Goal: Task Accomplishment & Management: Use online tool/utility

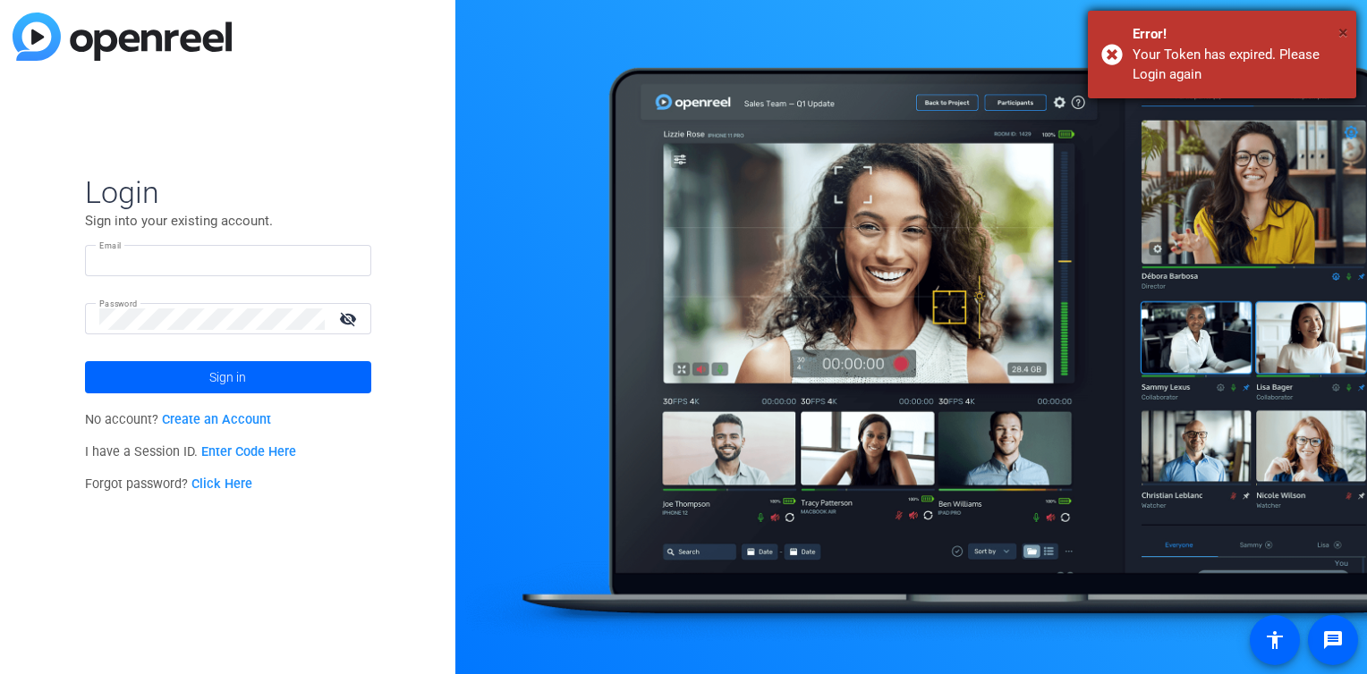
type input "casey_loring@ajg.com"
click at [1345, 29] on span "×" at bounding box center [1343, 31] width 10 height 21
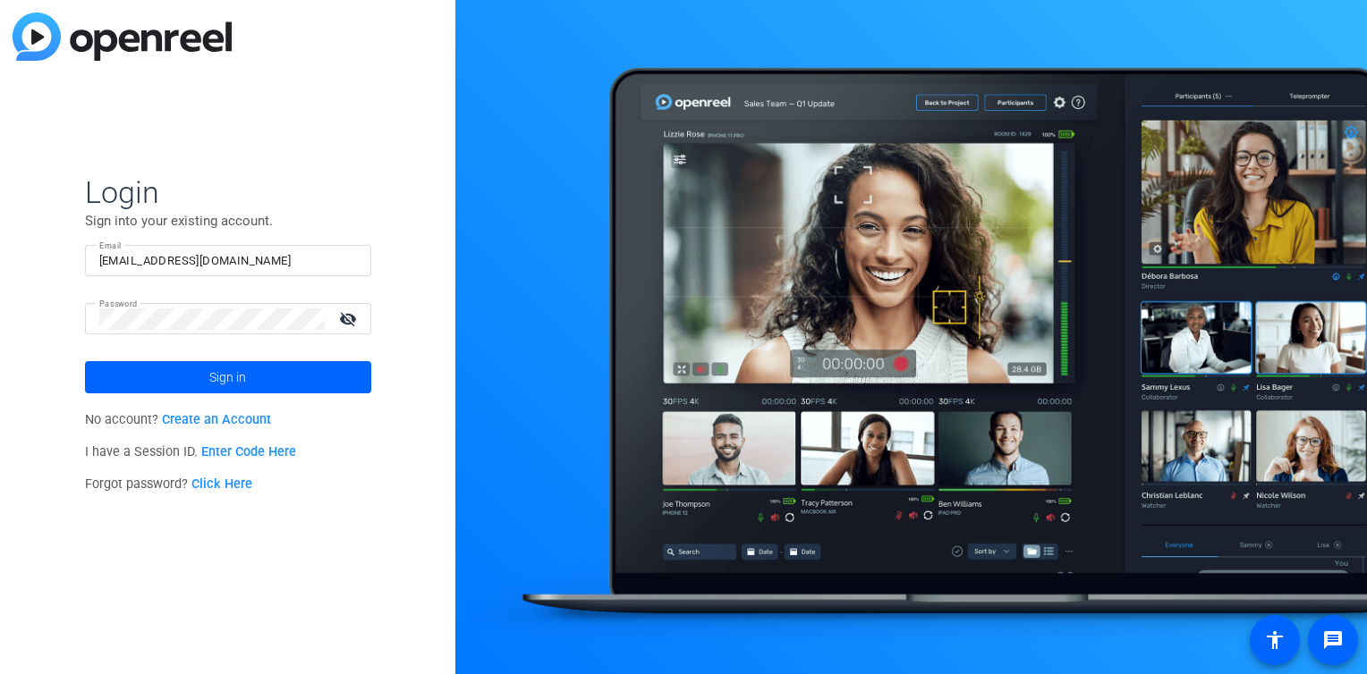
click at [200, 377] on span at bounding box center [228, 377] width 286 height 43
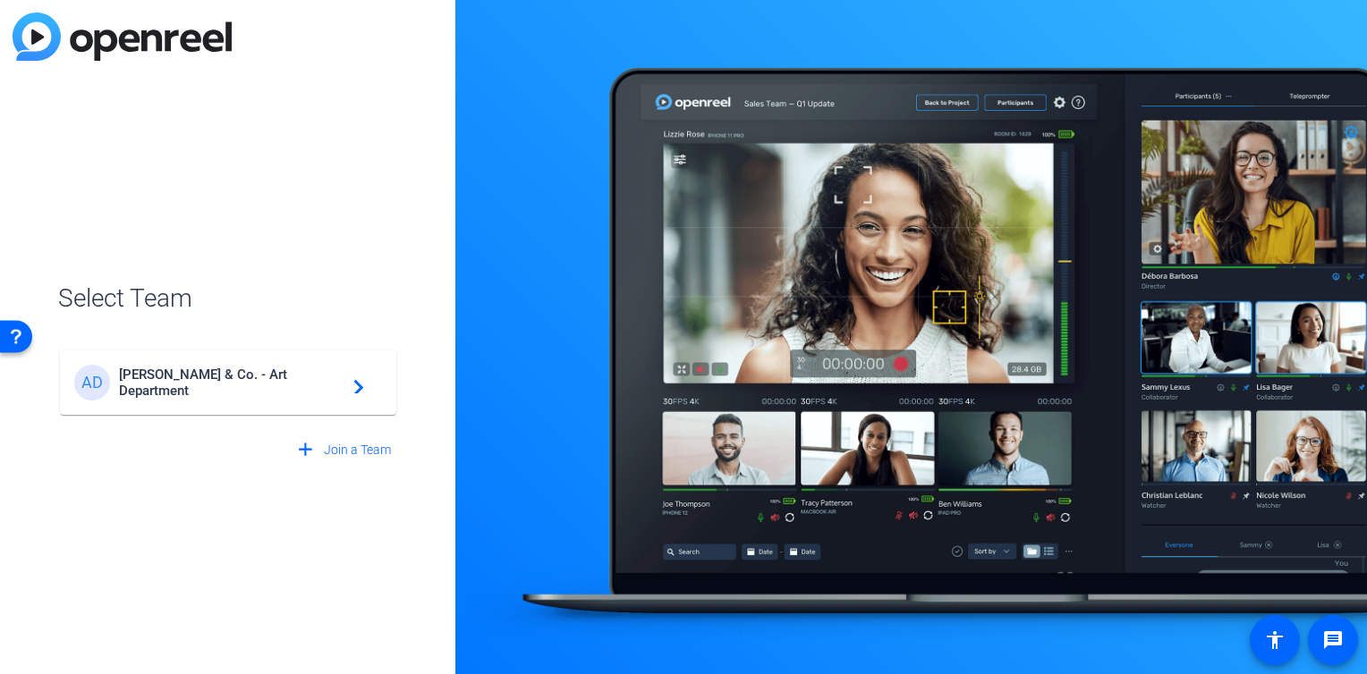
click at [212, 392] on span "Arthur J. Gallagher & Co. - Art Department" at bounding box center [231, 383] width 224 height 32
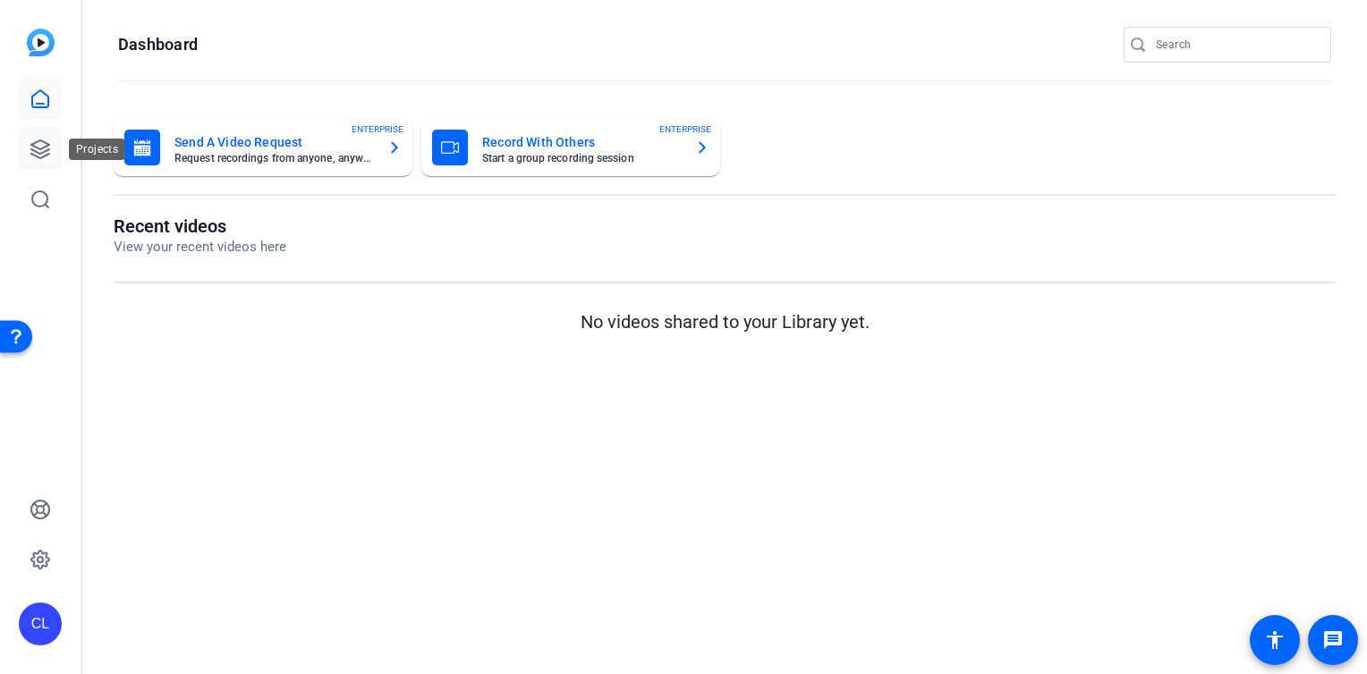
click at [49, 145] on icon at bounding box center [40, 149] width 18 height 18
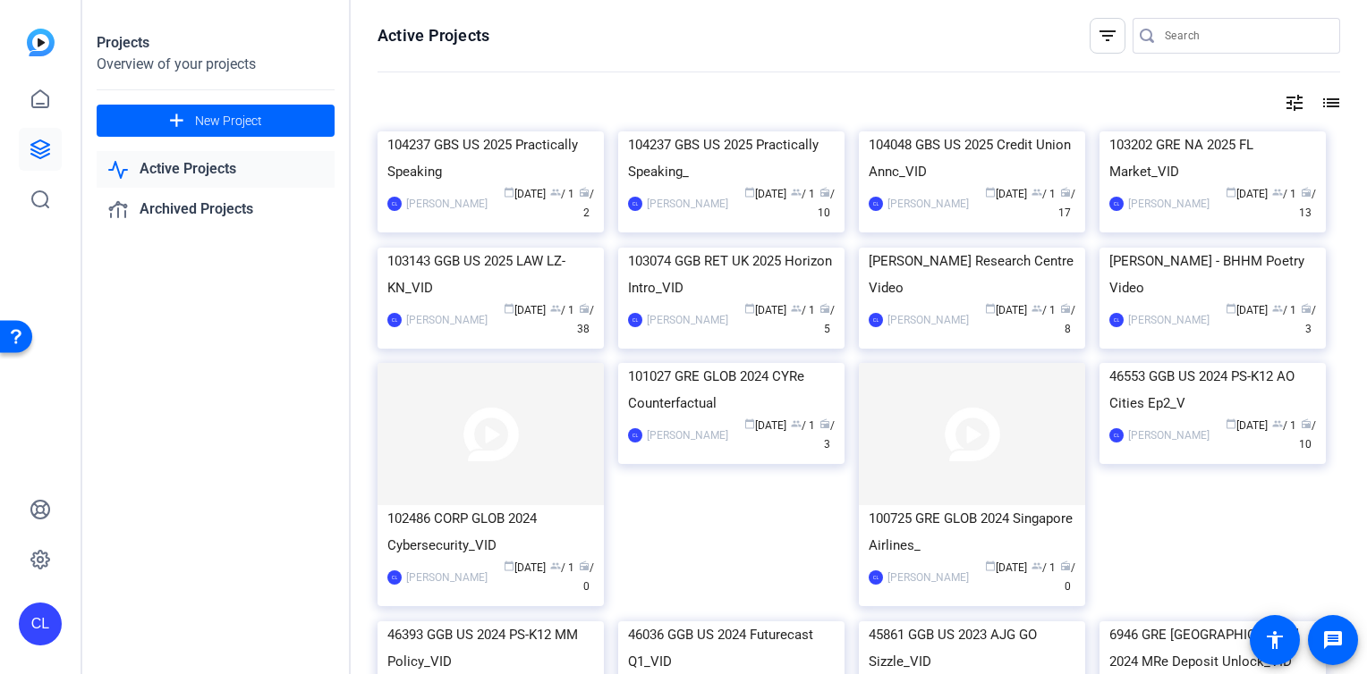
click at [513, 154] on mat-card "104237 GBS US 2025 Practically Speaking CL Casey Loring calendar_today Sep 22 g…" at bounding box center [490, 181] width 226 height 101
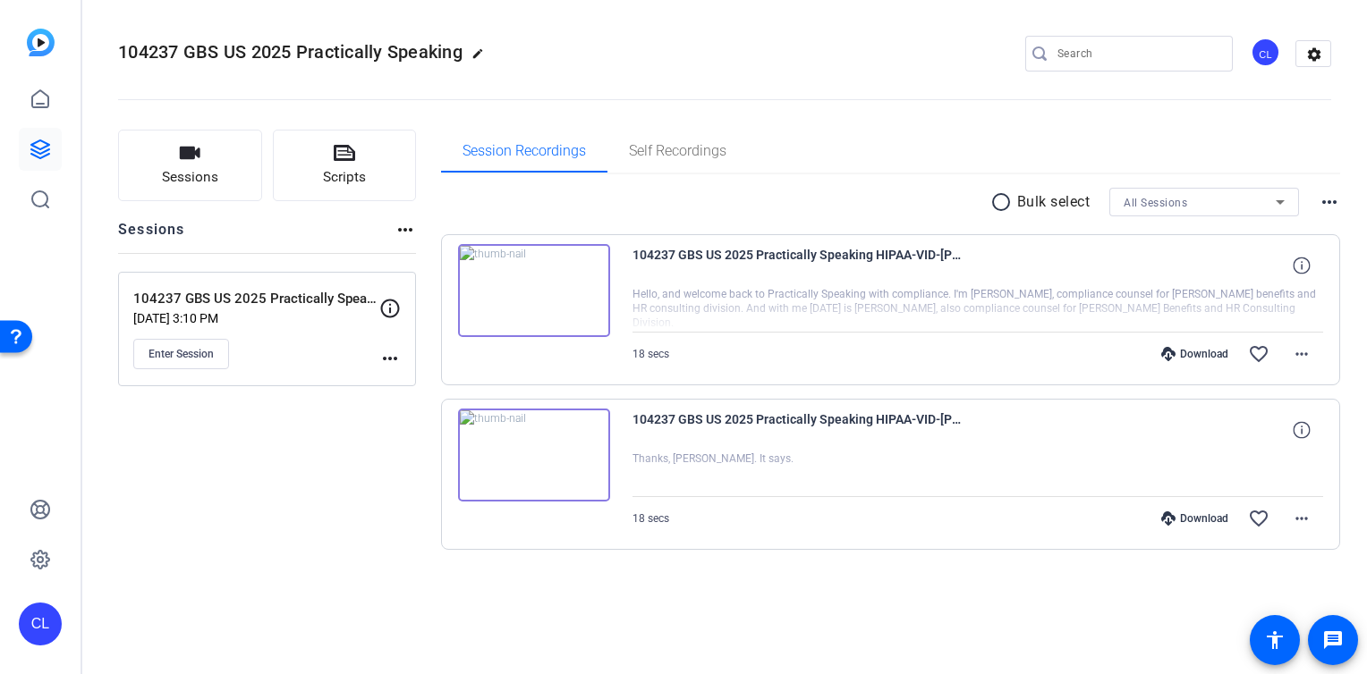
click at [390, 357] on mat-icon "more_horiz" at bounding box center [389, 358] width 21 height 21
click at [429, 377] on span "Edit Session" at bounding box center [434, 383] width 81 height 21
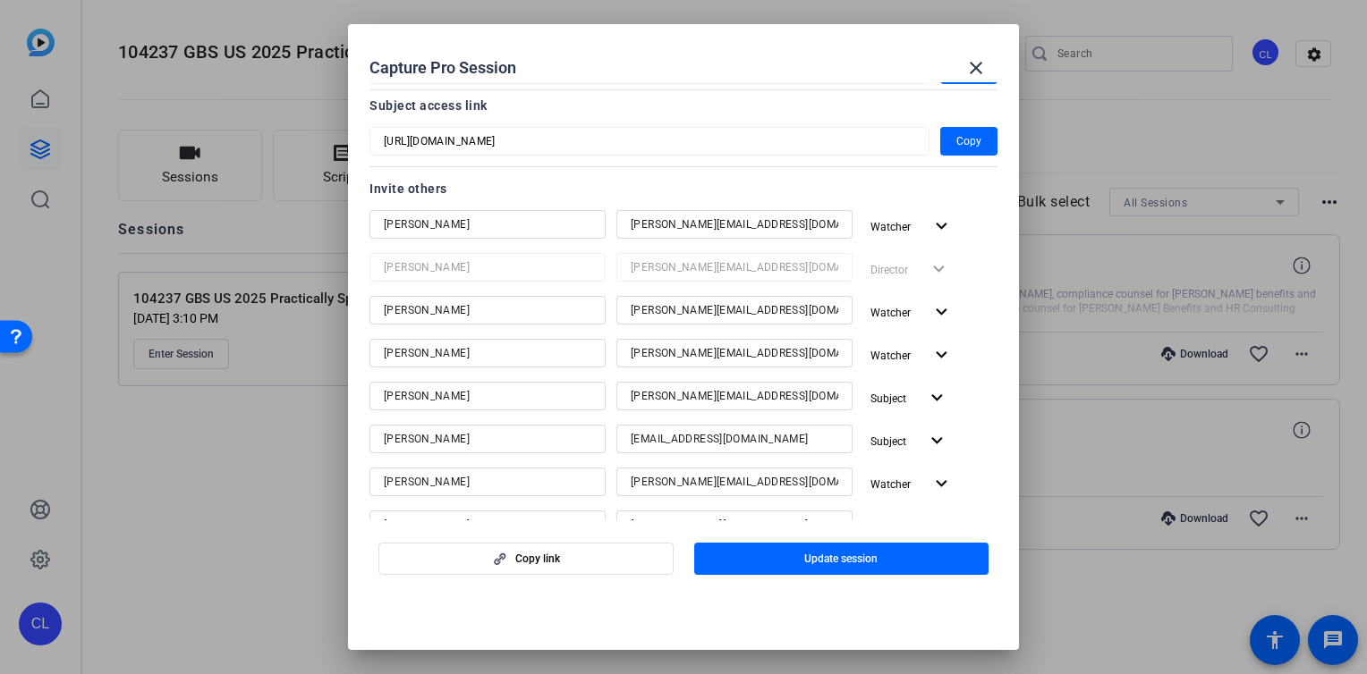
scroll to position [131, 0]
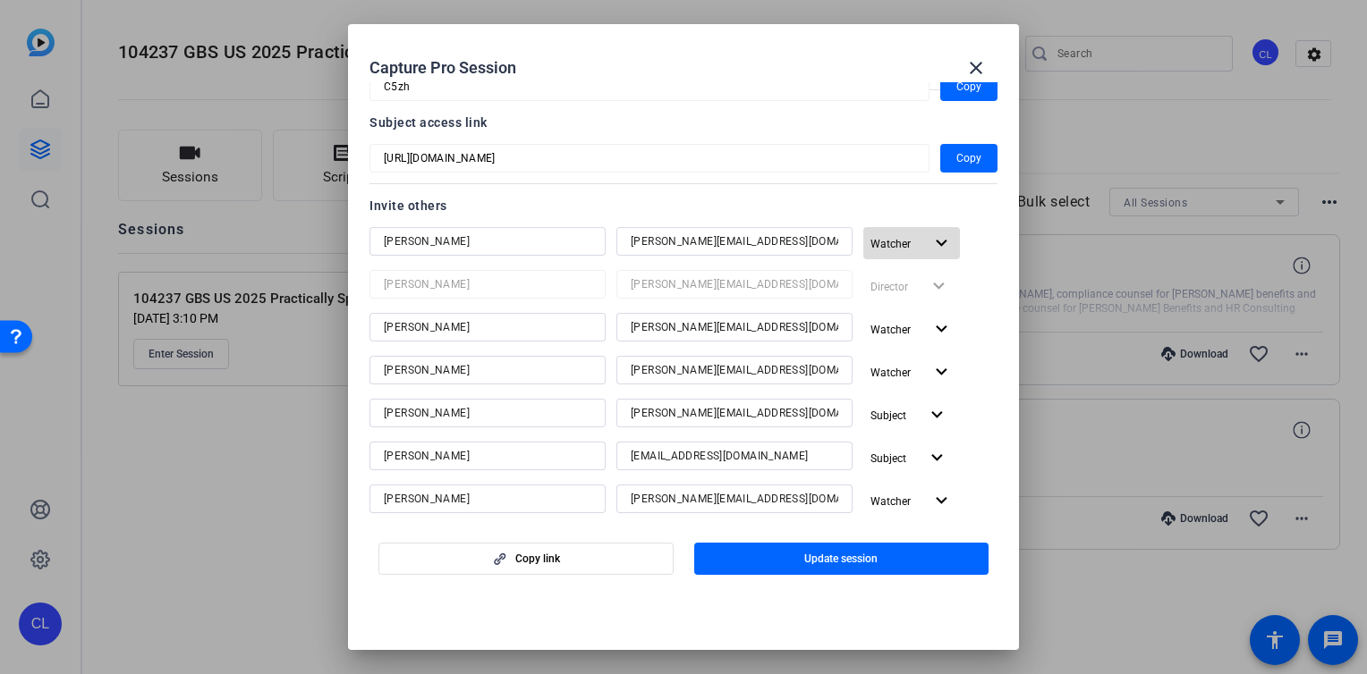
click at [930, 238] on mat-icon "expand_more" at bounding box center [941, 244] width 22 height 22
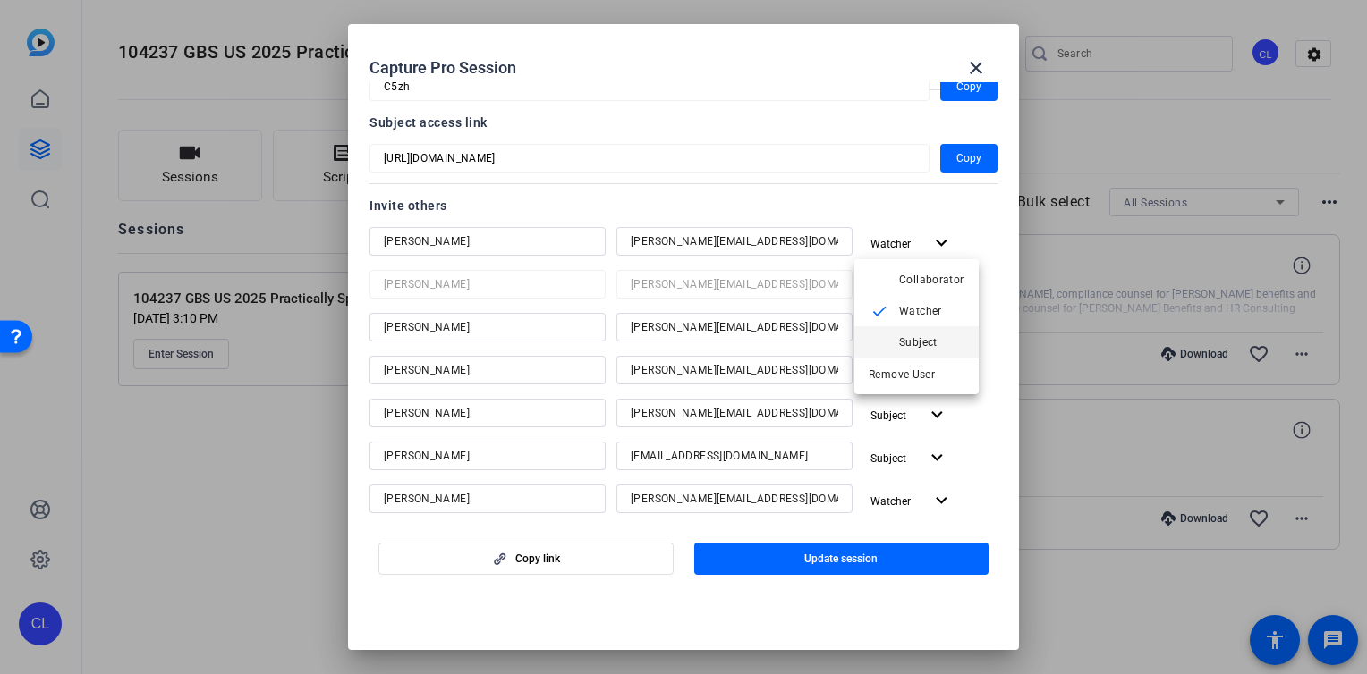
click at [919, 331] on span "Subject" at bounding box center [931, 341] width 65 height 21
click at [926, 247] on mat-icon "expand_more" at bounding box center [937, 244] width 22 height 22
click at [912, 305] on span "Watcher" at bounding box center [920, 310] width 43 height 13
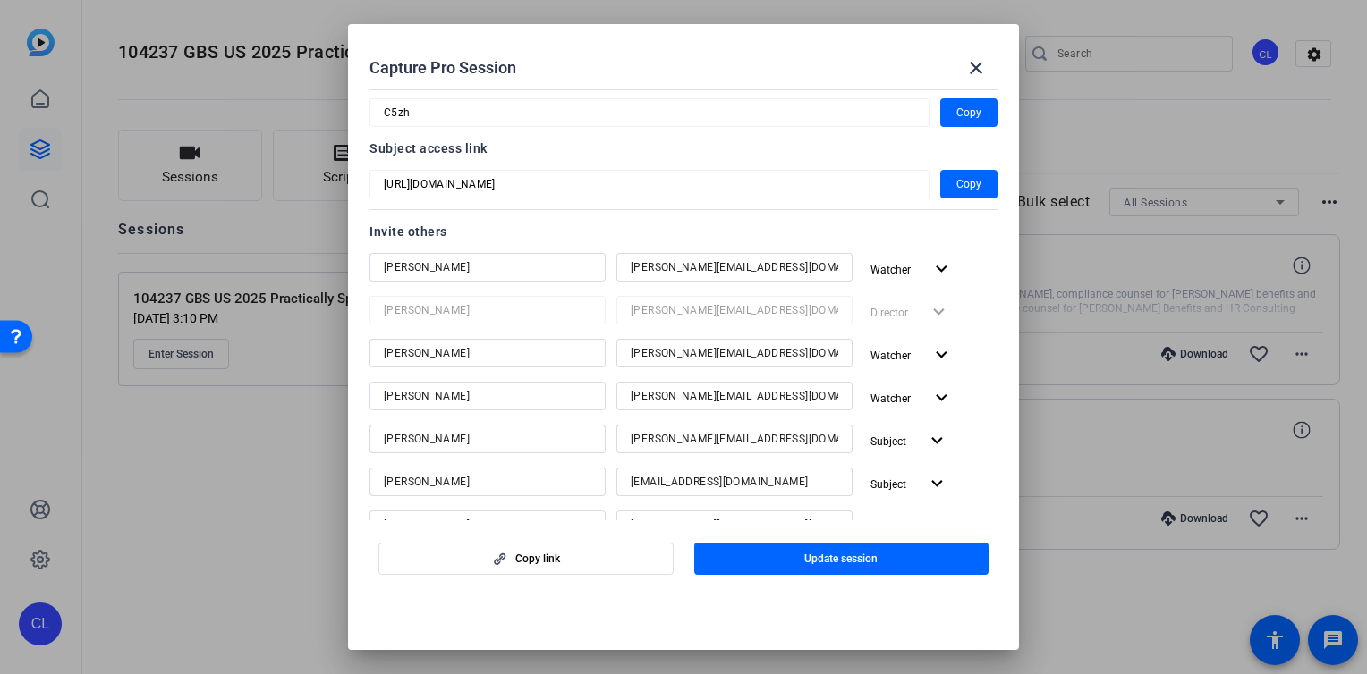
scroll to position [0, 0]
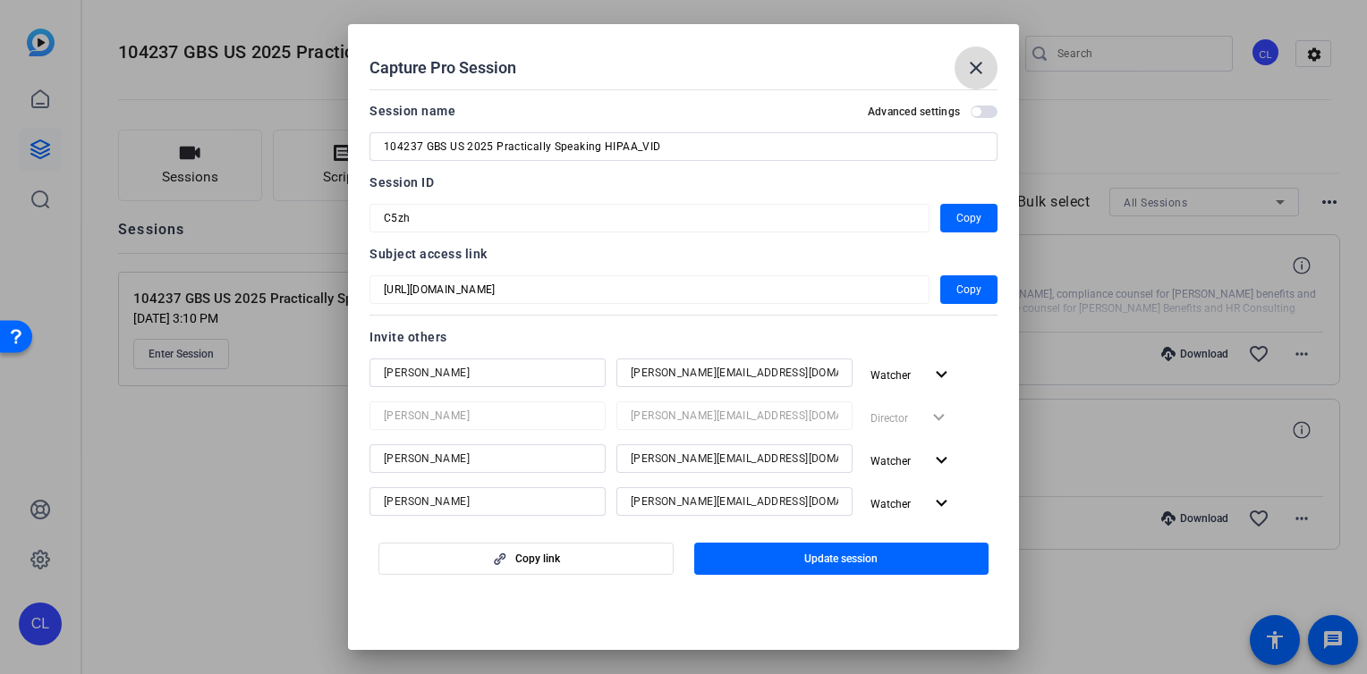
click at [976, 67] on mat-icon "close" at bounding box center [975, 67] width 21 height 21
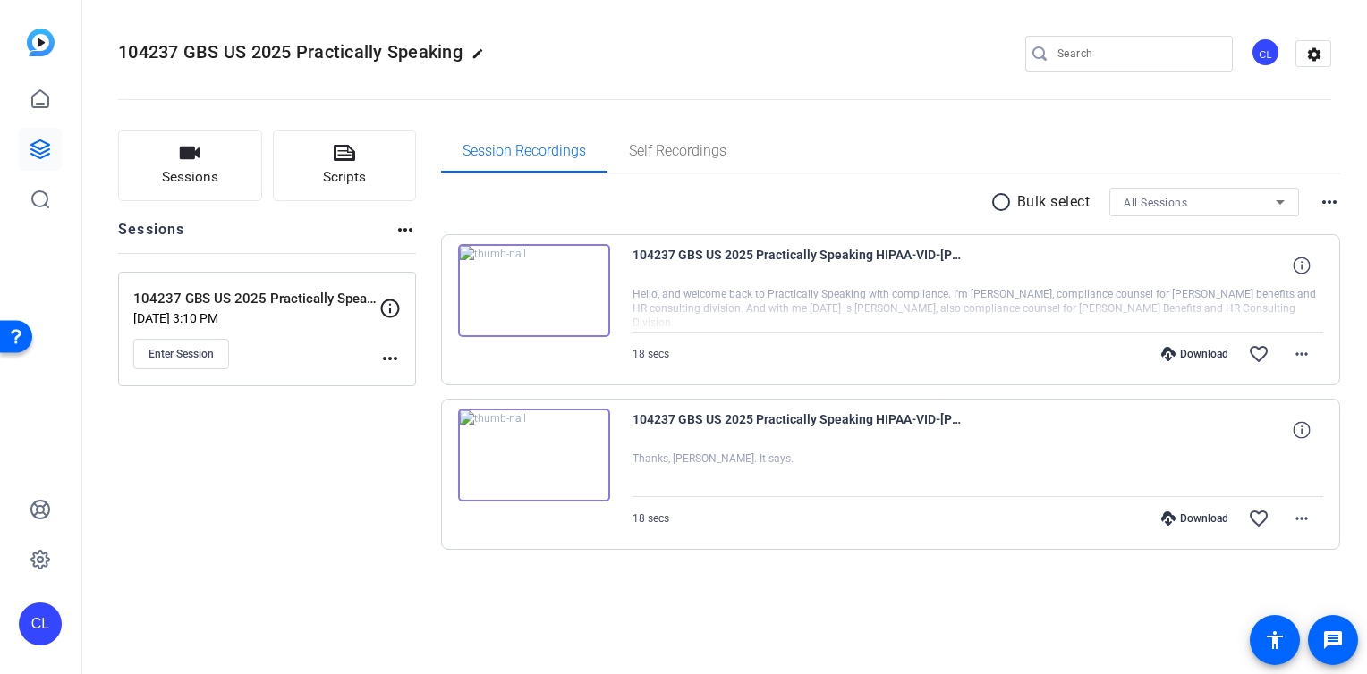
click at [390, 356] on mat-icon "more_horiz" at bounding box center [389, 358] width 21 height 21
click at [387, 304] on div at bounding box center [683, 337] width 1367 height 674
click at [389, 304] on icon at bounding box center [390, 308] width 19 height 19
click at [184, 350] on span "Enter Session" at bounding box center [180, 354] width 65 height 14
click at [200, 356] on span "Enter Session" at bounding box center [180, 354] width 65 height 14
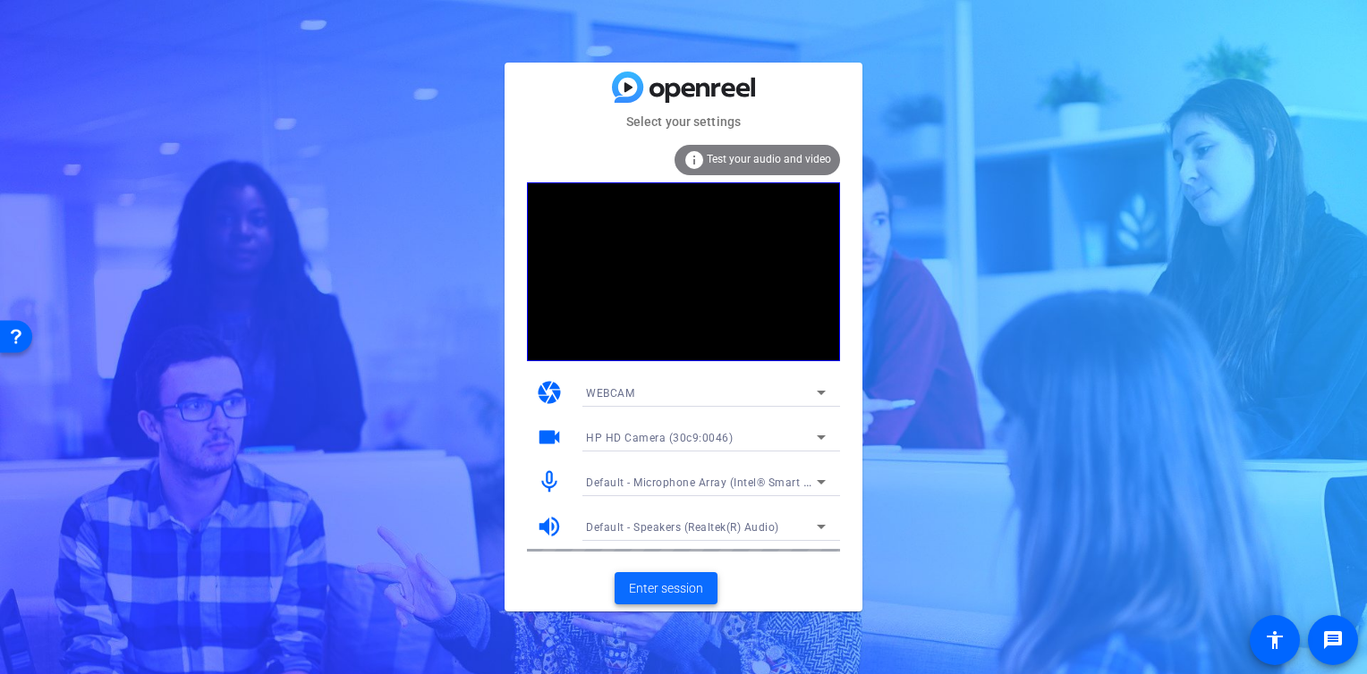
click at [666, 589] on span "Enter session" at bounding box center [666, 589] width 74 height 19
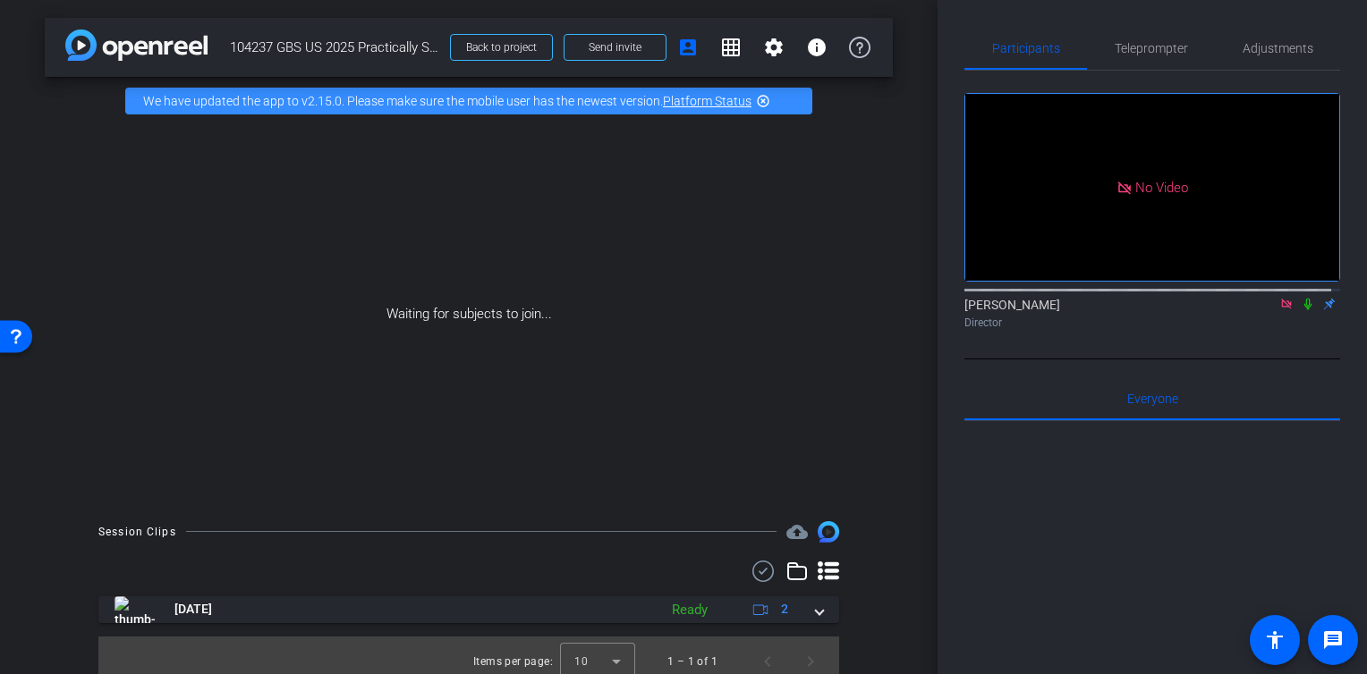
click at [1284, 312] on mat-icon at bounding box center [1285, 304] width 21 height 16
click at [608, 48] on span "Send invite" at bounding box center [615, 47] width 53 height 14
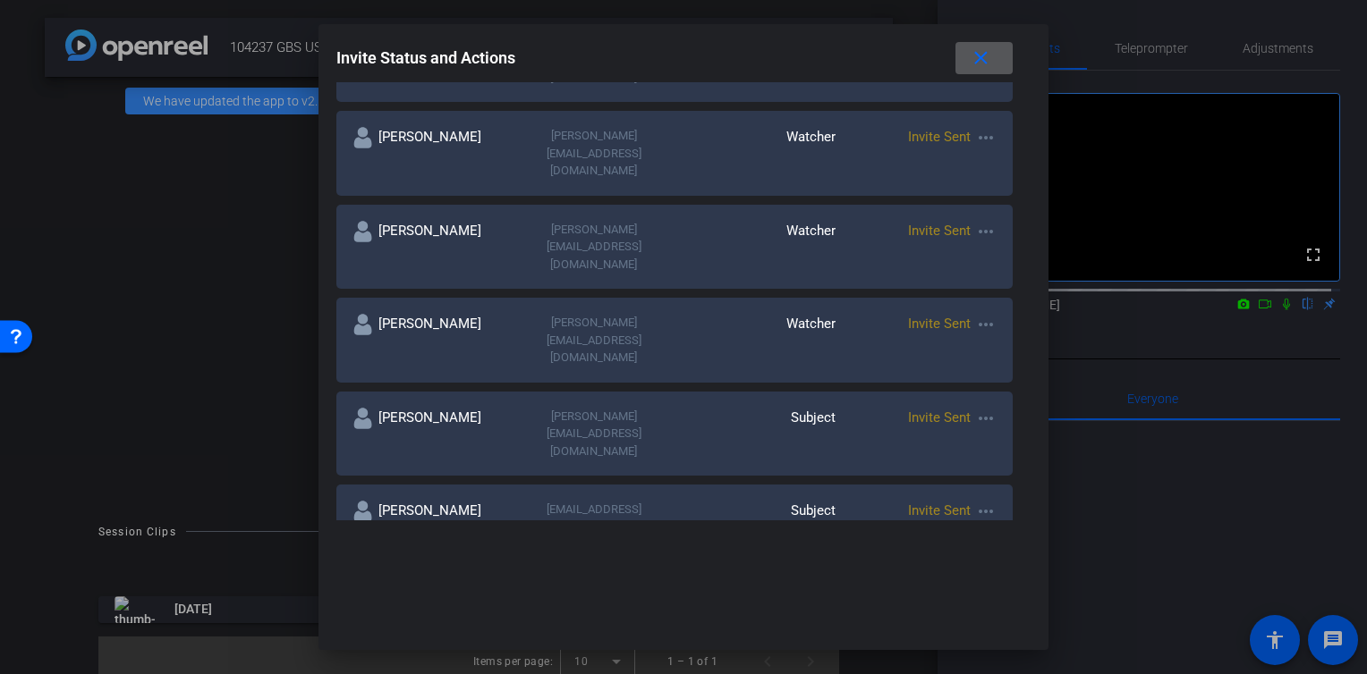
scroll to position [447, 0]
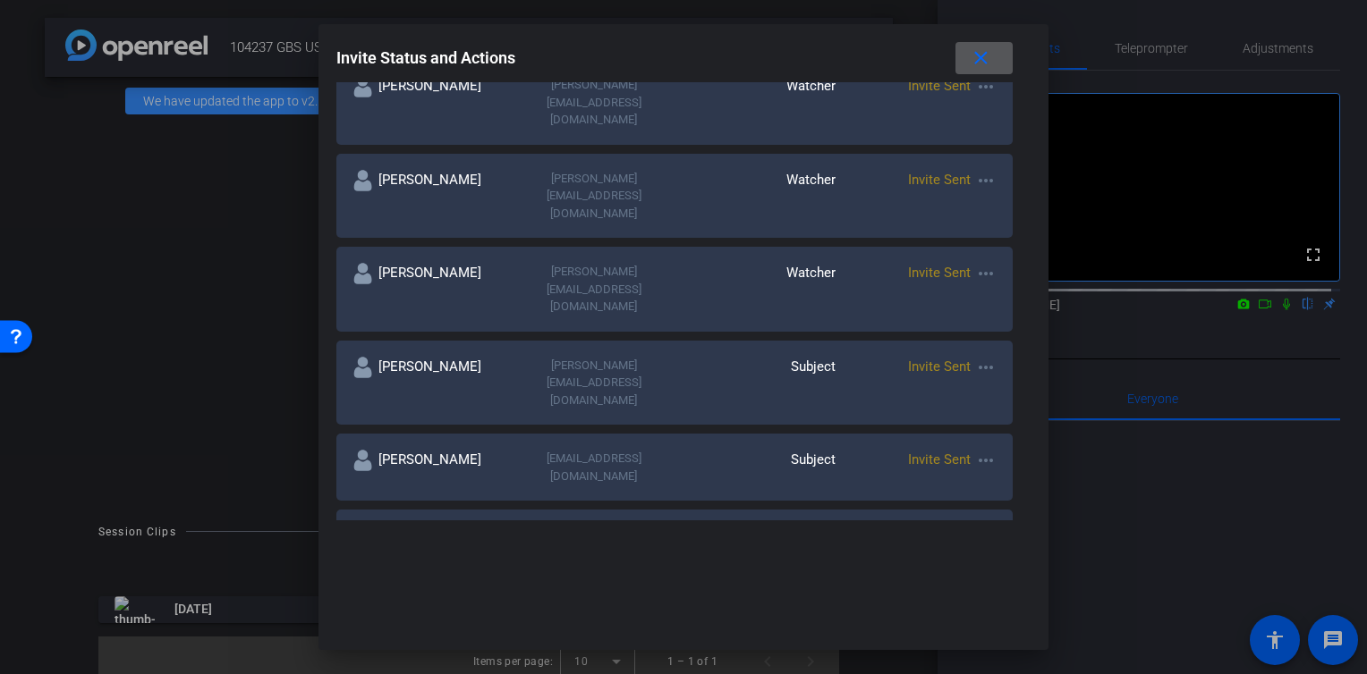
click at [982, 526] on mat-icon "more_horiz" at bounding box center [985, 536] width 21 height 21
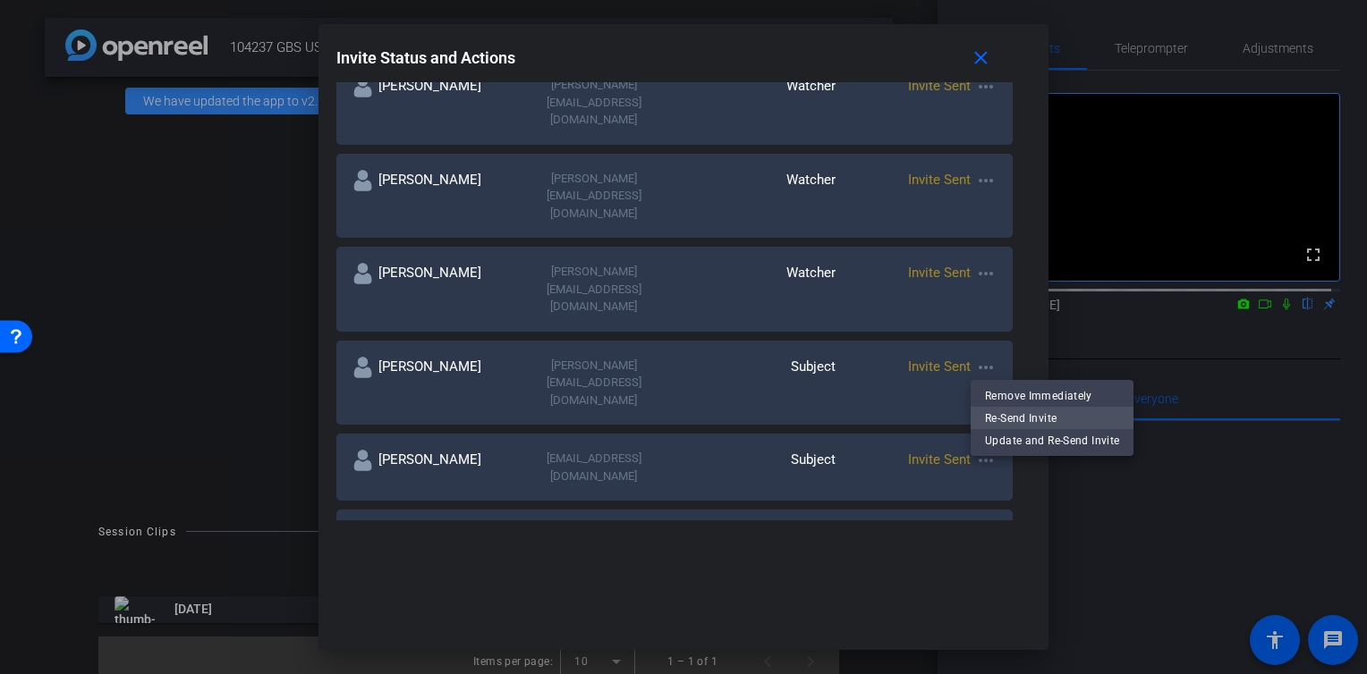
click at [1023, 417] on span "Re-Send Invite" at bounding box center [1052, 417] width 134 height 21
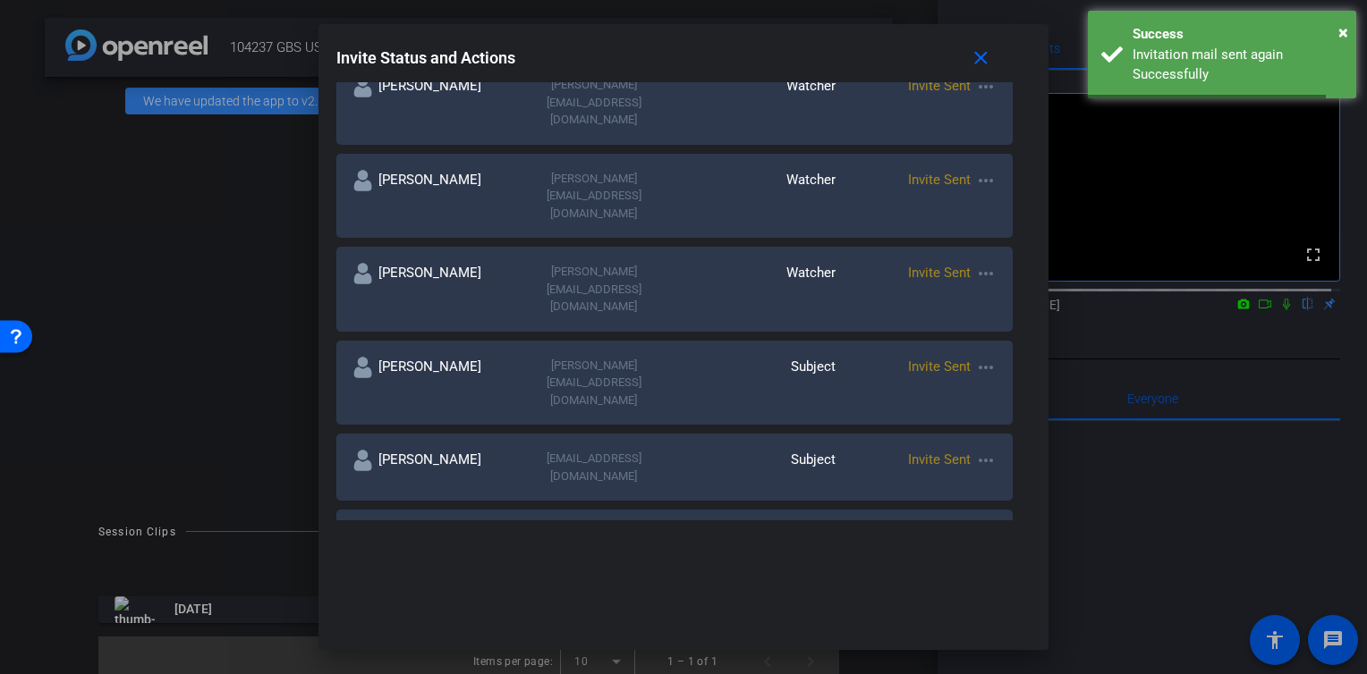
click at [982, 450] on mat-icon "more_horiz" at bounding box center [985, 460] width 21 height 21
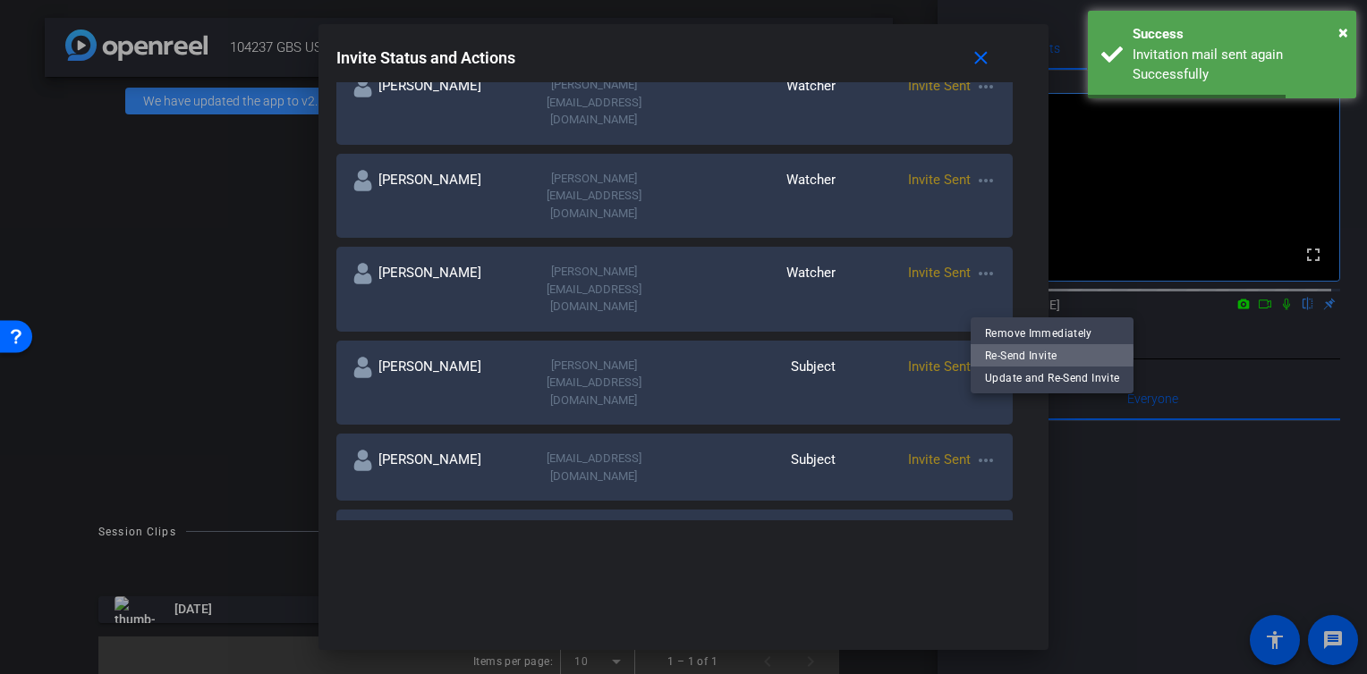
click at [1002, 354] on span "Re-Send Invite" at bounding box center [1052, 354] width 134 height 21
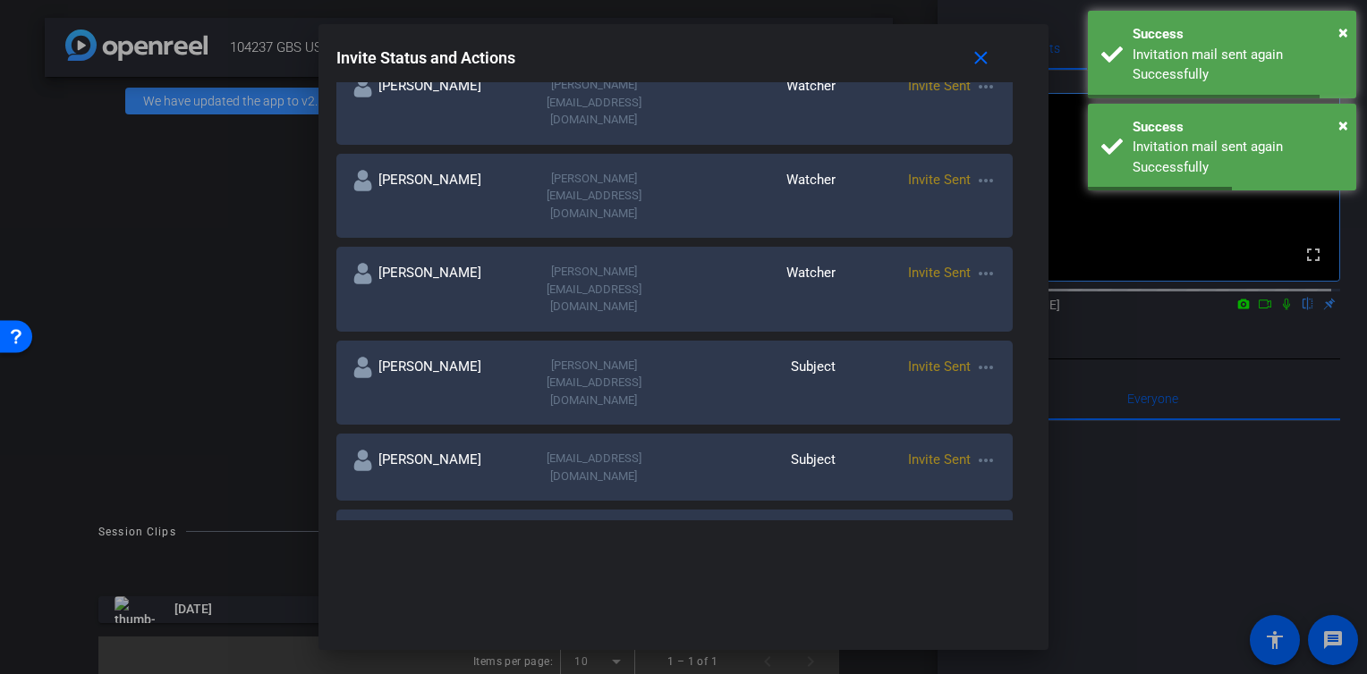
click at [981, 620] on mat-icon "more_horiz" at bounding box center [985, 630] width 21 height 21
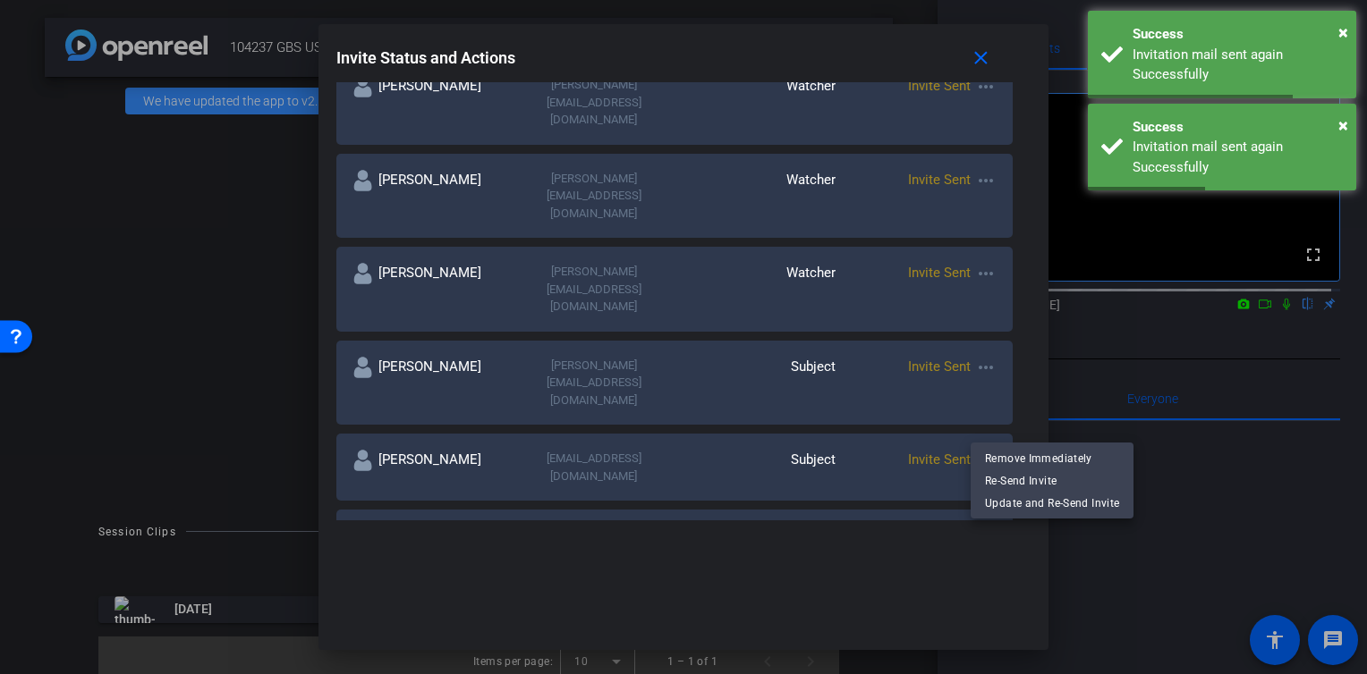
click at [1007, 480] on span "Re-Send Invite" at bounding box center [1052, 480] width 134 height 21
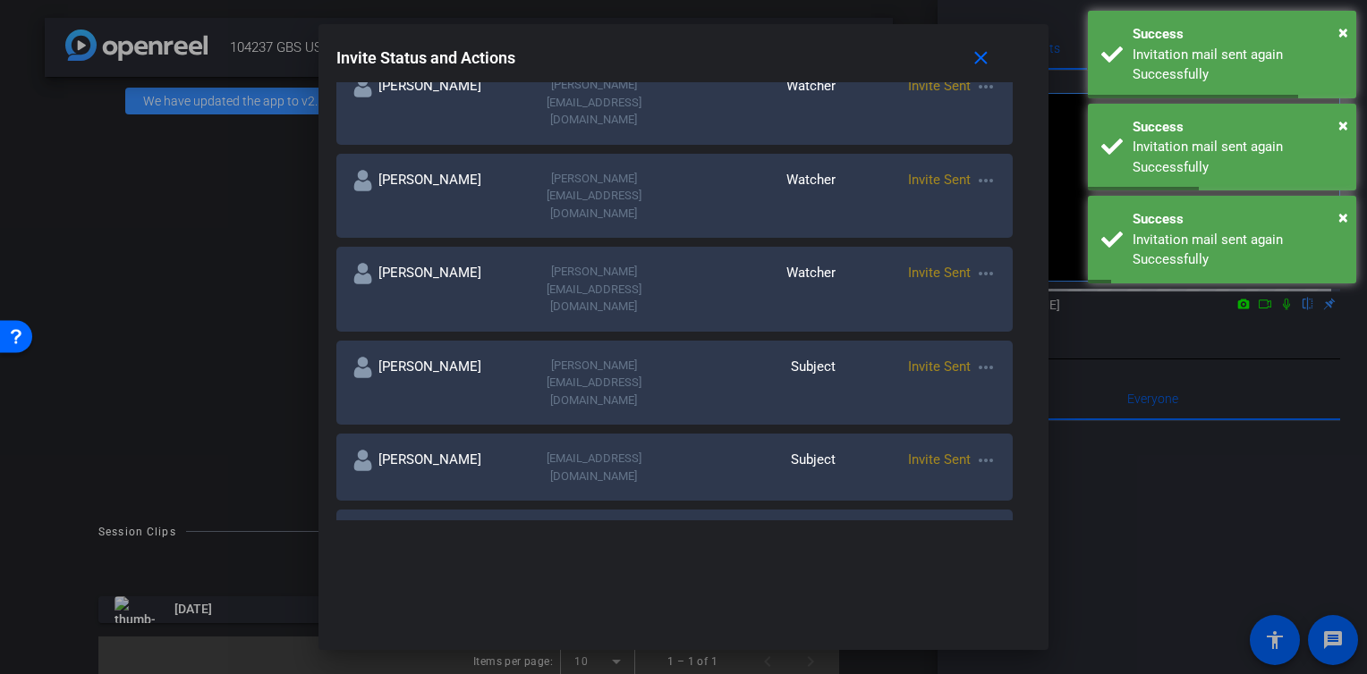
click at [985, 357] on mat-icon "more_horiz" at bounding box center [985, 367] width 21 height 21
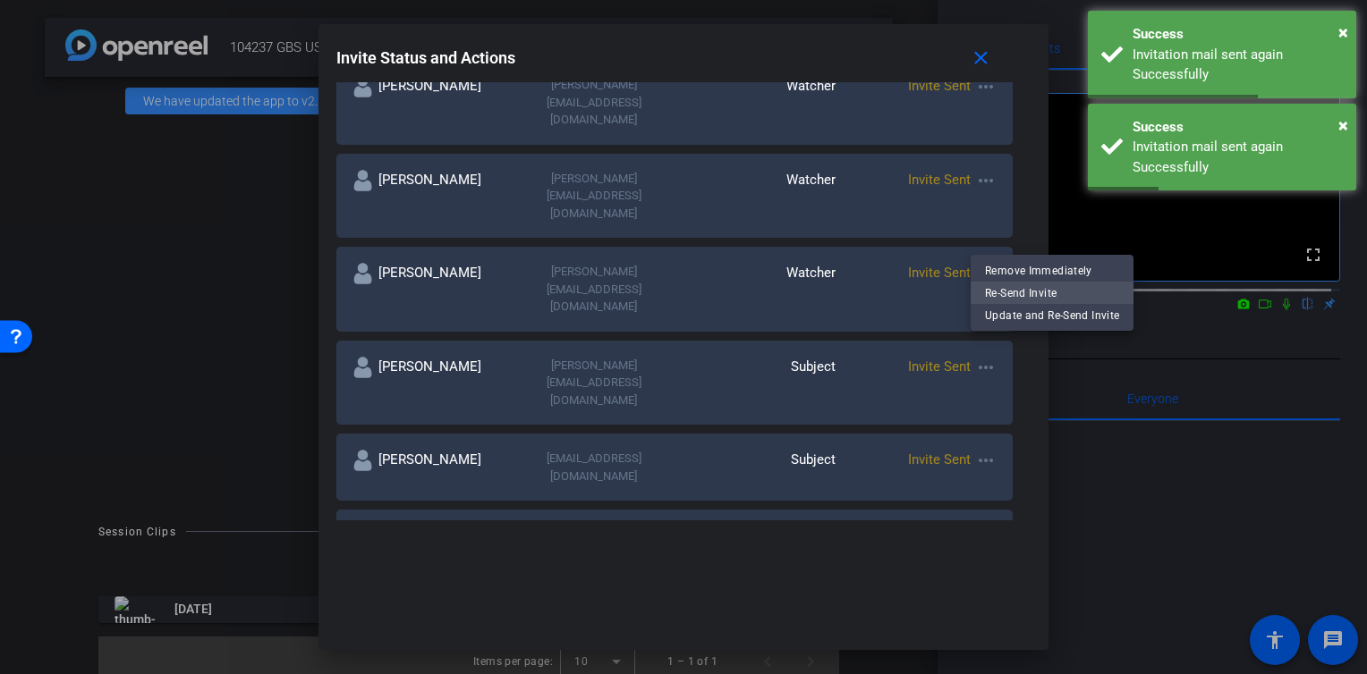
click at [1030, 291] on span "Re-Send Invite" at bounding box center [1052, 292] width 134 height 21
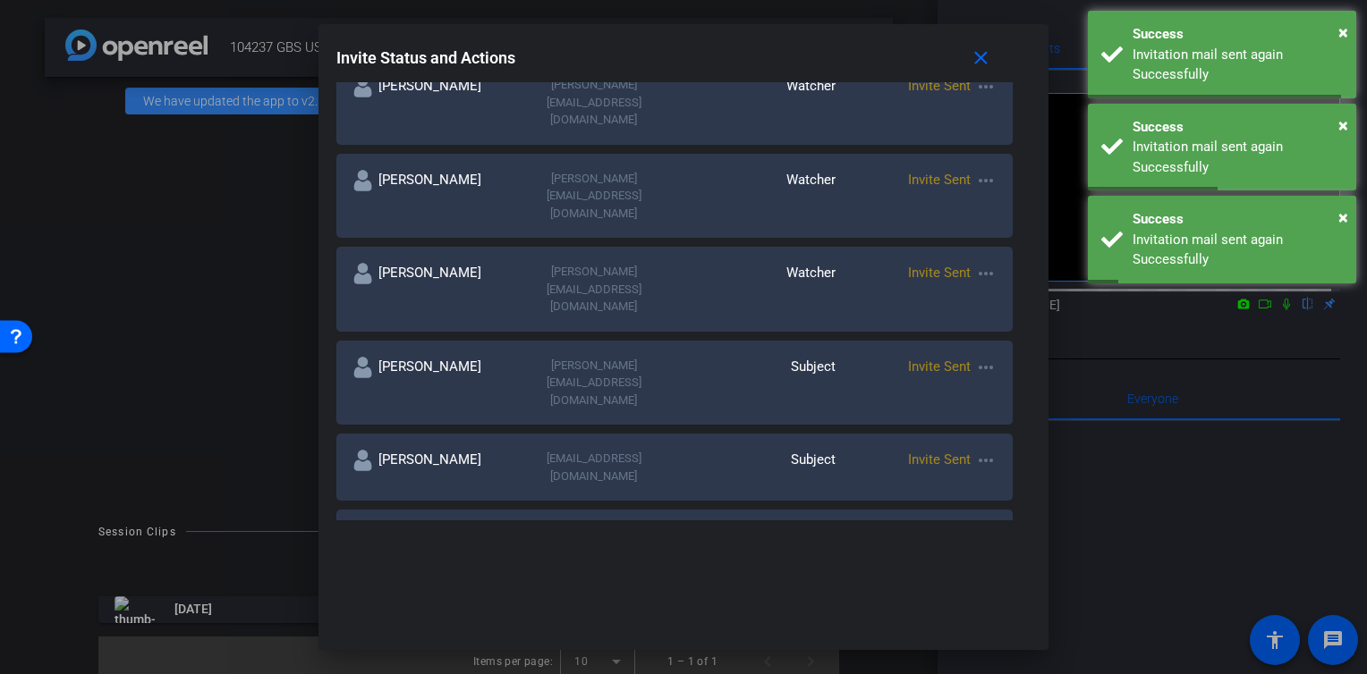
scroll to position [358, 0]
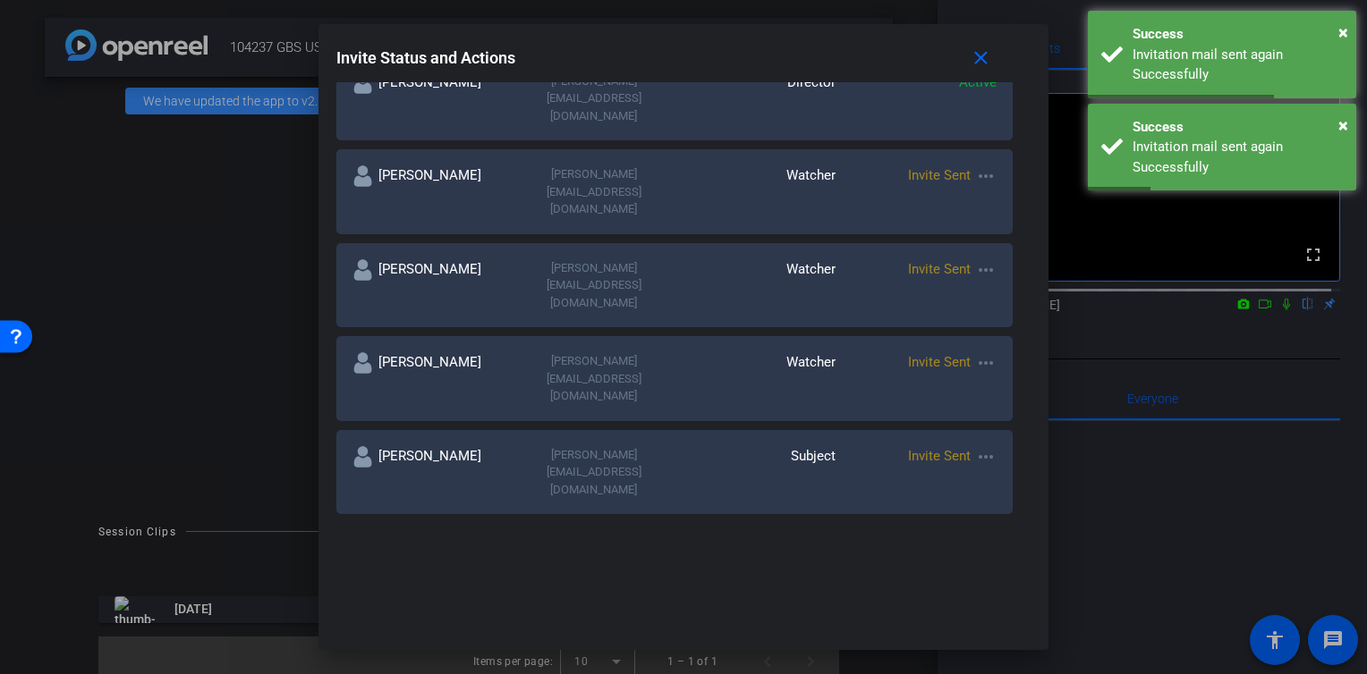
click at [979, 259] on mat-icon "more_horiz" at bounding box center [985, 269] width 21 height 21
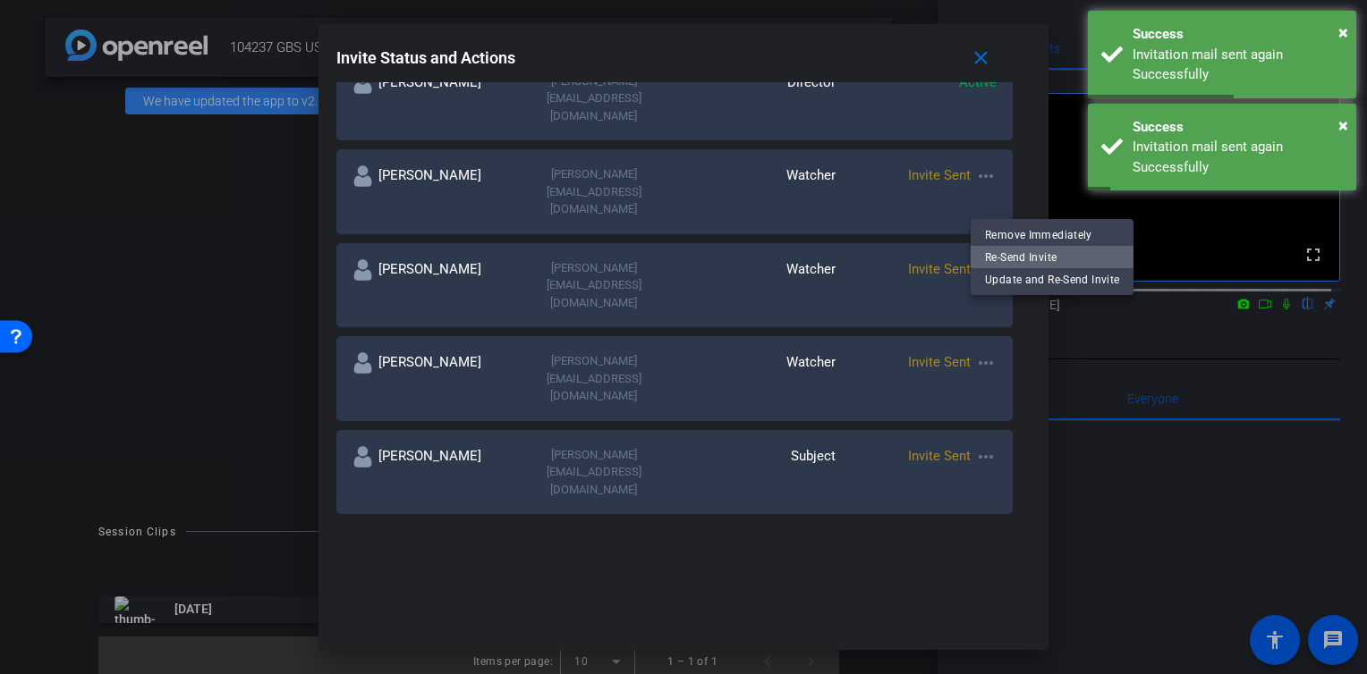
click at [996, 251] on span "Re-Send Invite" at bounding box center [1052, 256] width 134 height 21
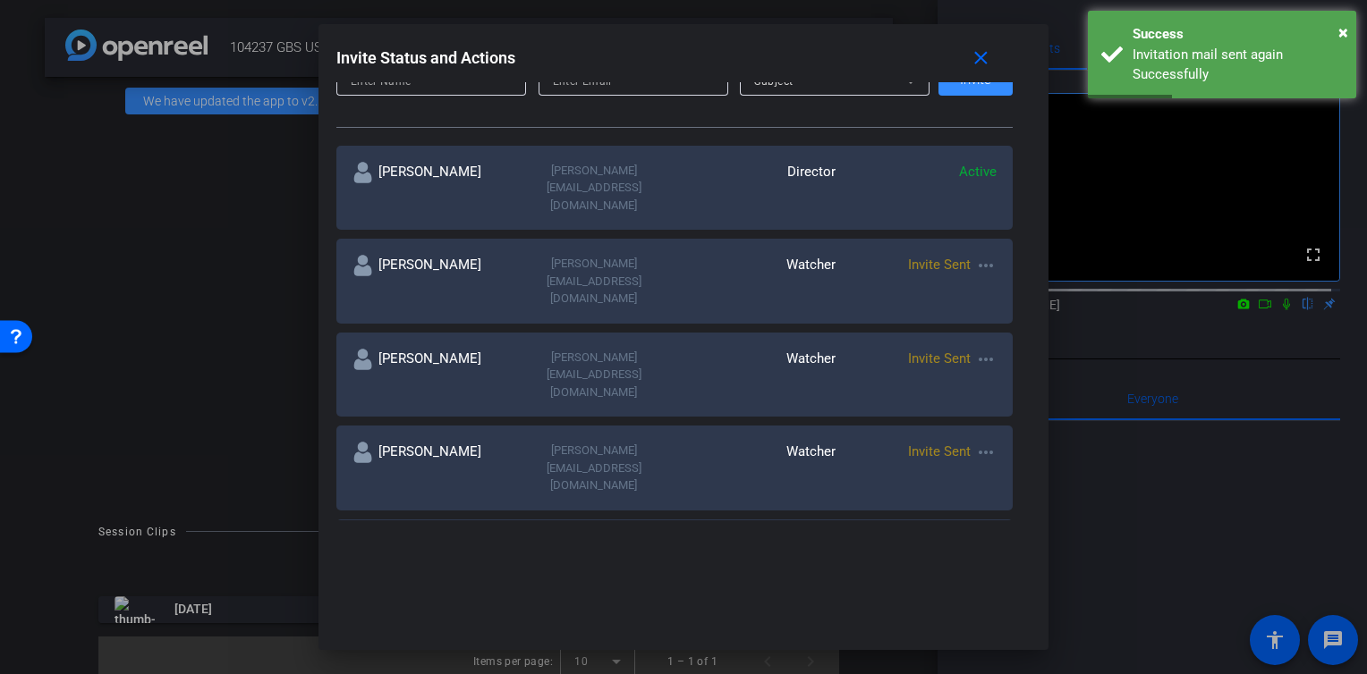
scroll to position [89, 0]
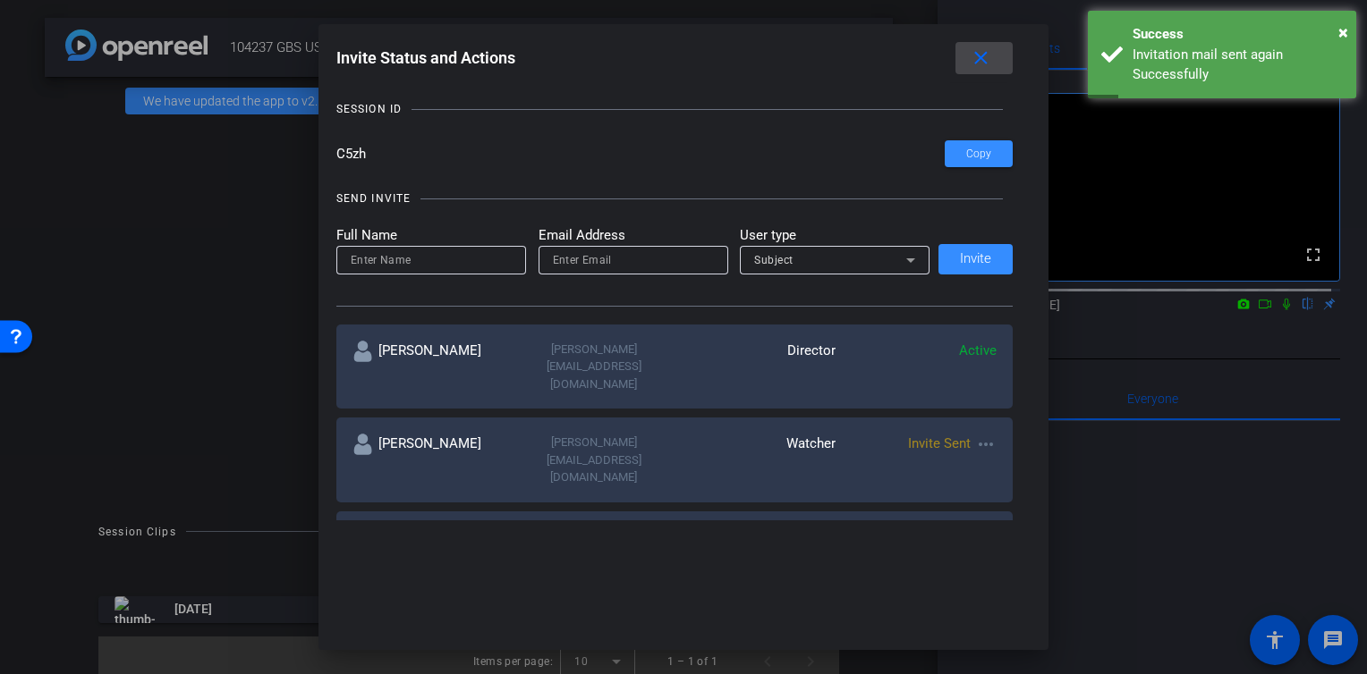
click at [984, 61] on mat-icon "close" at bounding box center [981, 58] width 22 height 22
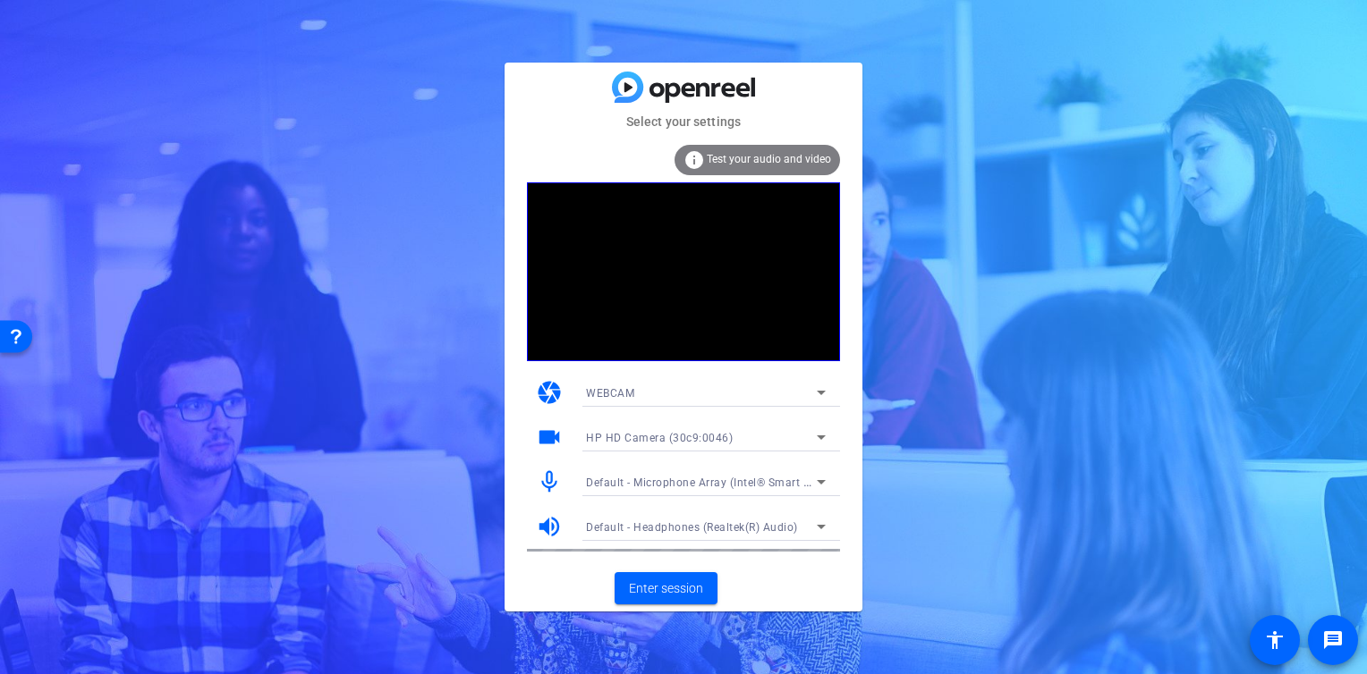
click at [826, 524] on icon at bounding box center [820, 526] width 21 height 21
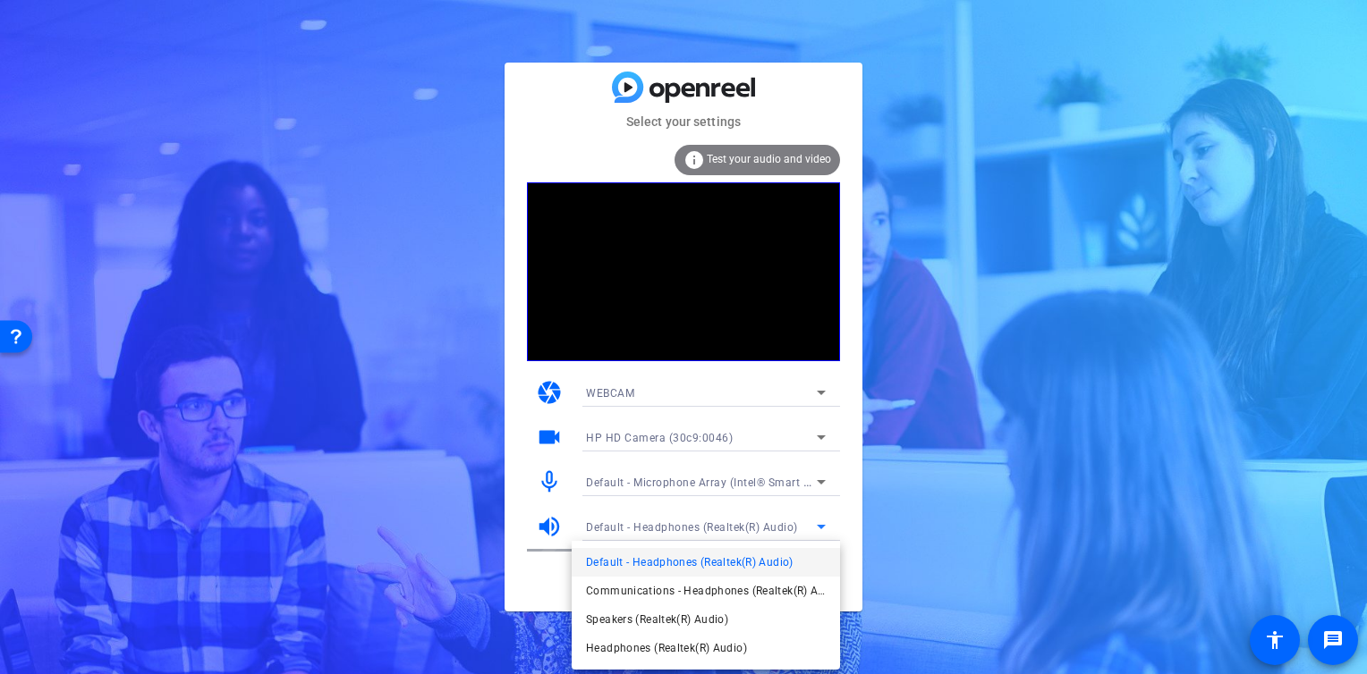
click at [824, 524] on div at bounding box center [683, 337] width 1367 height 674
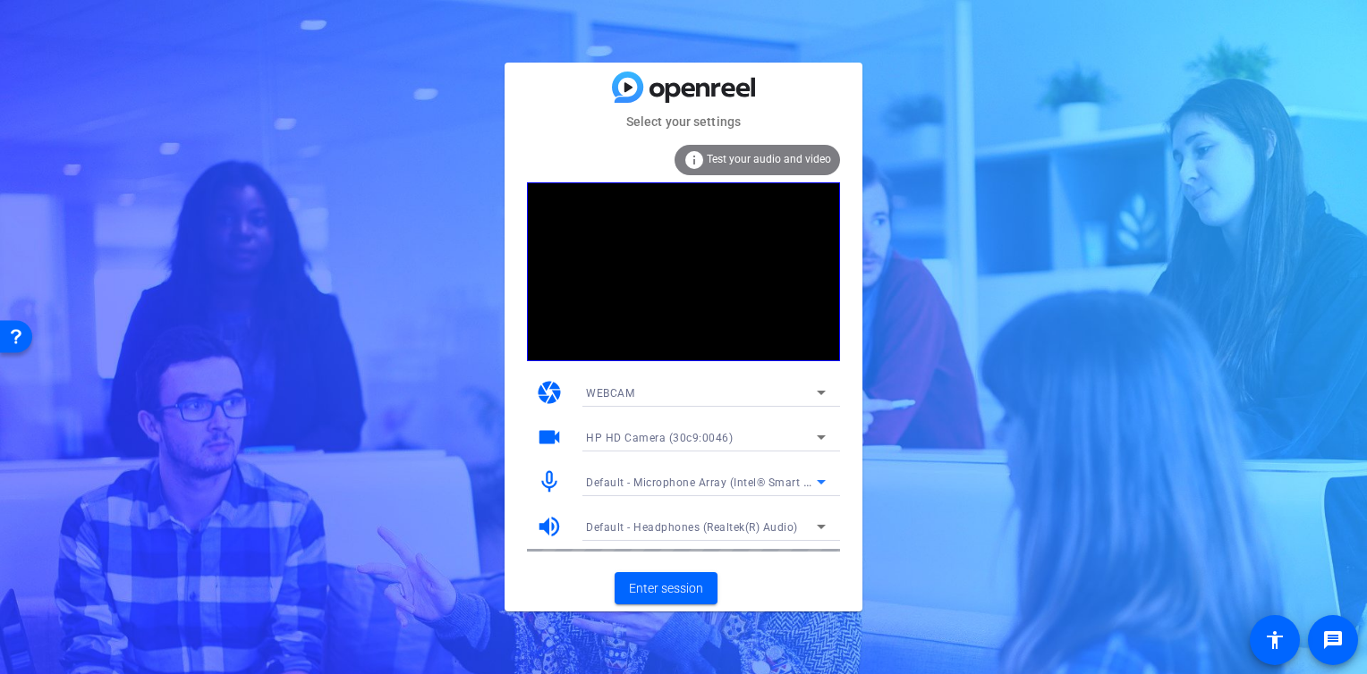
click at [825, 479] on icon at bounding box center [820, 481] width 21 height 21
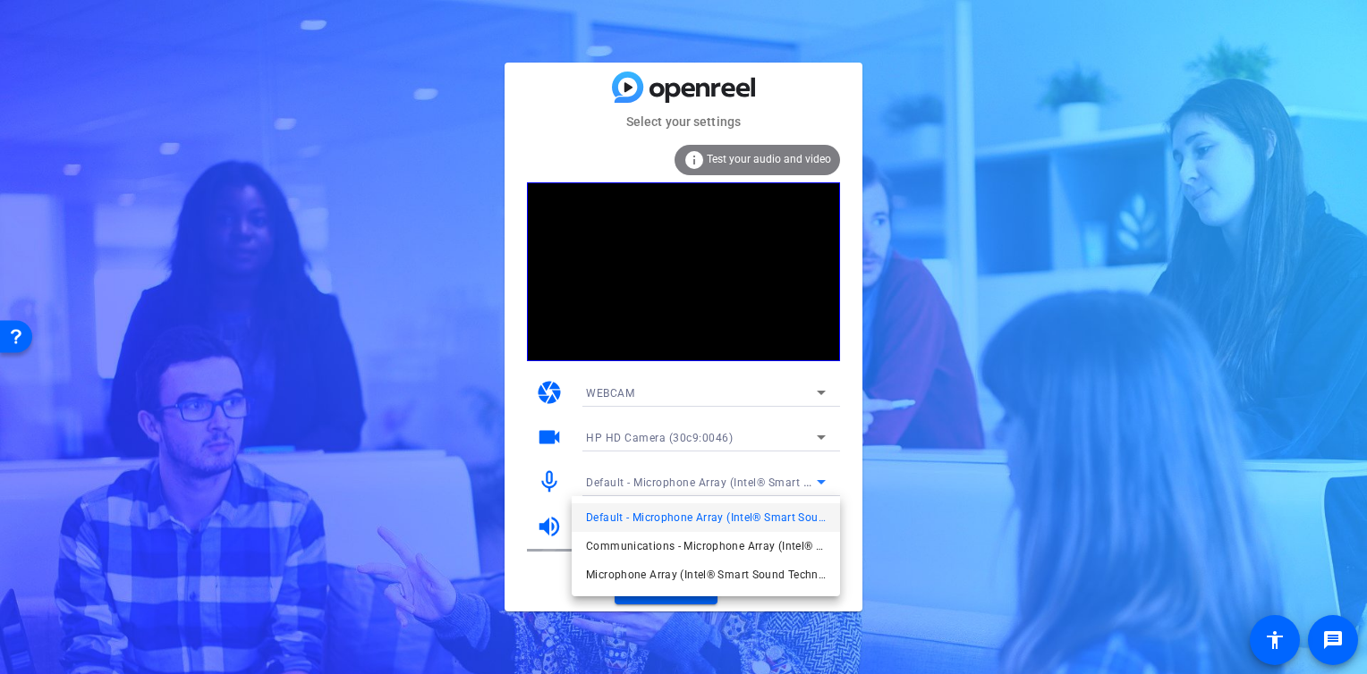
click at [819, 484] on div at bounding box center [683, 337] width 1367 height 674
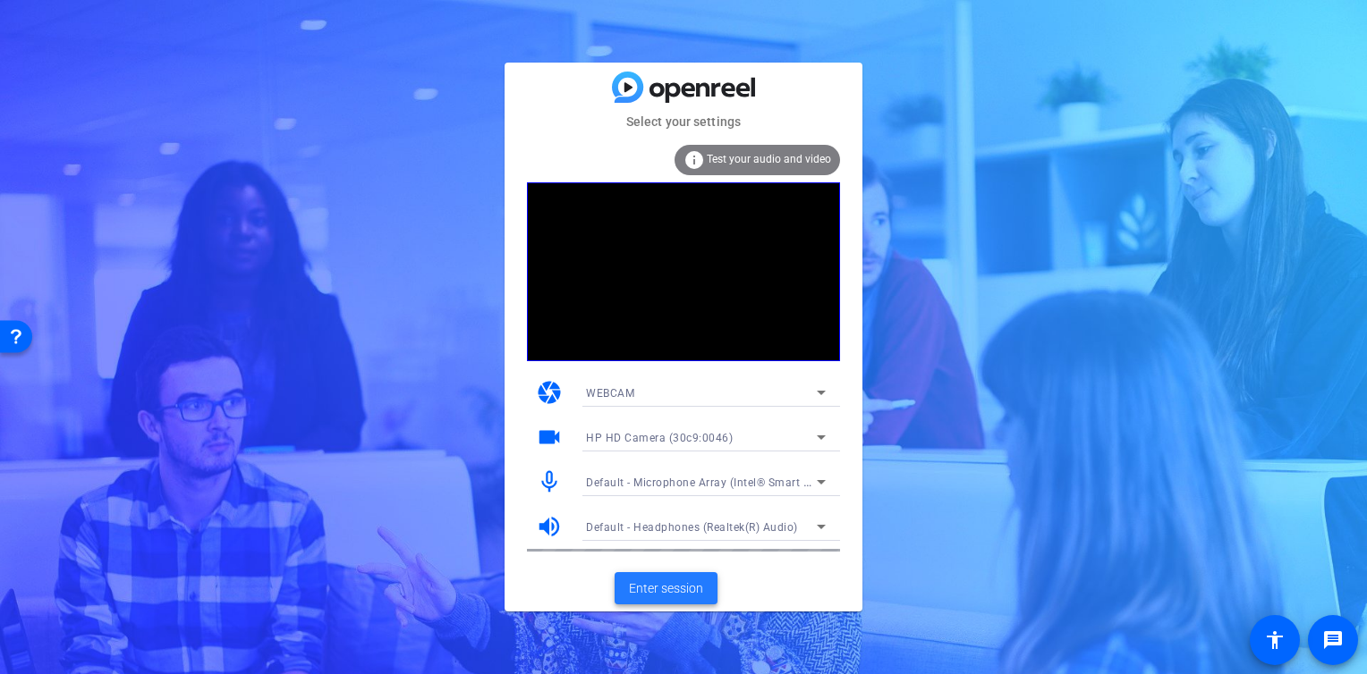
click at [664, 584] on span "Enter session" at bounding box center [666, 589] width 74 height 19
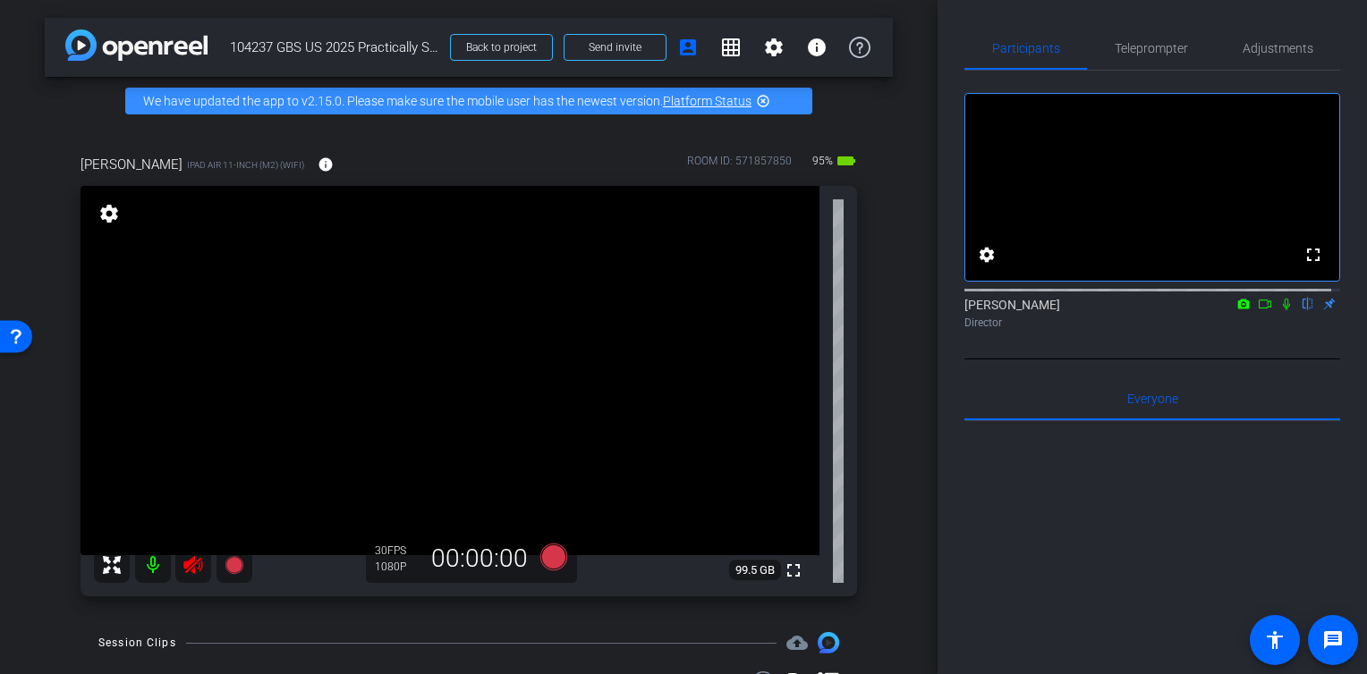
click at [189, 575] on icon at bounding box center [192, 565] width 21 height 21
click at [1279, 310] on icon at bounding box center [1286, 304] width 14 height 13
click at [1282, 310] on icon at bounding box center [1287, 305] width 10 height 12
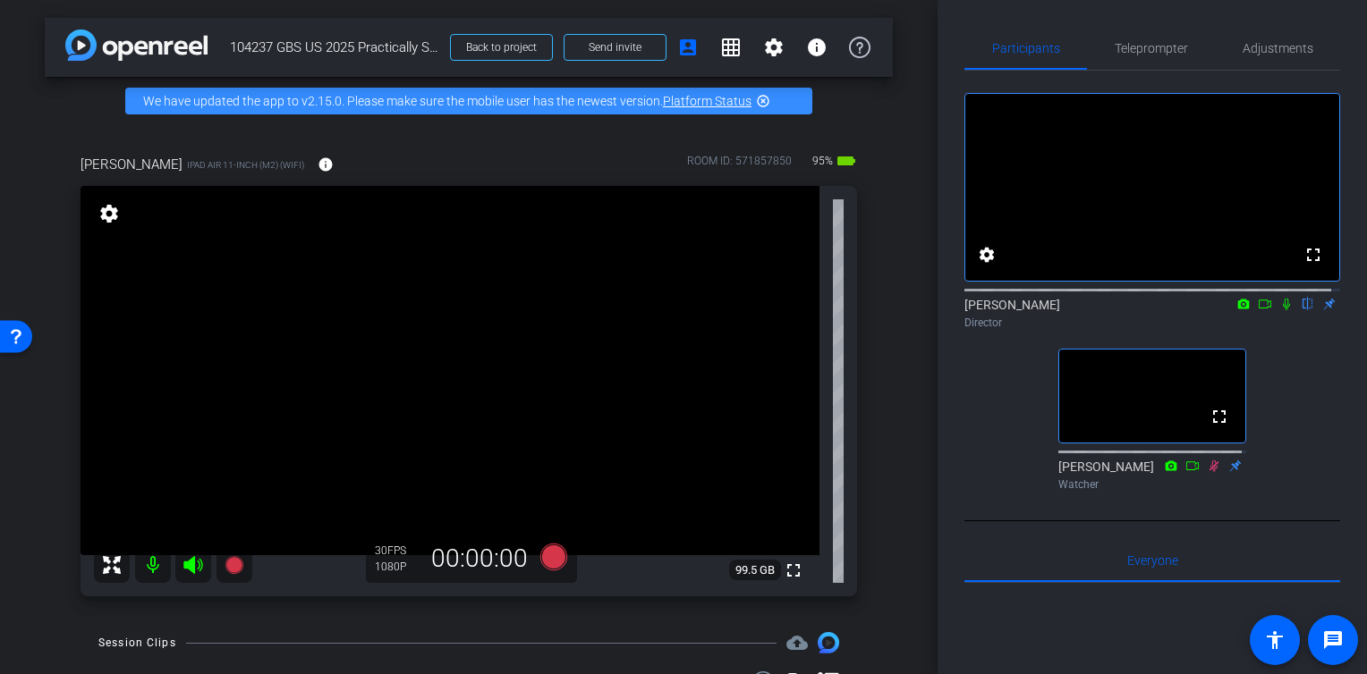
click at [1279, 310] on icon at bounding box center [1286, 304] width 14 height 13
drag, startPoint x: 1275, startPoint y: 322, endPoint x: 1274, endPoint y: 335, distance: 13.5
click at [1279, 310] on icon at bounding box center [1286, 304] width 14 height 13
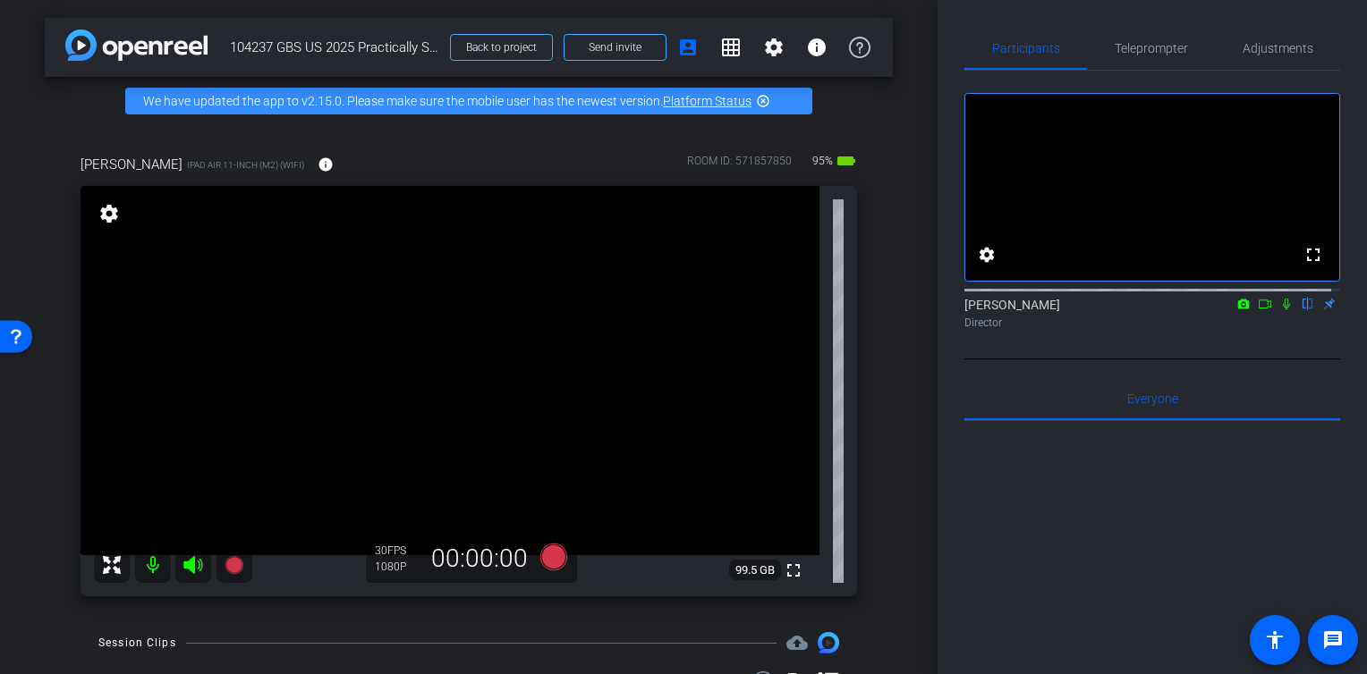
click at [1279, 310] on icon at bounding box center [1286, 304] width 14 height 13
click at [1282, 310] on icon at bounding box center [1287, 305] width 10 height 12
click at [1279, 310] on icon at bounding box center [1286, 304] width 14 height 13
click at [980, 266] on mat-icon "settings" at bounding box center [986, 254] width 21 height 21
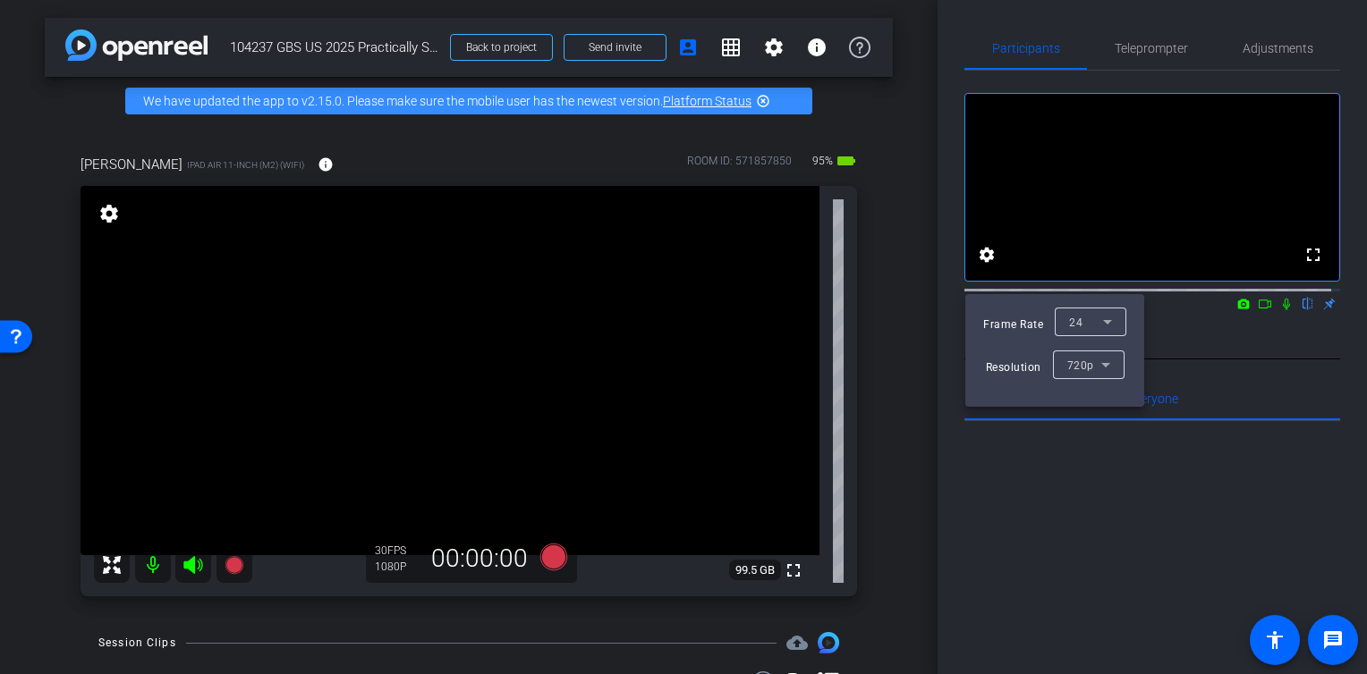
click at [984, 274] on div at bounding box center [683, 337] width 1367 height 674
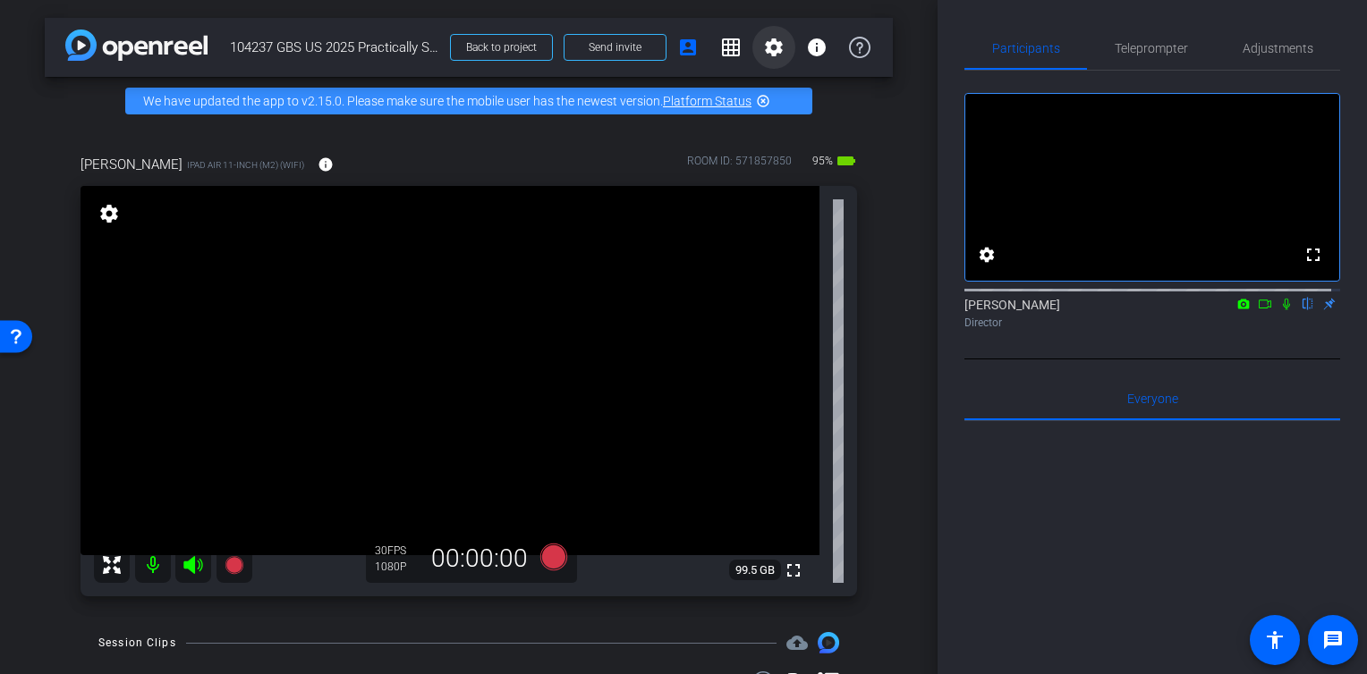
click at [752, 49] on span at bounding box center [773, 47] width 43 height 43
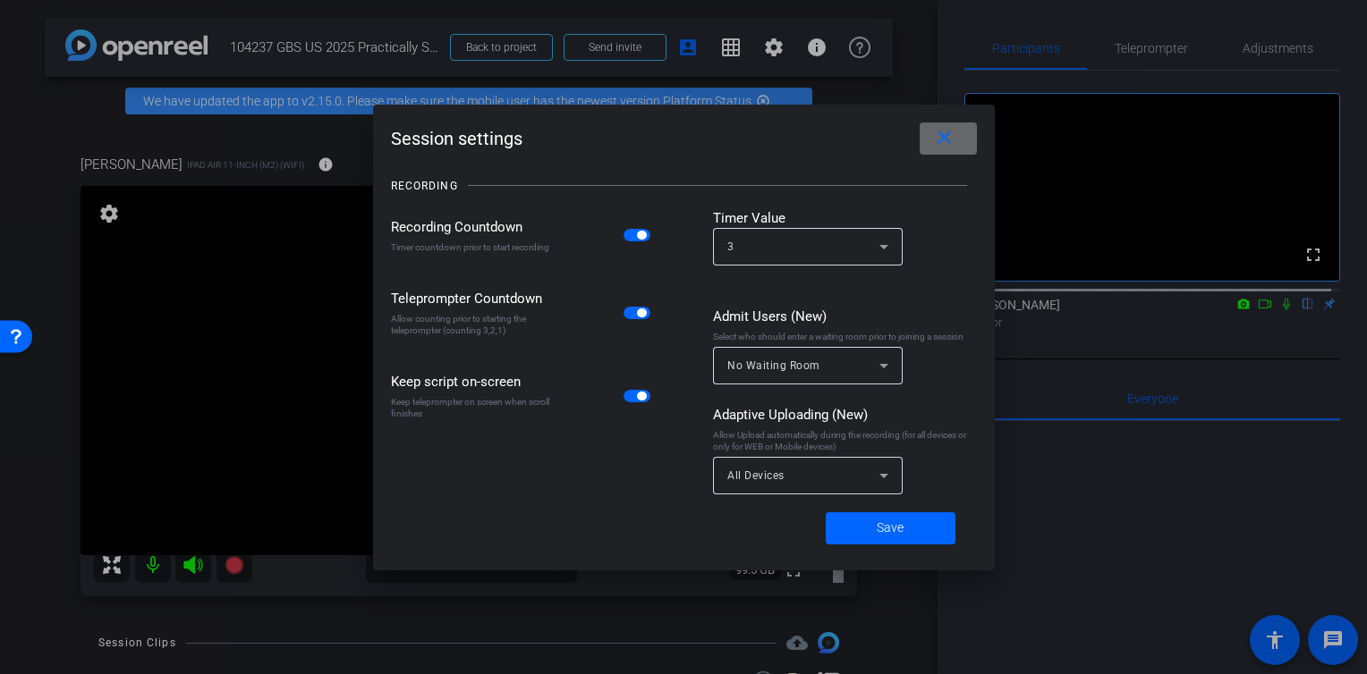
drag, startPoint x: 934, startPoint y: 136, endPoint x: 941, endPoint y: 142, distance: 9.5
click at [935, 135] on mat-icon "close" at bounding box center [944, 138] width 22 height 22
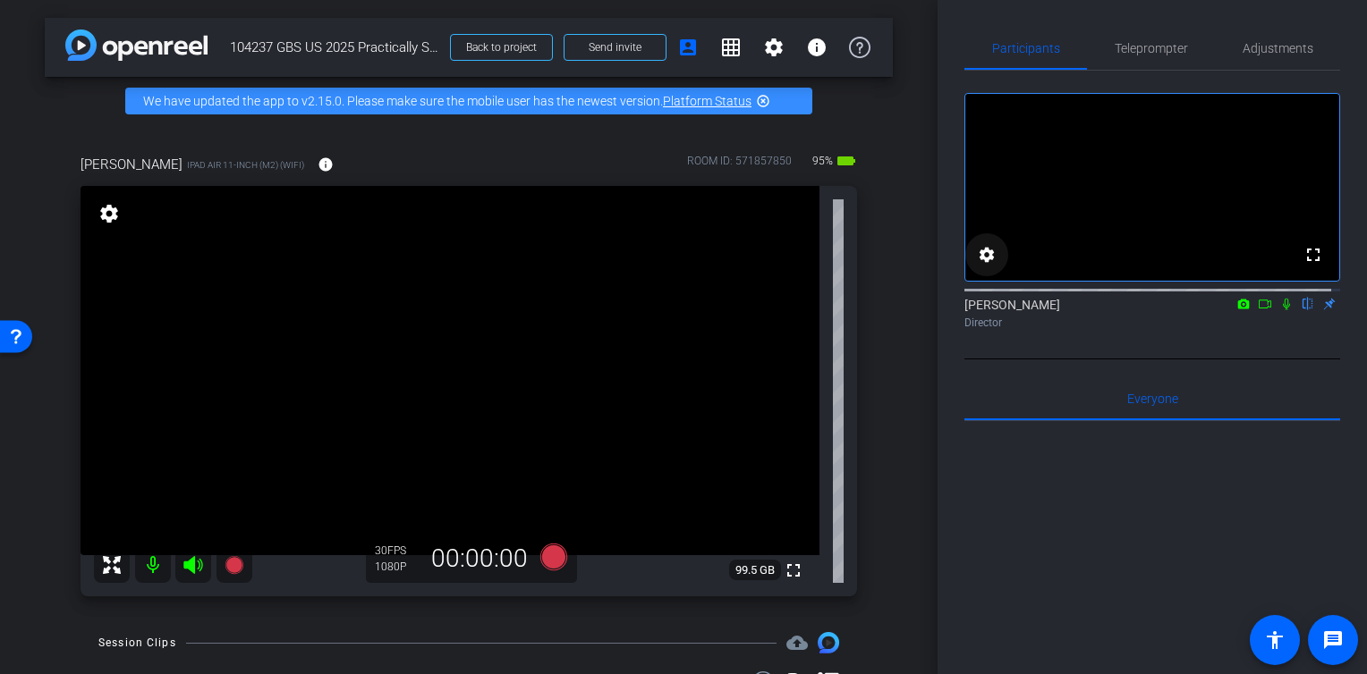
click at [987, 266] on mat-icon "settings" at bounding box center [986, 254] width 21 height 21
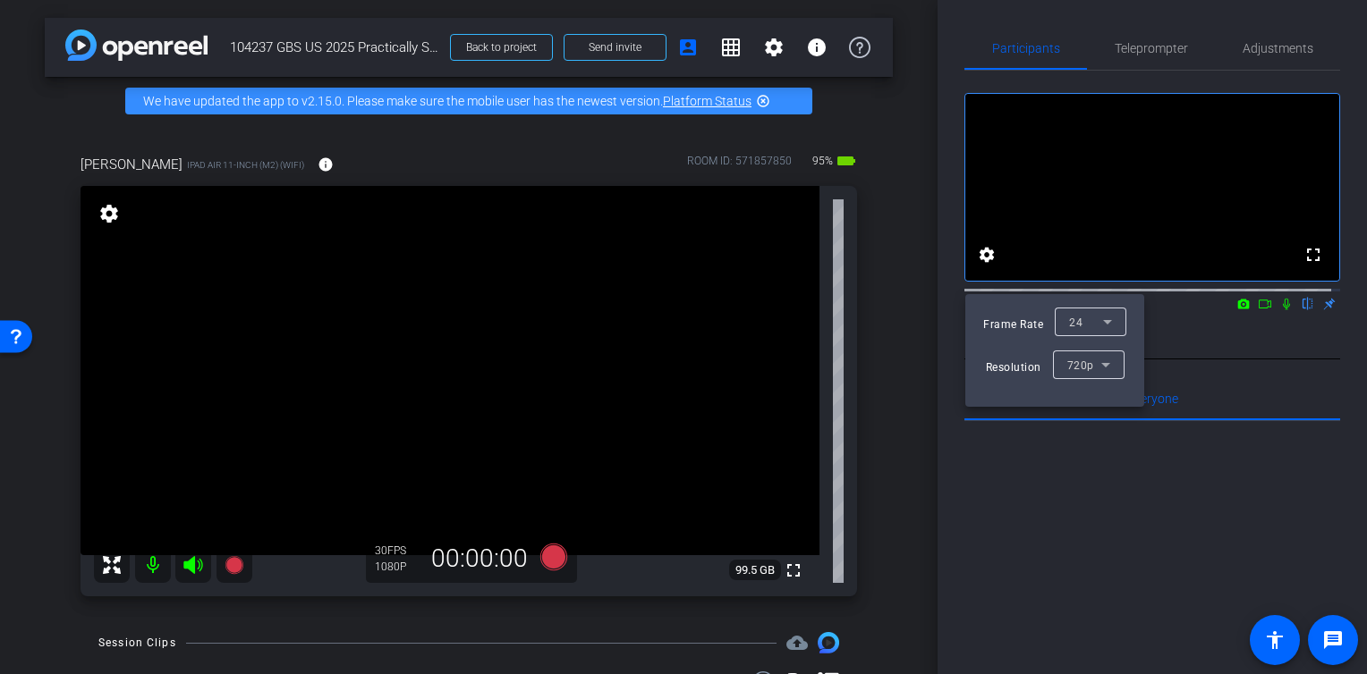
click at [1089, 362] on span "720p" at bounding box center [1079, 366] width 27 height 13
click at [1082, 426] on span "1080p" at bounding box center [1082, 429] width 33 height 21
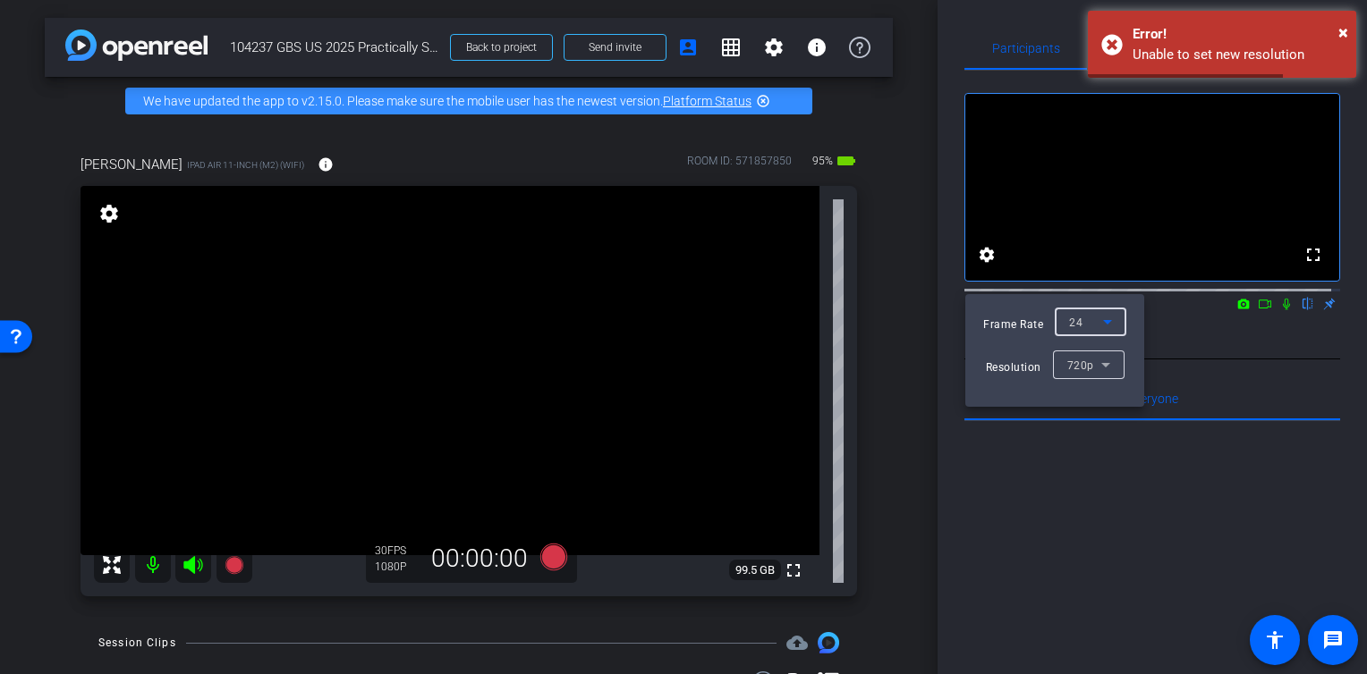
click at [1086, 318] on div "24" at bounding box center [1086, 322] width 34 height 22
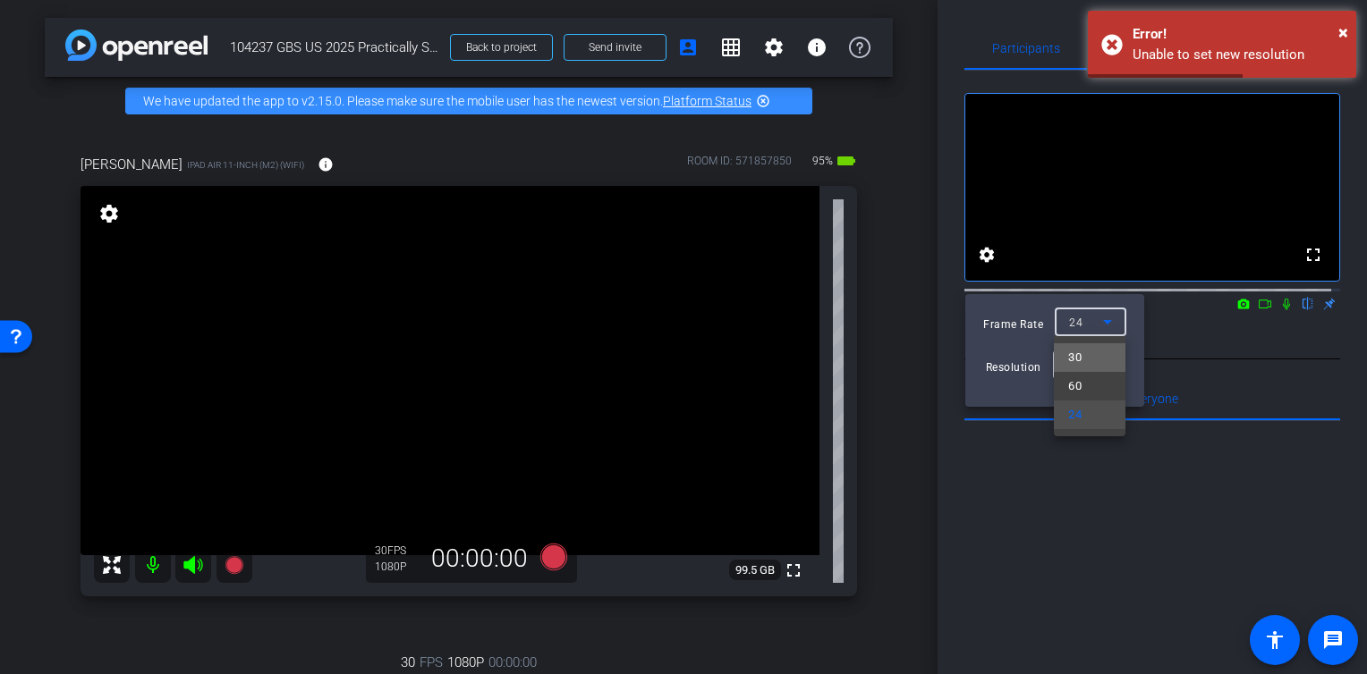
click at [1088, 351] on mat-option "30" at bounding box center [1090, 357] width 72 height 29
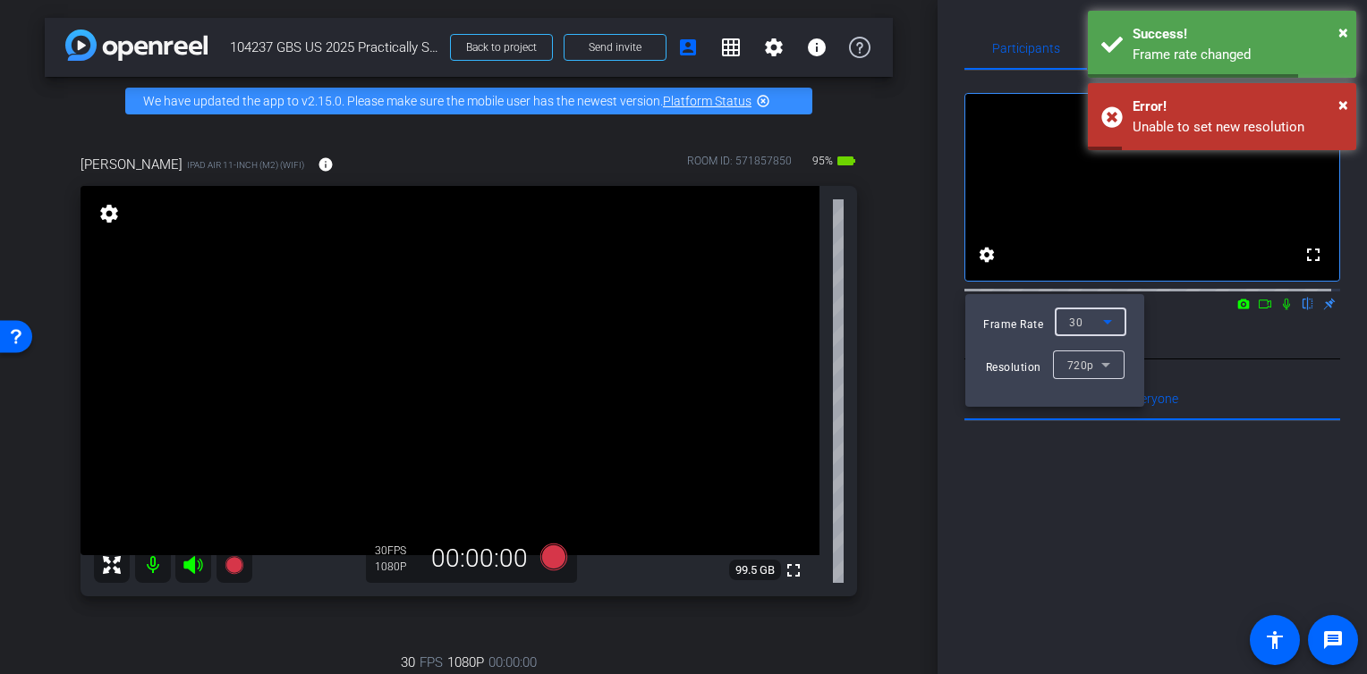
click at [1156, 484] on div at bounding box center [683, 337] width 1367 height 674
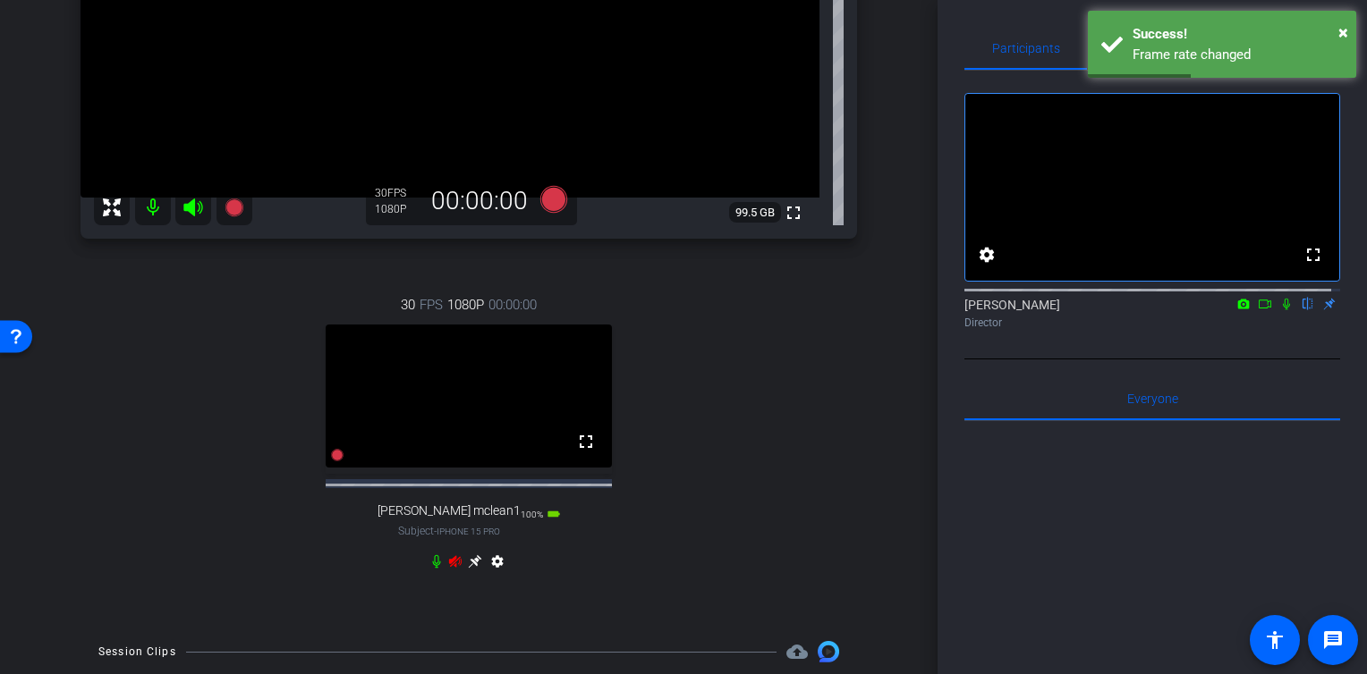
scroll to position [508, 0]
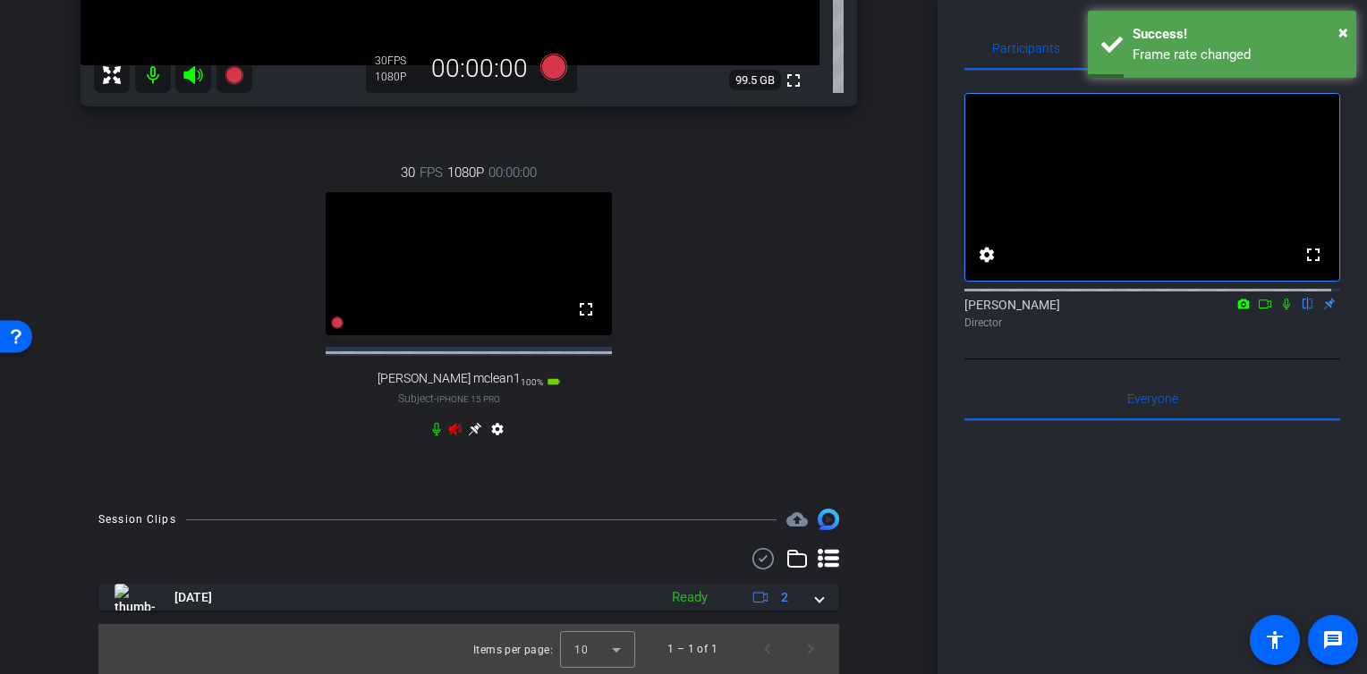
click at [449, 431] on icon at bounding box center [455, 429] width 13 height 12
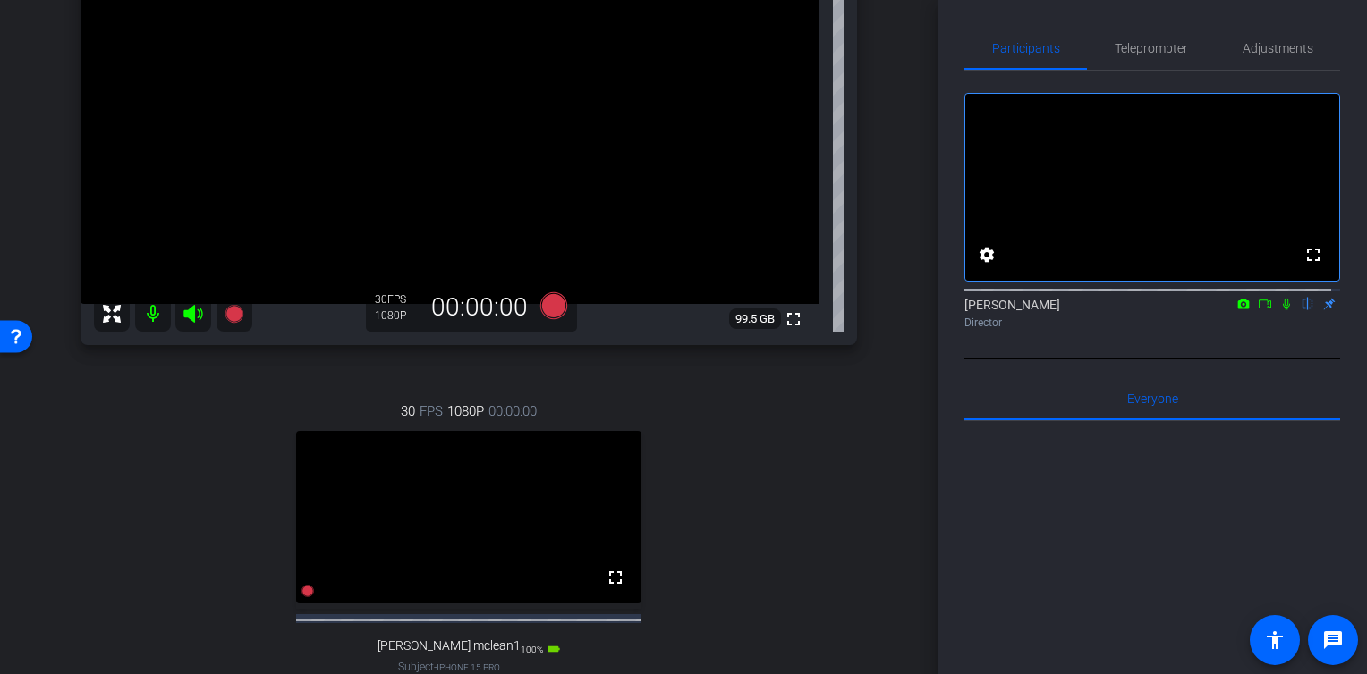
scroll to position [239, 0]
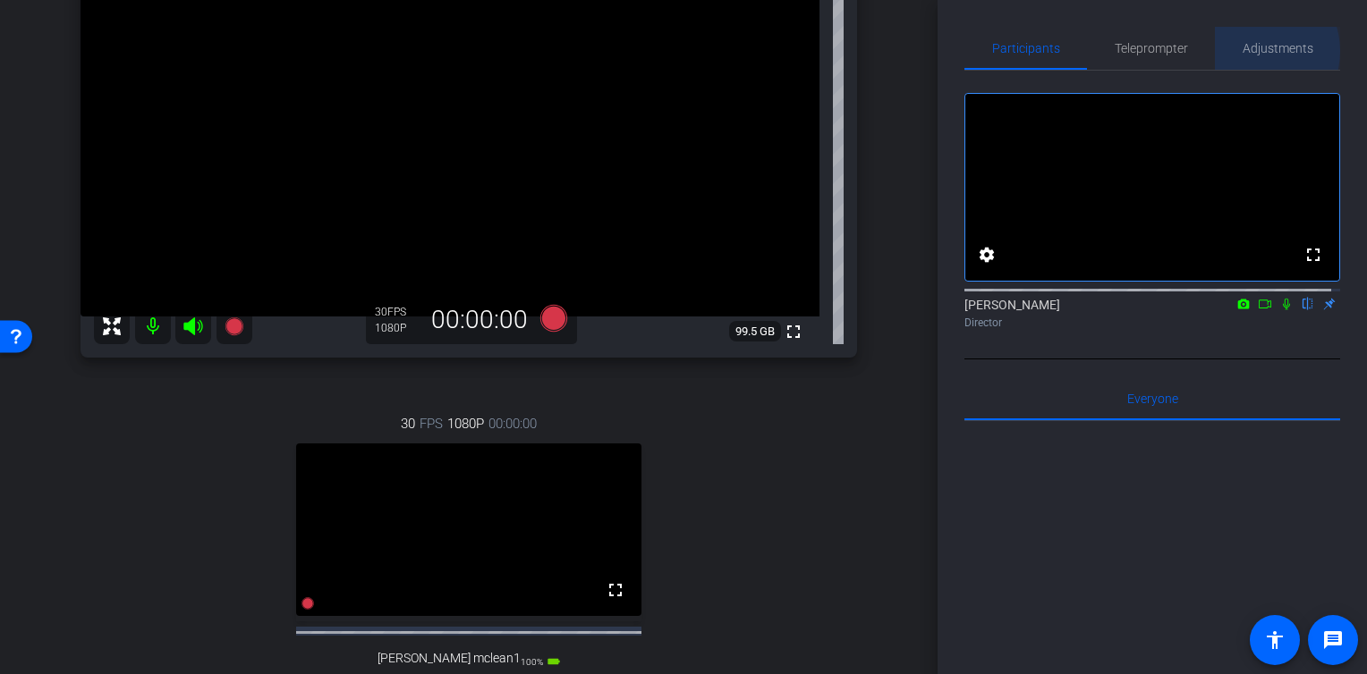
click at [1247, 51] on span "Adjustments" at bounding box center [1277, 48] width 71 height 13
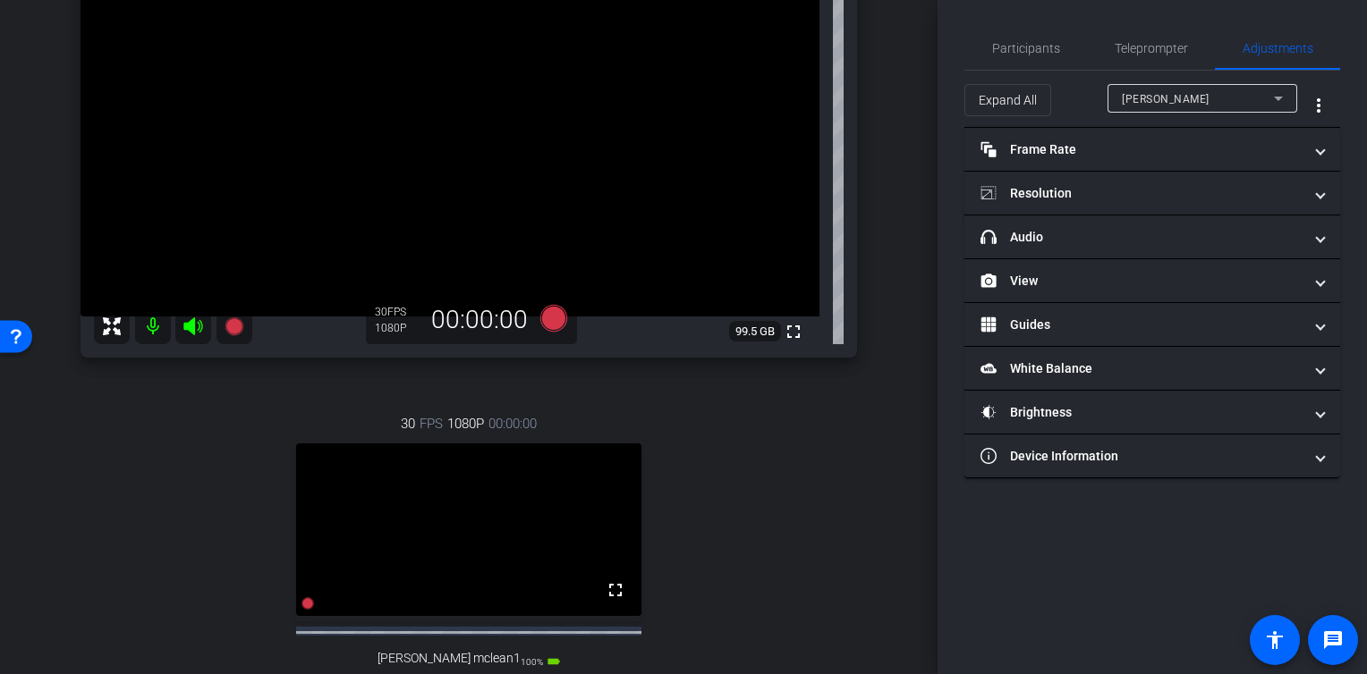
click at [1214, 96] on div "[PERSON_NAME]" at bounding box center [1198, 99] width 152 height 22
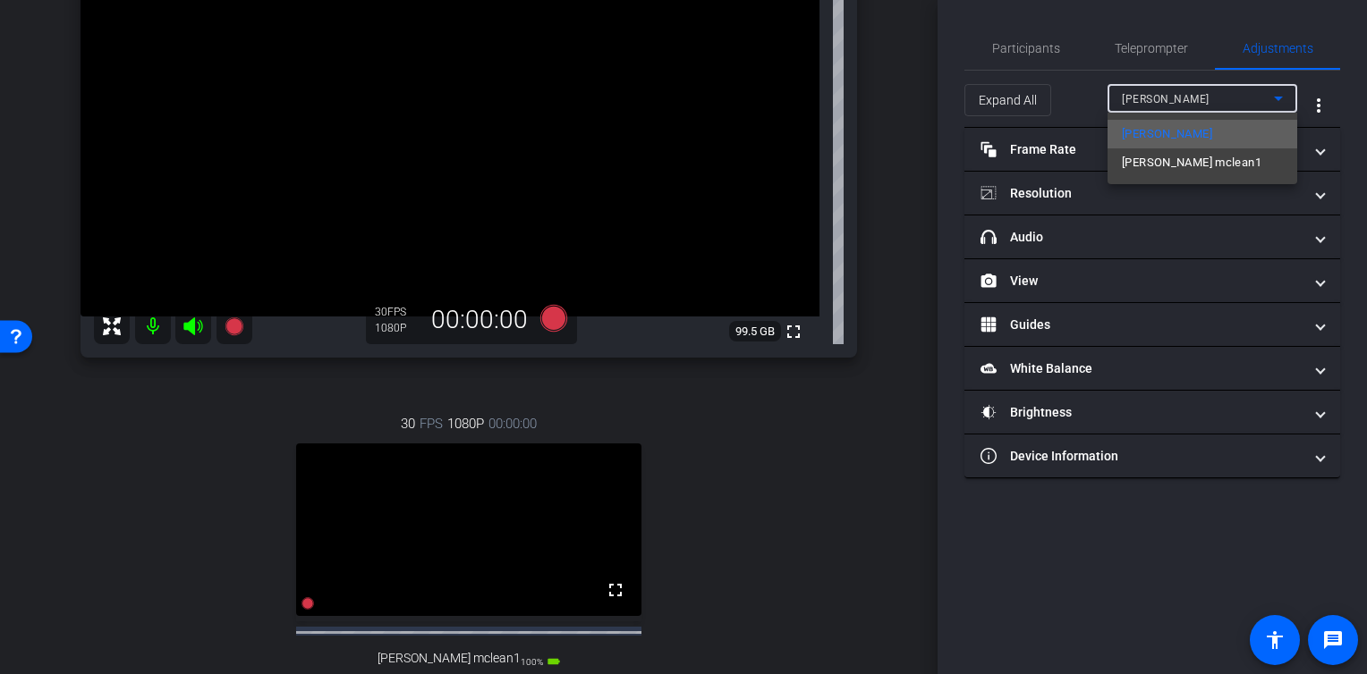
click at [1152, 131] on span "[PERSON_NAME]" at bounding box center [1167, 133] width 90 height 21
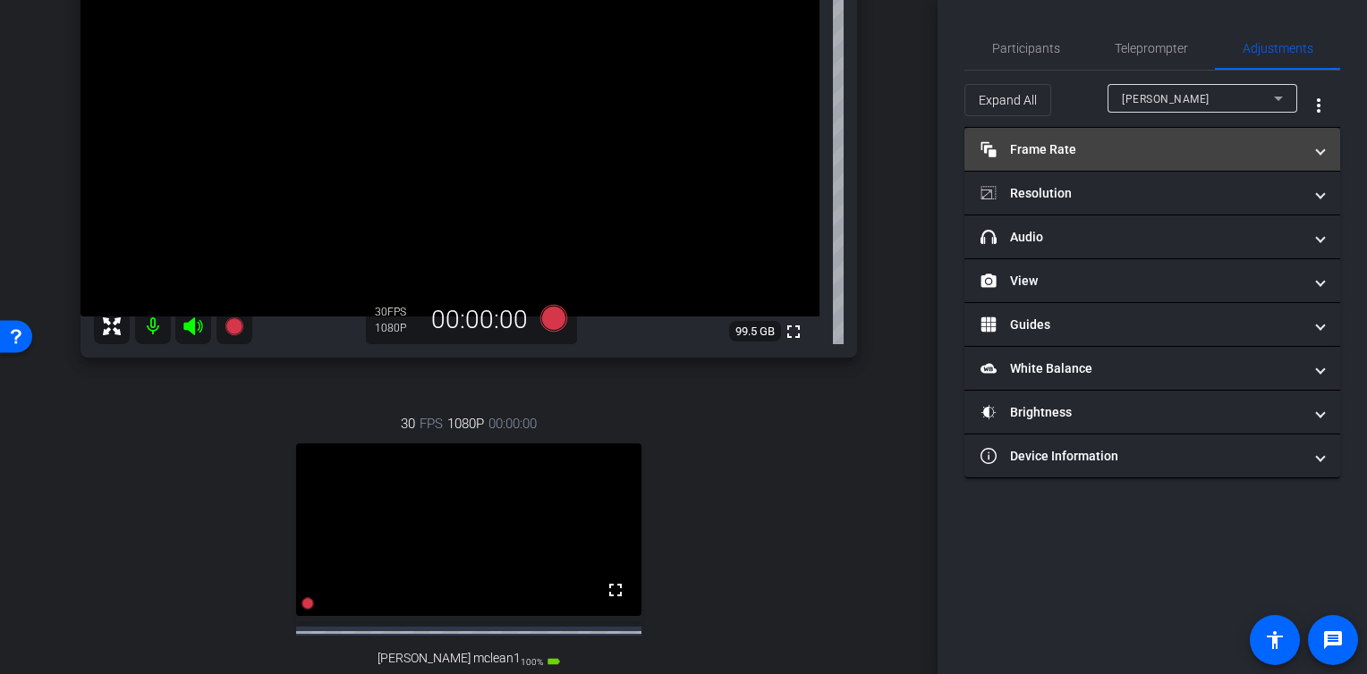
click at [1080, 152] on mat-panel-title "Frame Rate Frame Rate" at bounding box center [1141, 149] width 322 height 19
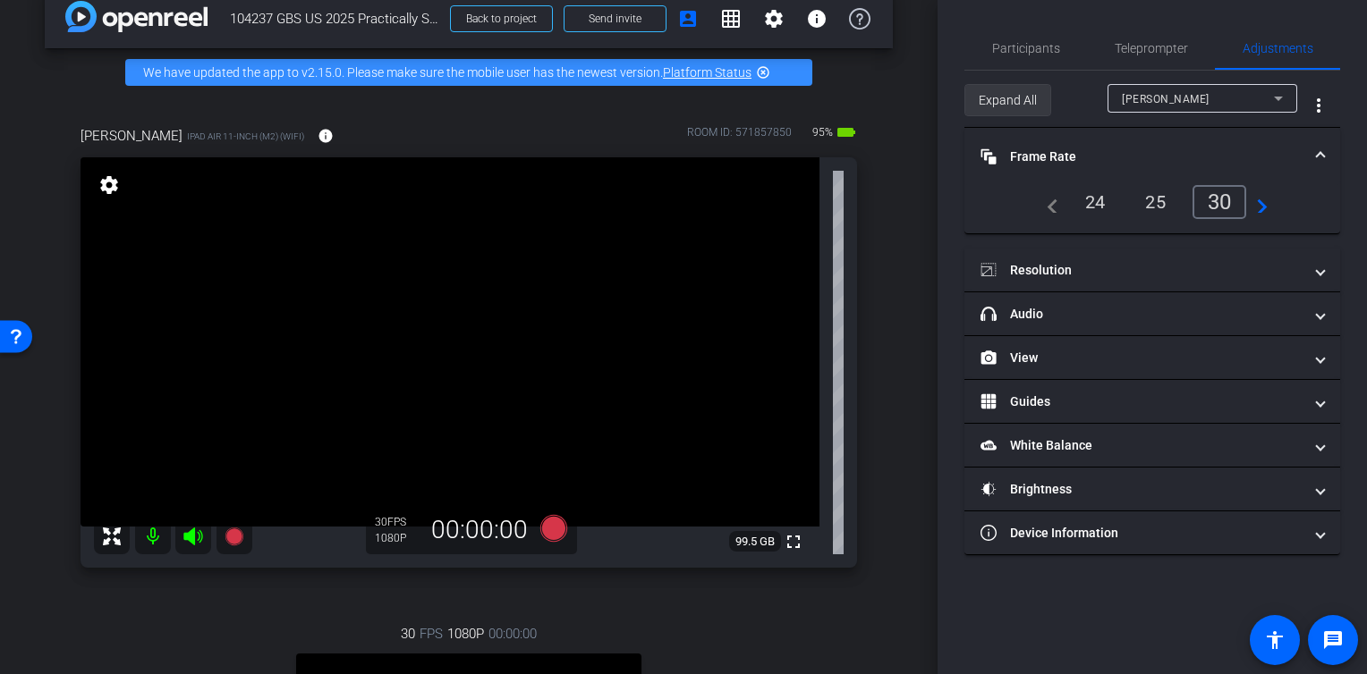
scroll to position [0, 0]
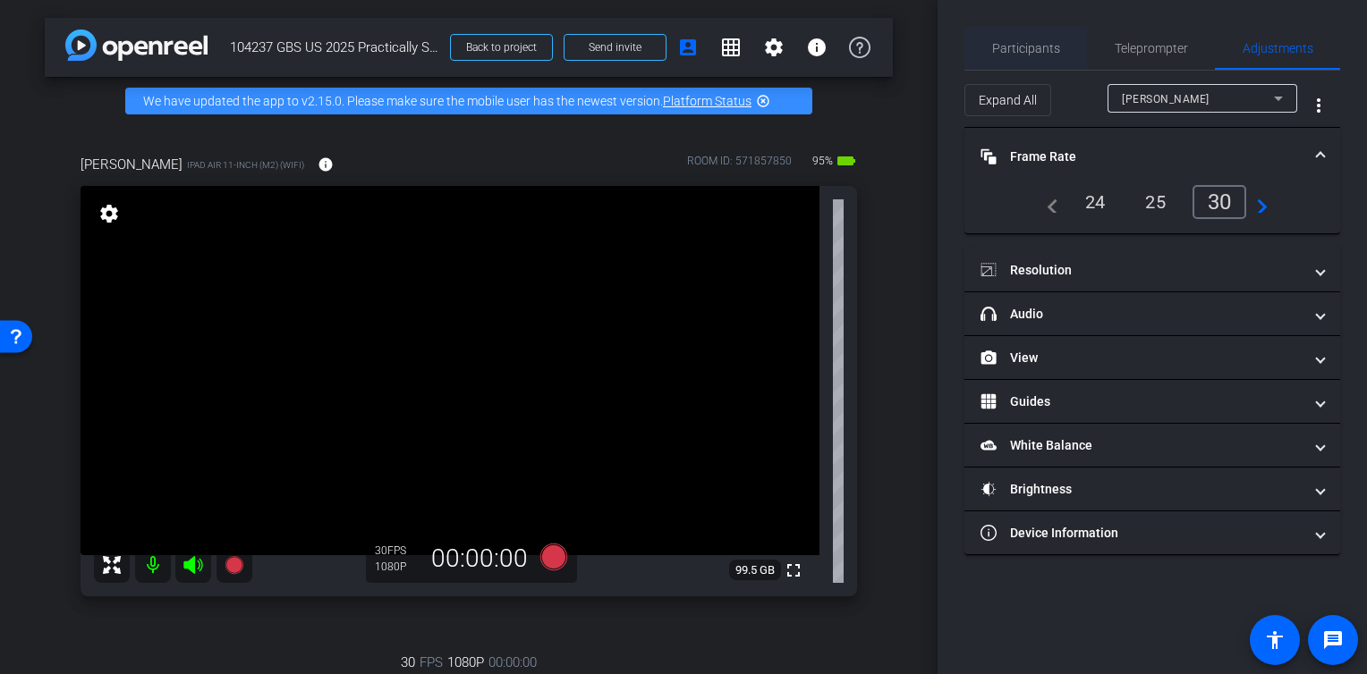
click at [1016, 50] on span "Participants" at bounding box center [1026, 48] width 68 height 13
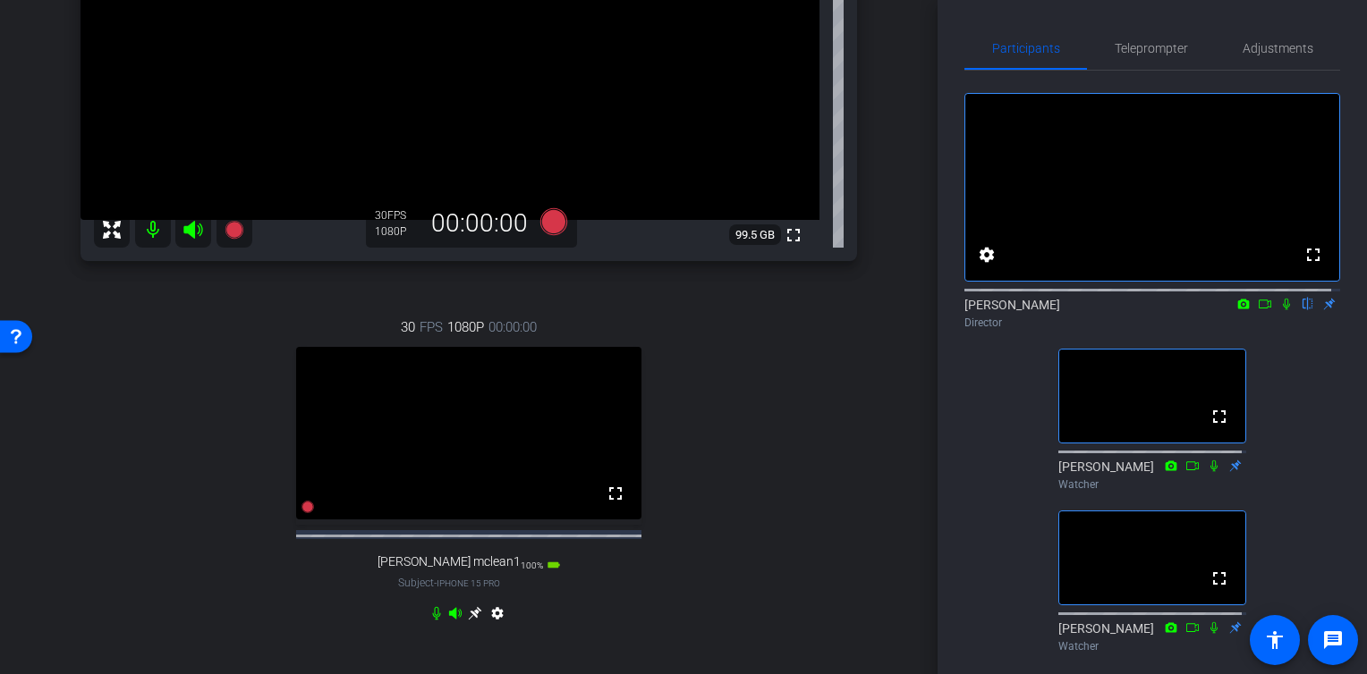
scroll to position [331, 0]
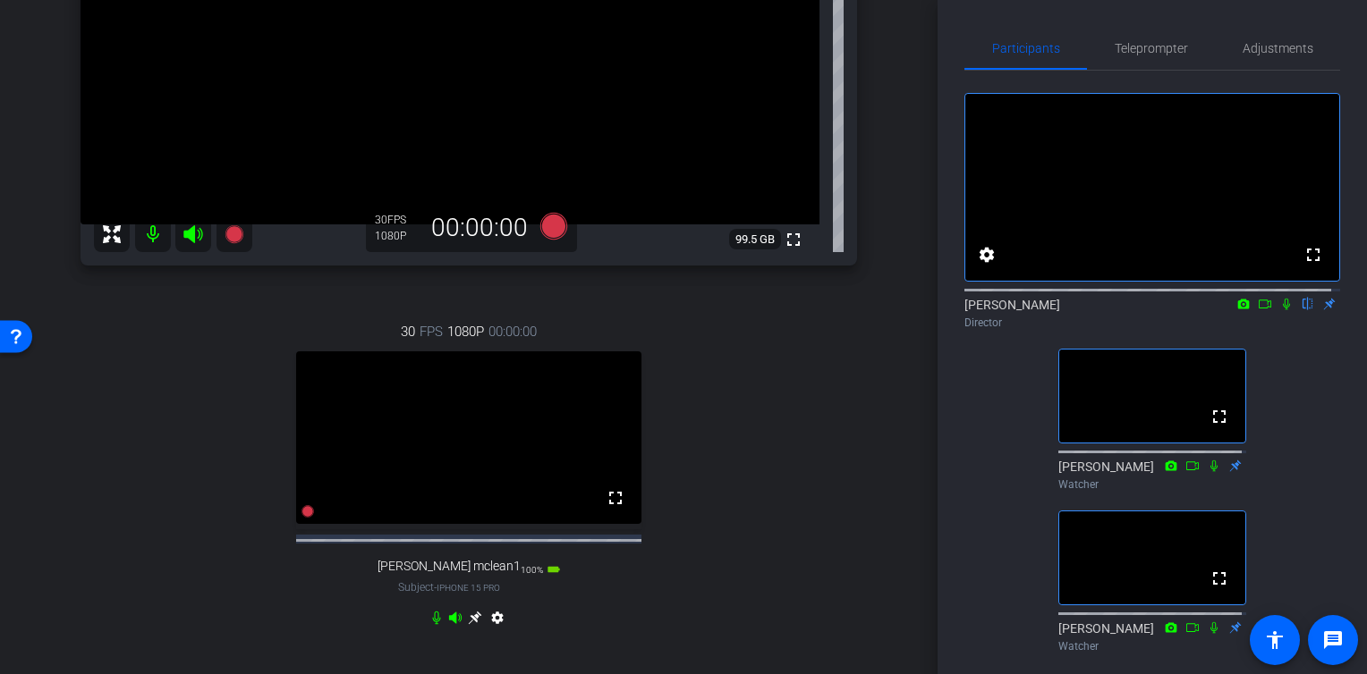
click at [469, 625] on icon at bounding box center [474, 618] width 13 height 13
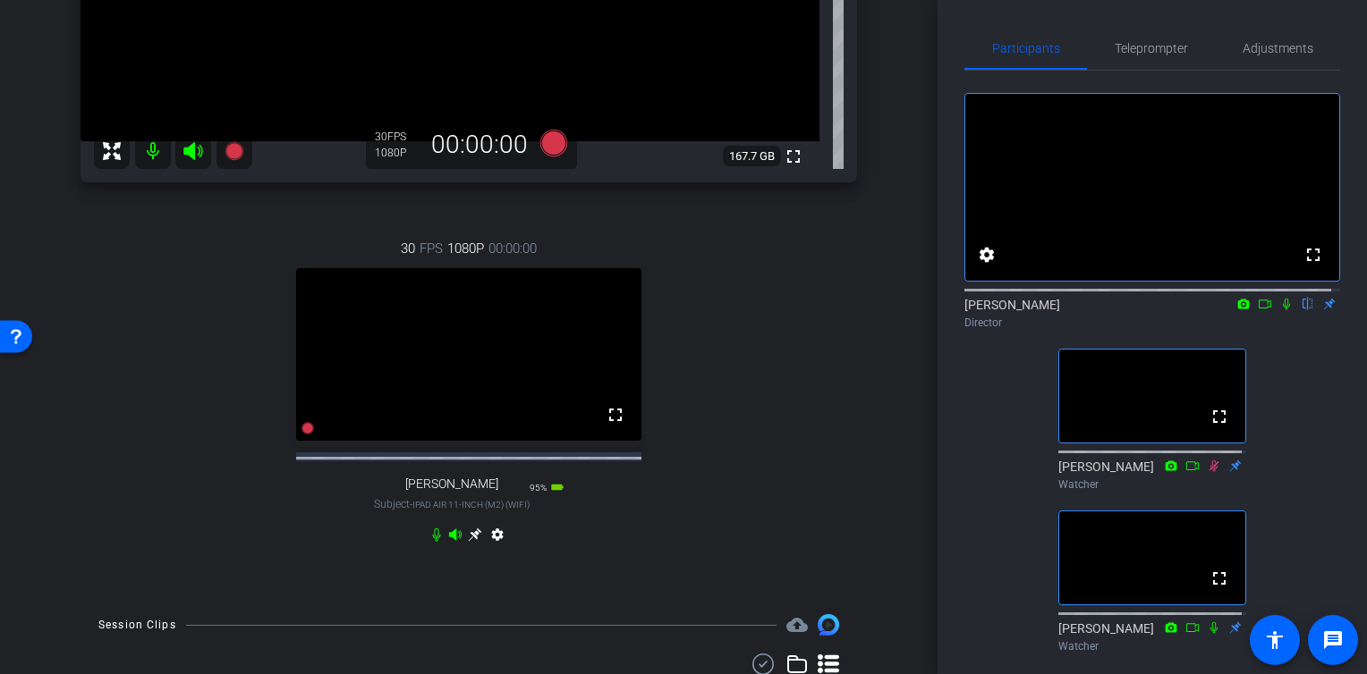
scroll to position [411, 0]
click at [468, 545] on icon at bounding box center [475, 537] width 14 height 14
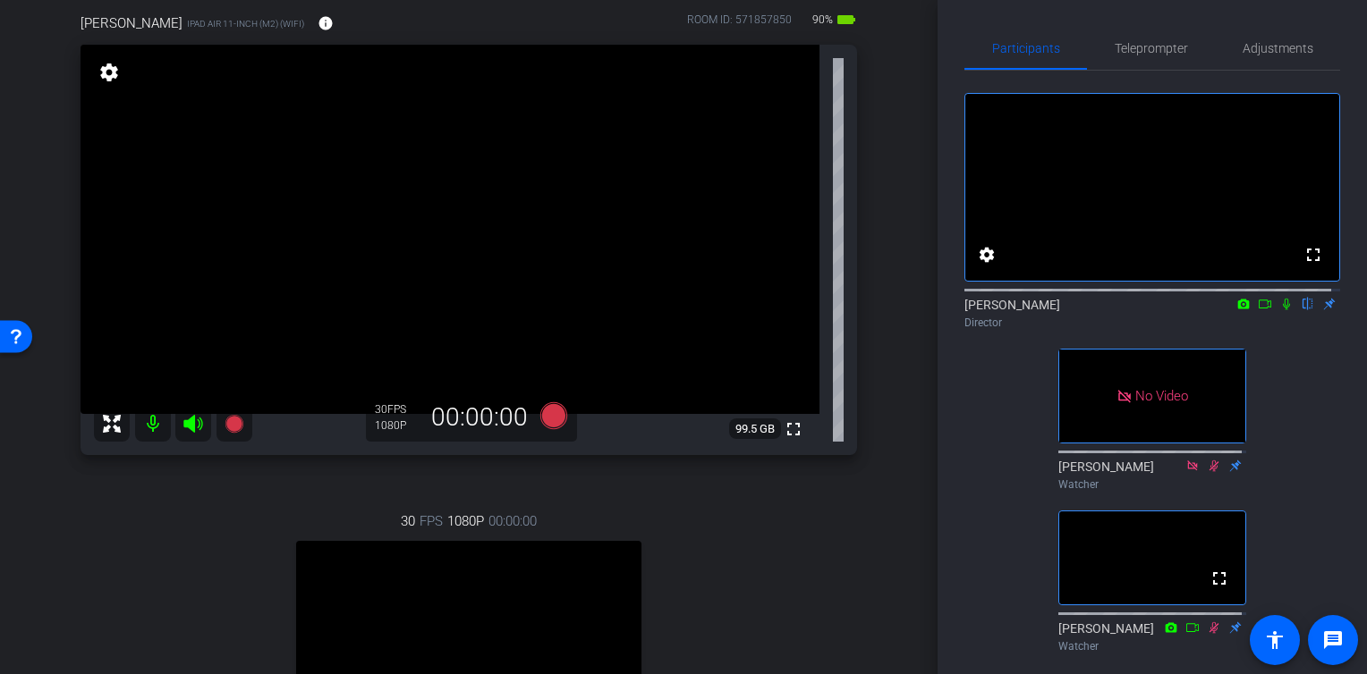
scroll to position [139, 0]
click at [554, 417] on icon at bounding box center [553, 418] width 27 height 27
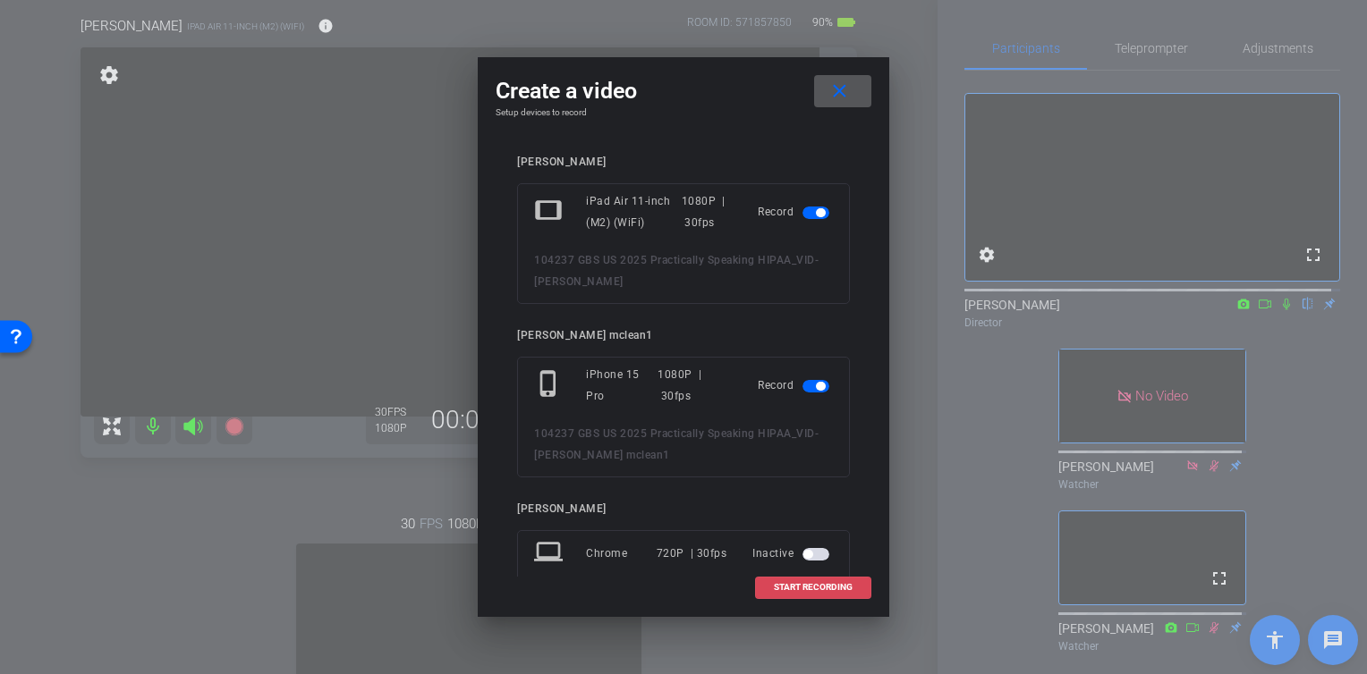
click at [820, 590] on span "START RECORDING" at bounding box center [813, 587] width 79 height 9
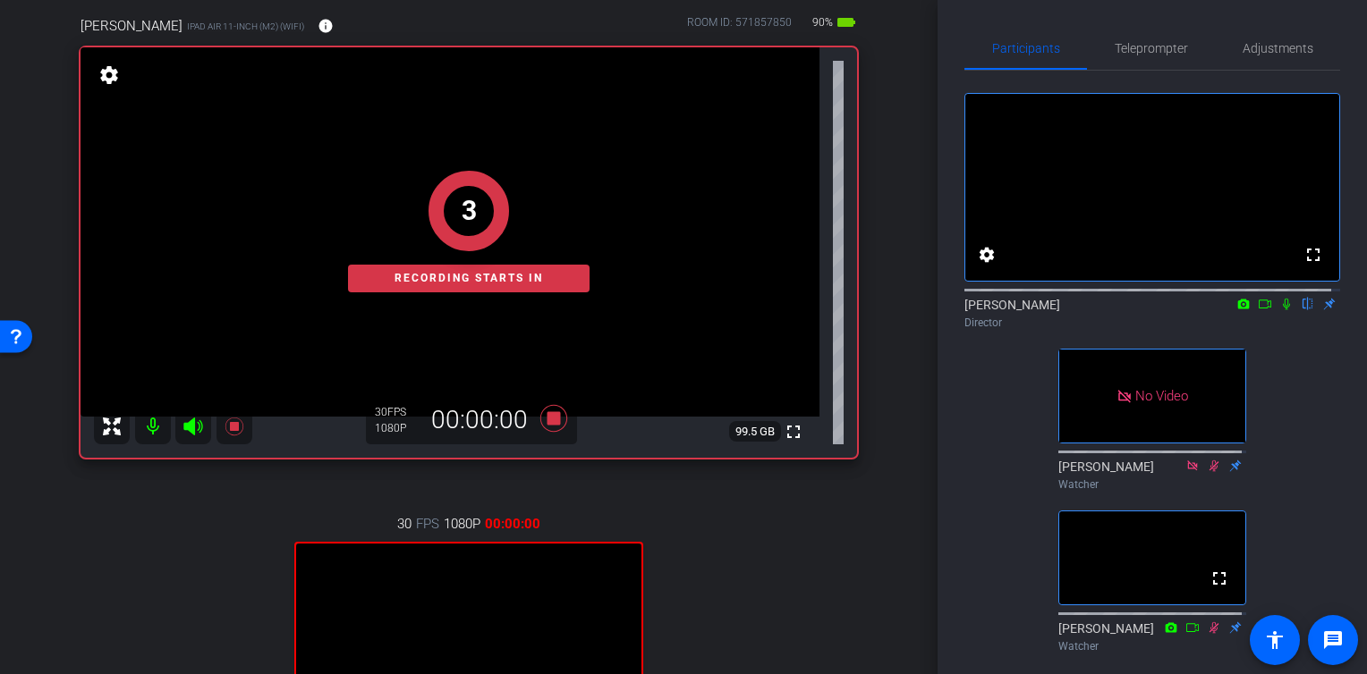
click at [1283, 310] on icon at bounding box center [1286, 305] width 7 height 12
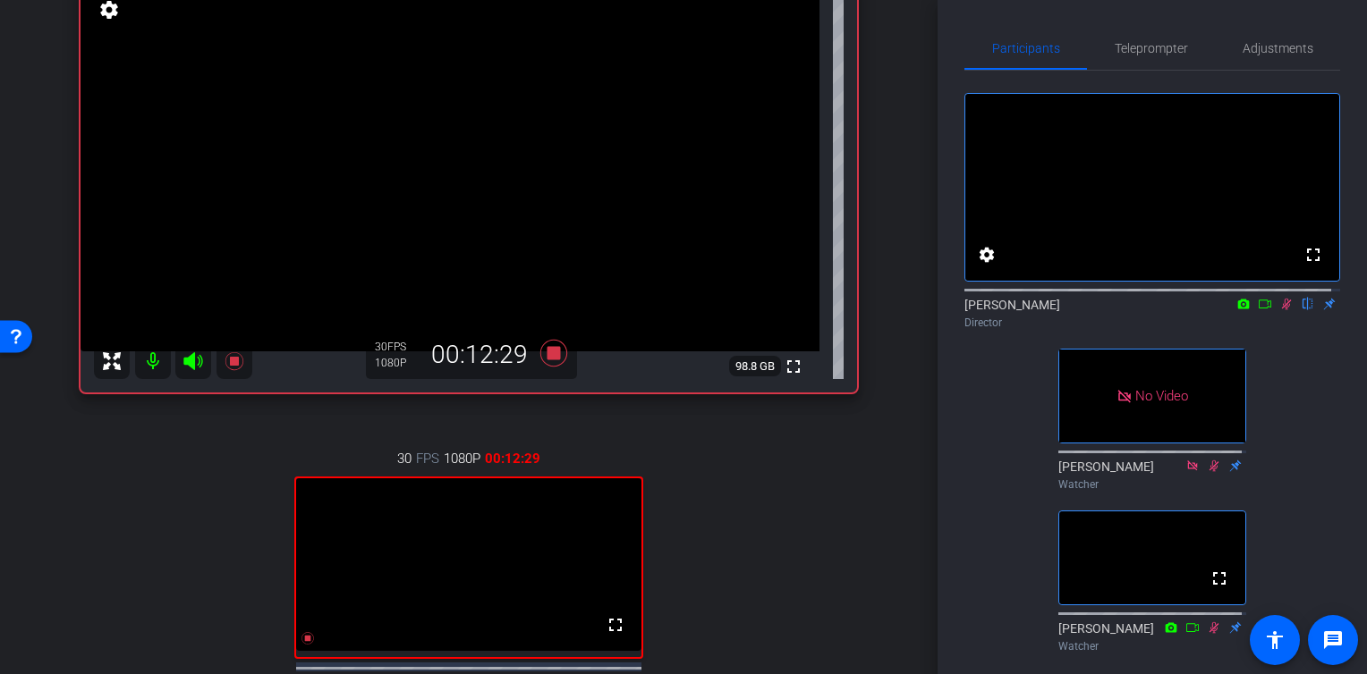
scroll to position [243, 0]
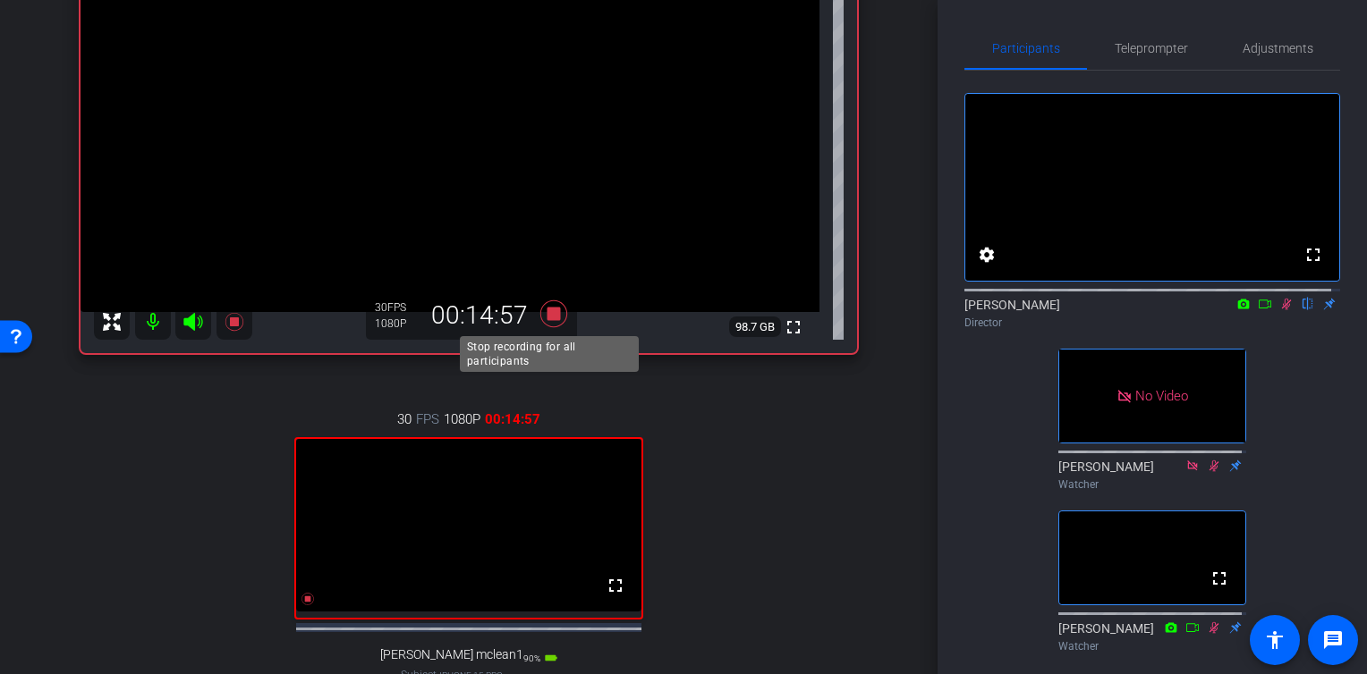
click at [543, 320] on icon at bounding box center [553, 314] width 43 height 32
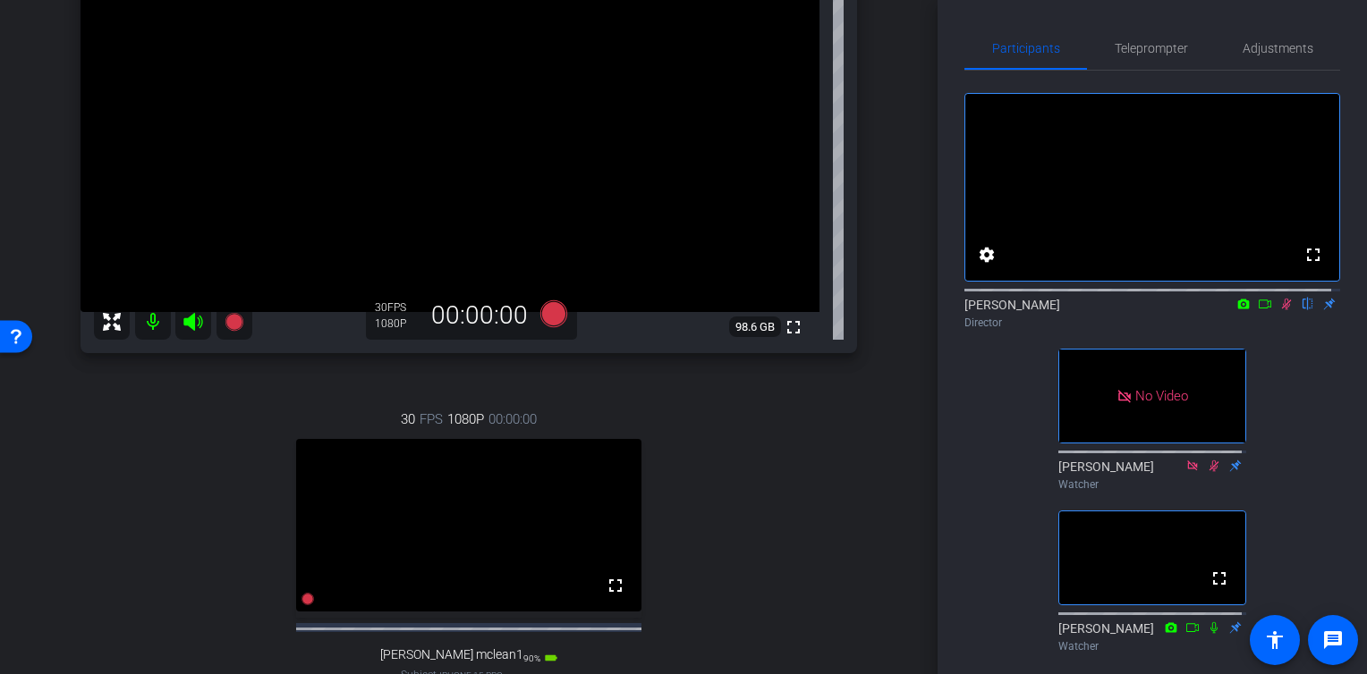
click at [1279, 310] on icon at bounding box center [1286, 304] width 14 height 13
click at [1028, 444] on div "fullscreen settings [PERSON_NAME] flip Director No Video [PERSON_NAME] Watcher …" at bounding box center [1152, 365] width 376 height 589
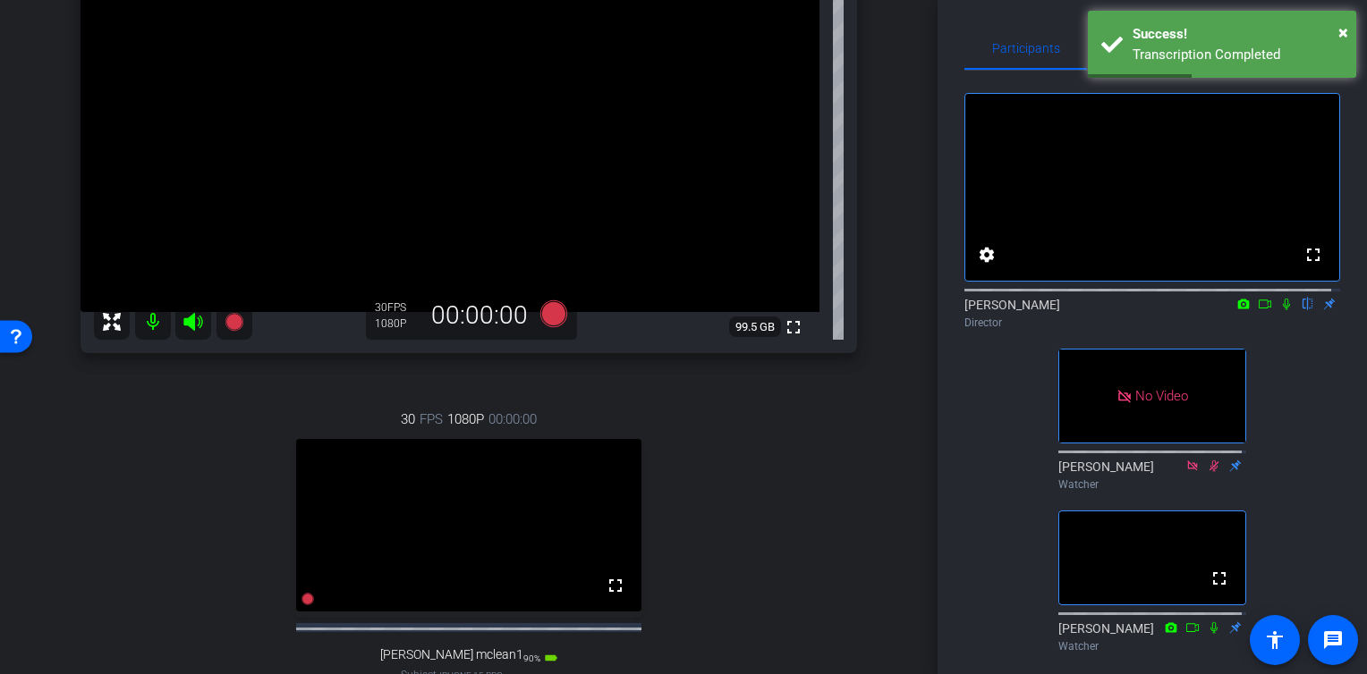
scroll to position [575, 0]
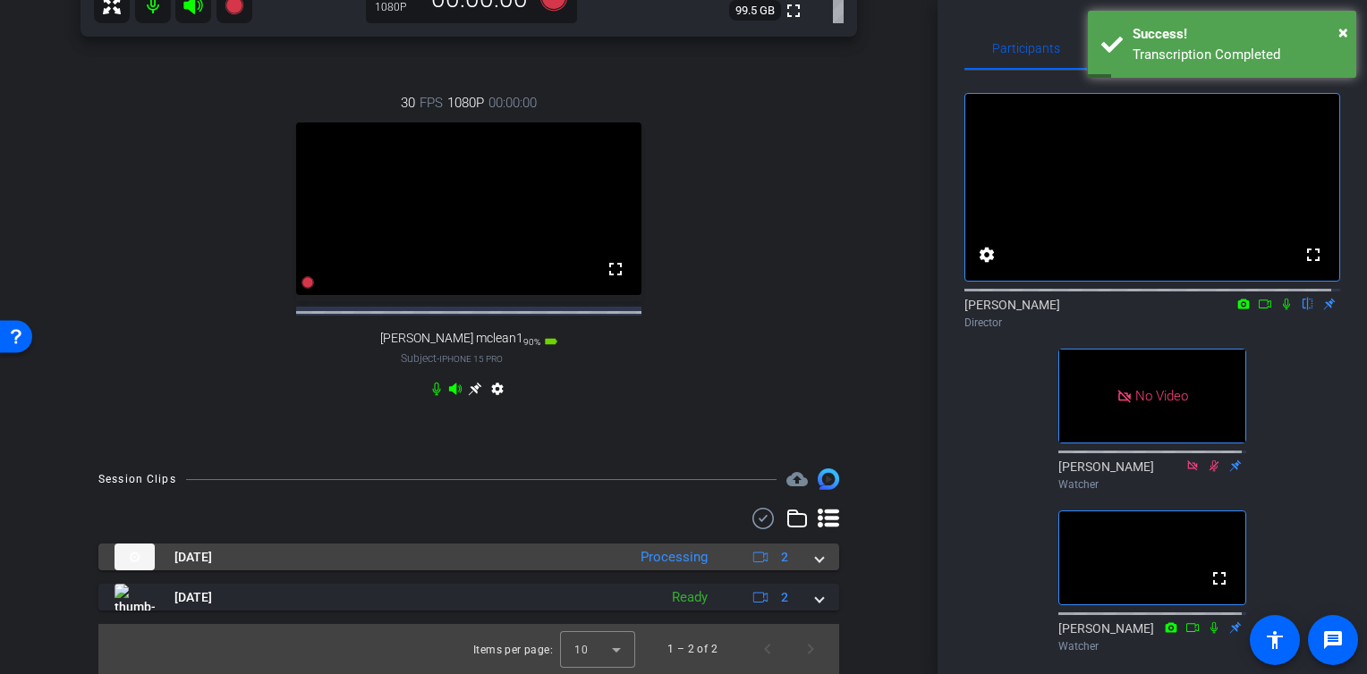
click at [805, 567] on div "[DATE] Processing 2" at bounding box center [464, 557] width 701 height 27
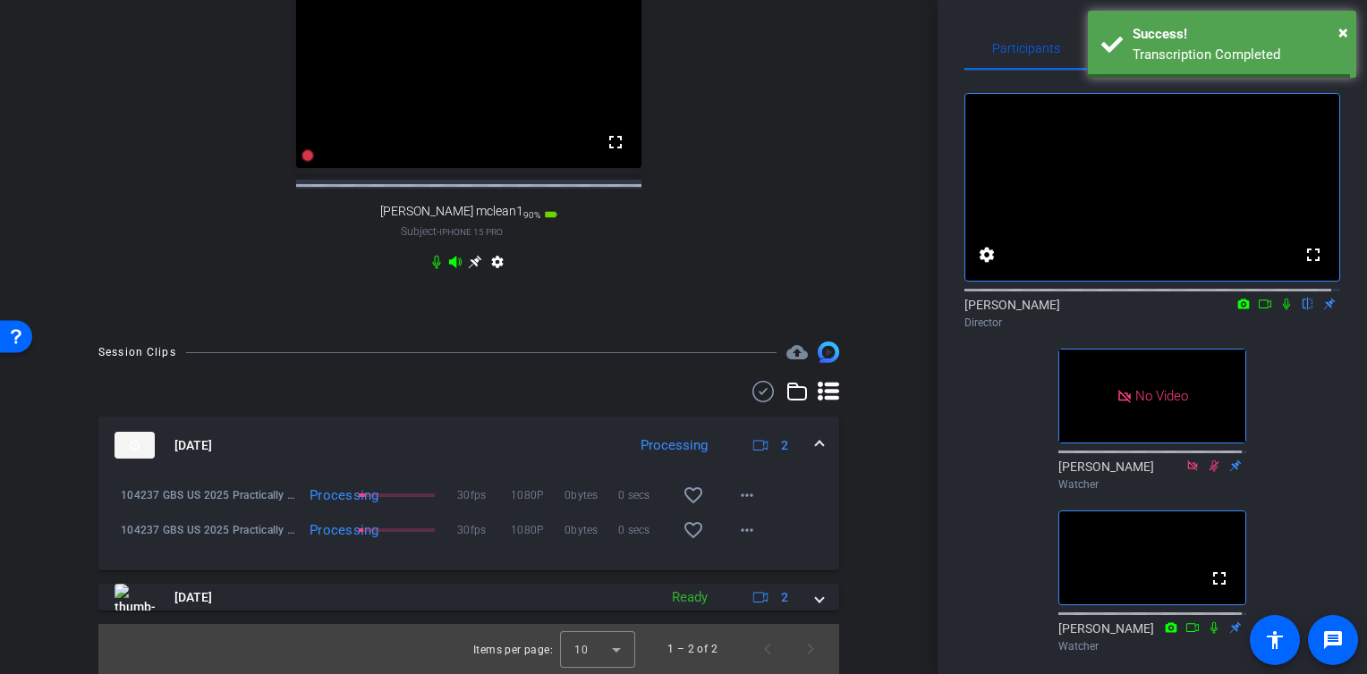
scroll to position [702, 0]
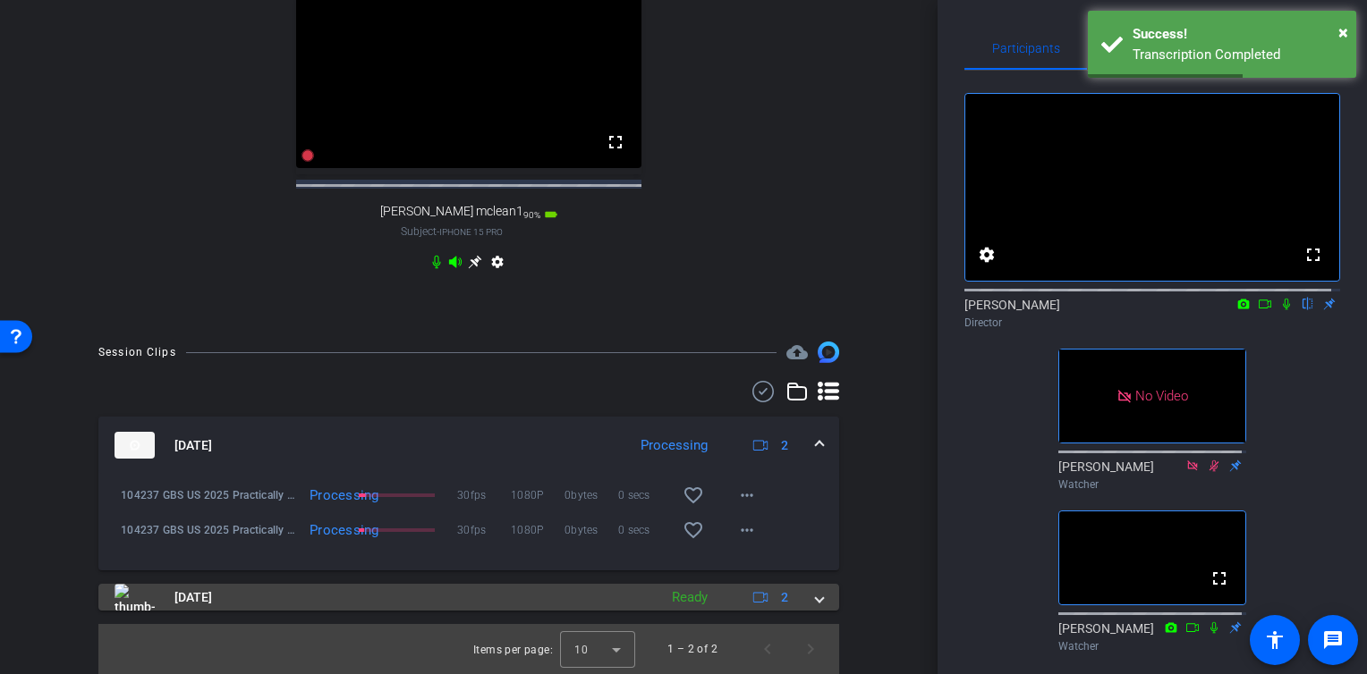
click at [816, 603] on span at bounding box center [819, 598] width 7 height 19
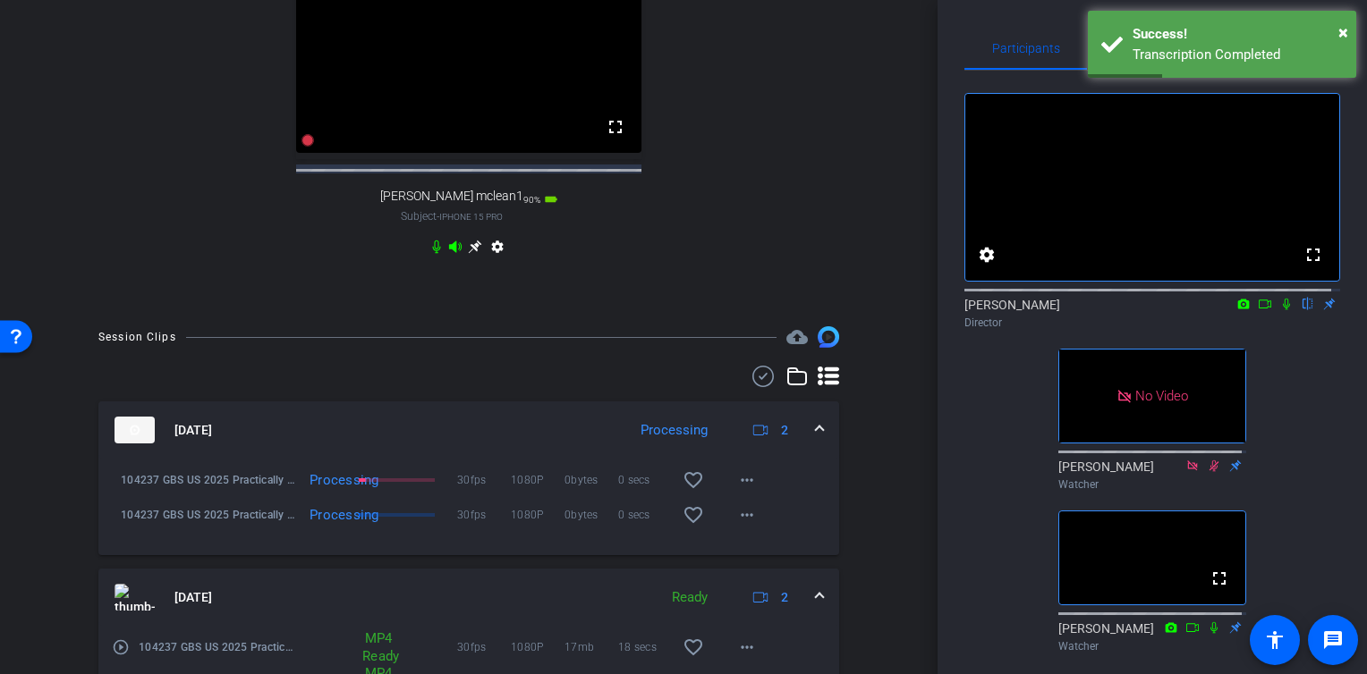
click at [816, 607] on span at bounding box center [819, 598] width 7 height 19
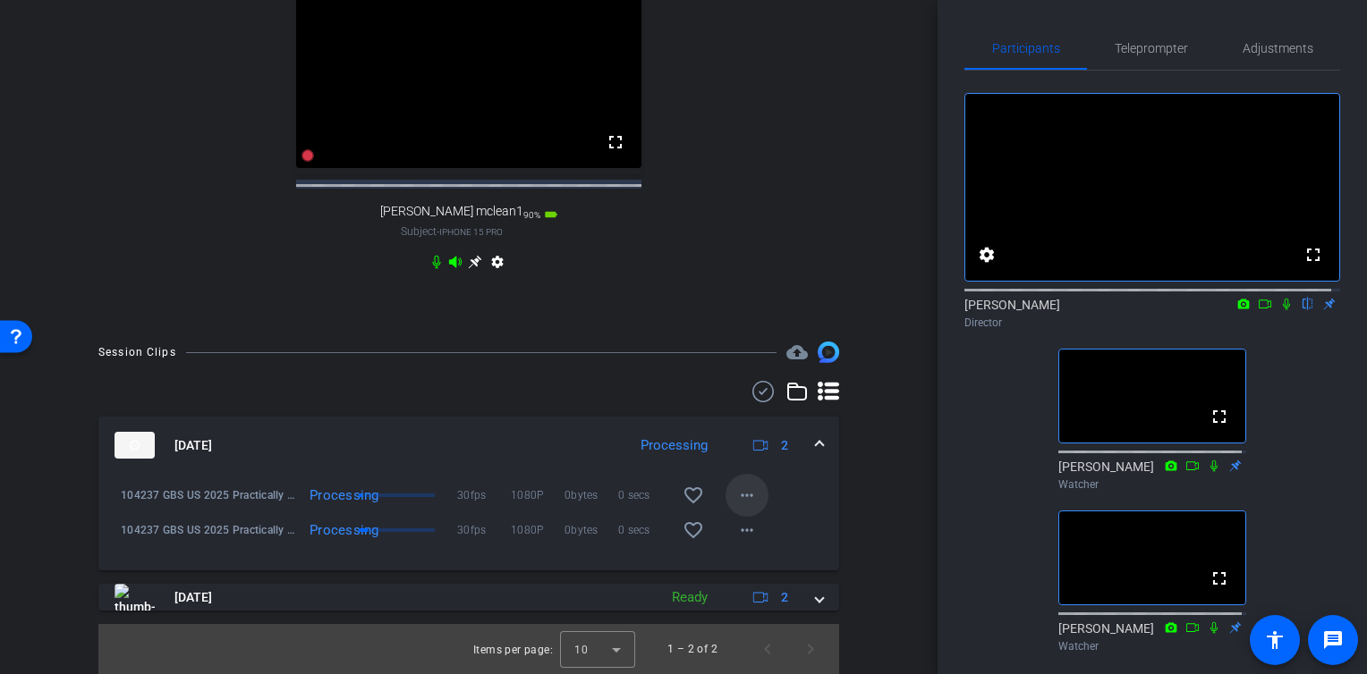
click at [736, 497] on mat-icon "more_horiz" at bounding box center [746, 495] width 21 height 21
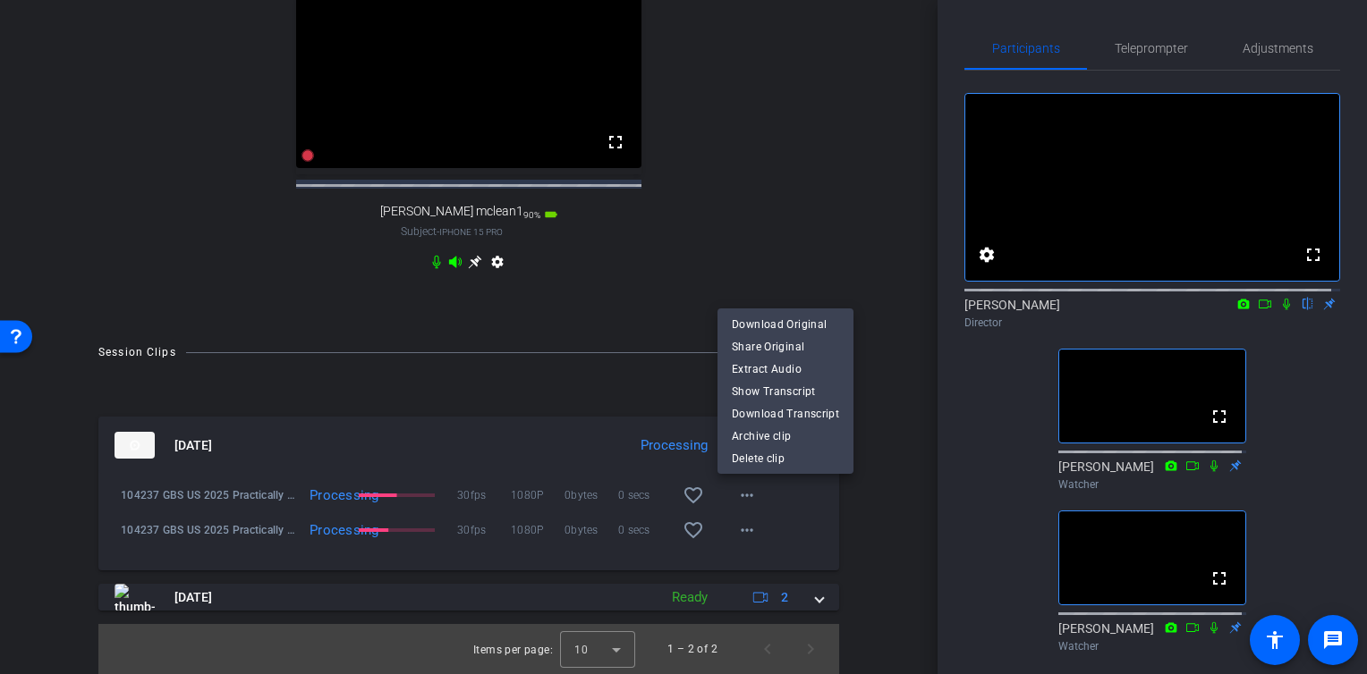
click at [862, 524] on div at bounding box center [683, 337] width 1367 height 674
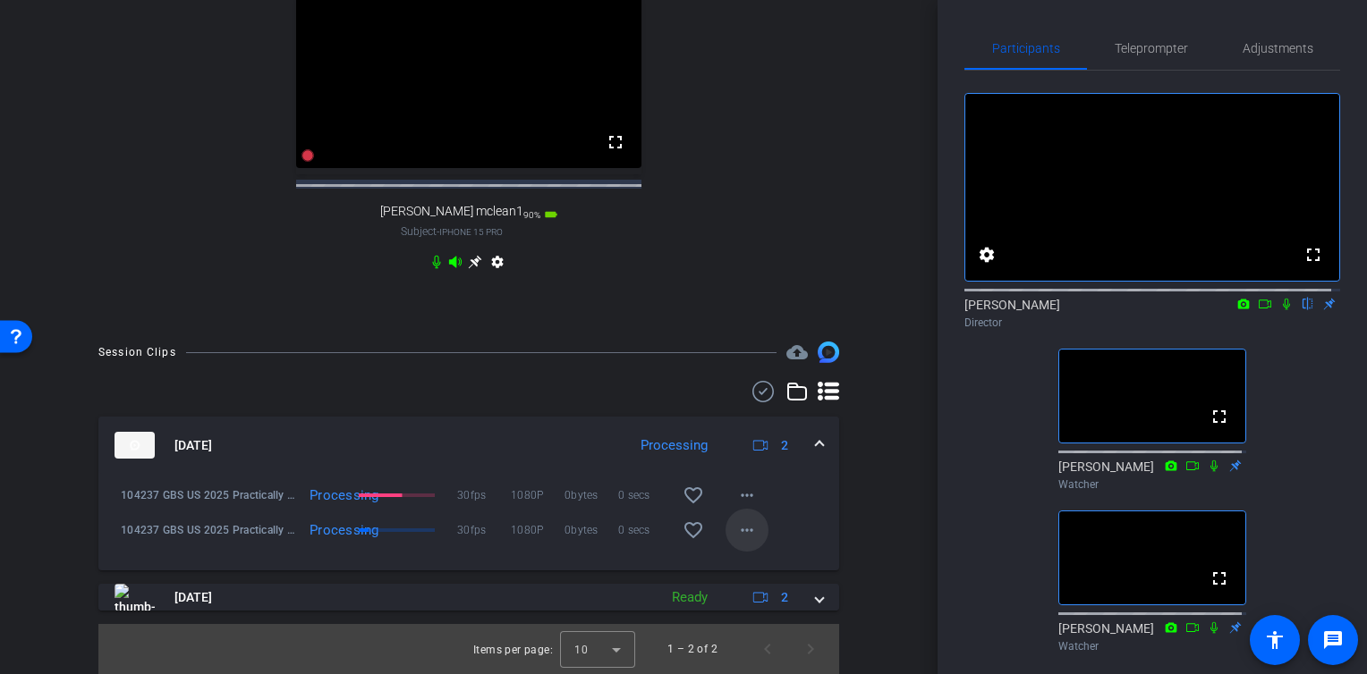
click at [736, 536] on mat-icon "more_horiz" at bounding box center [746, 530] width 21 height 21
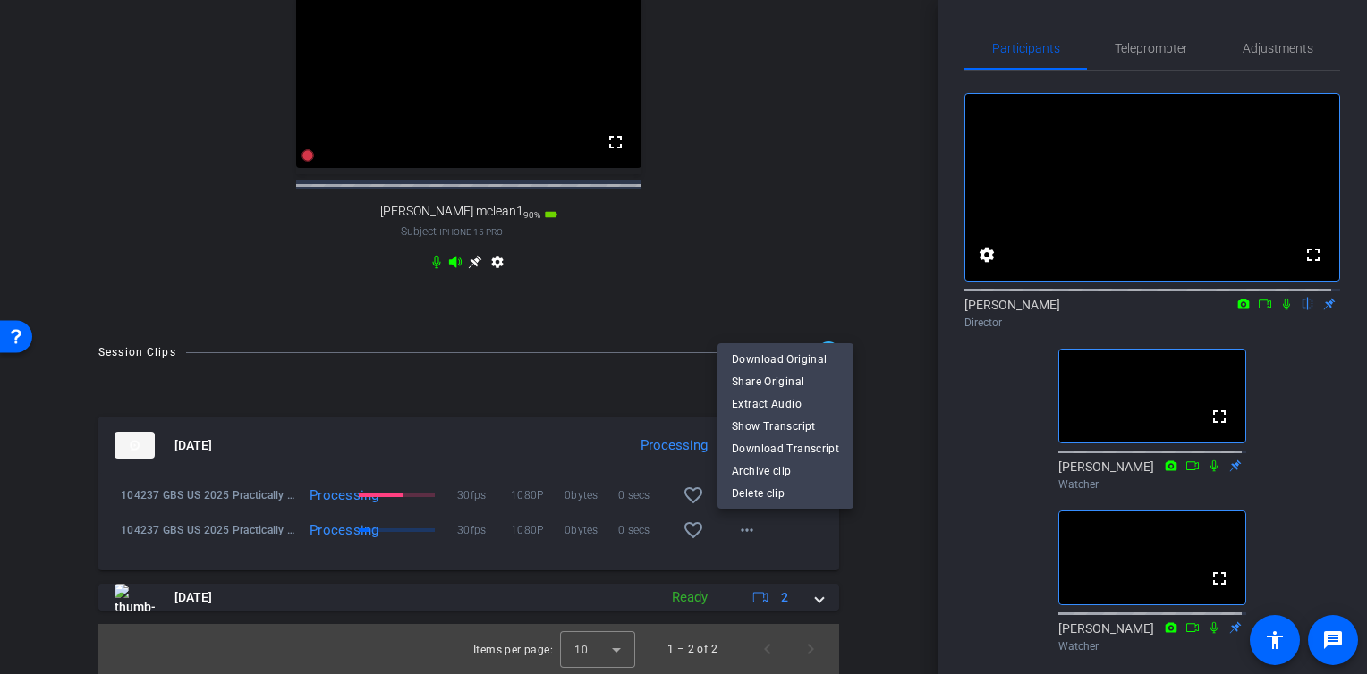
click at [869, 320] on div at bounding box center [683, 337] width 1367 height 674
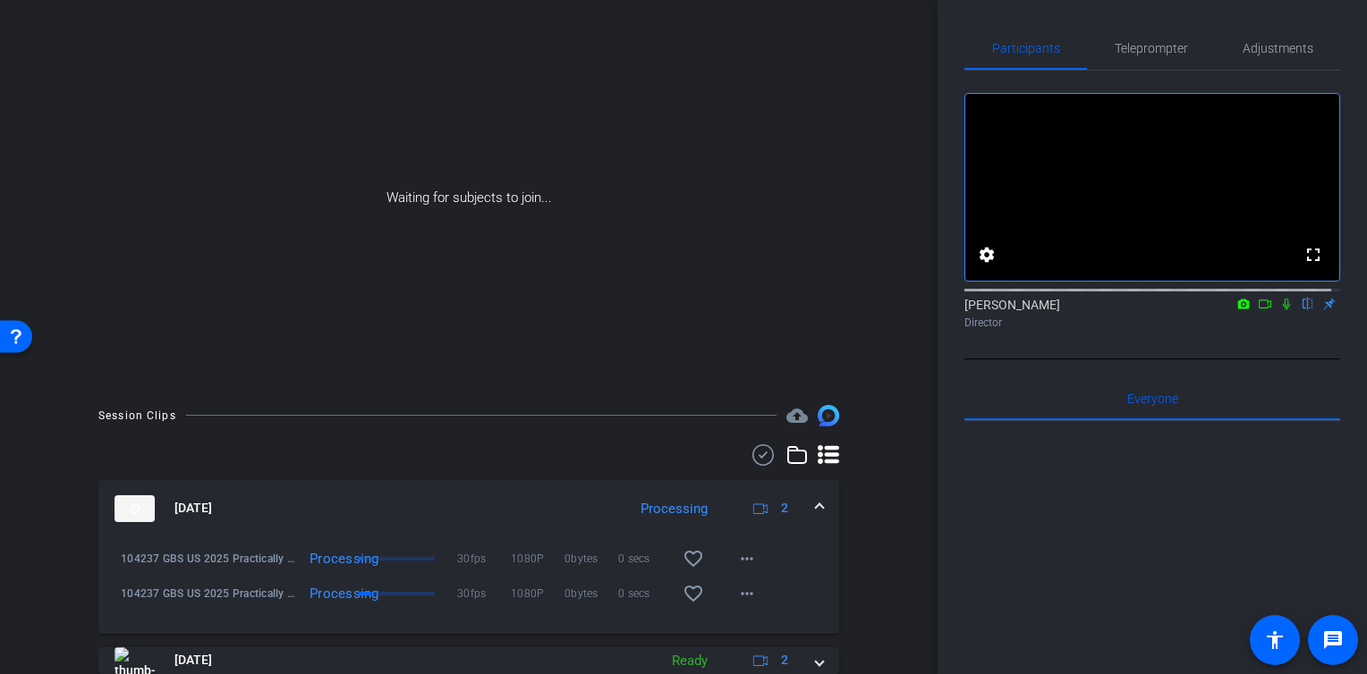
scroll to position [179, 0]
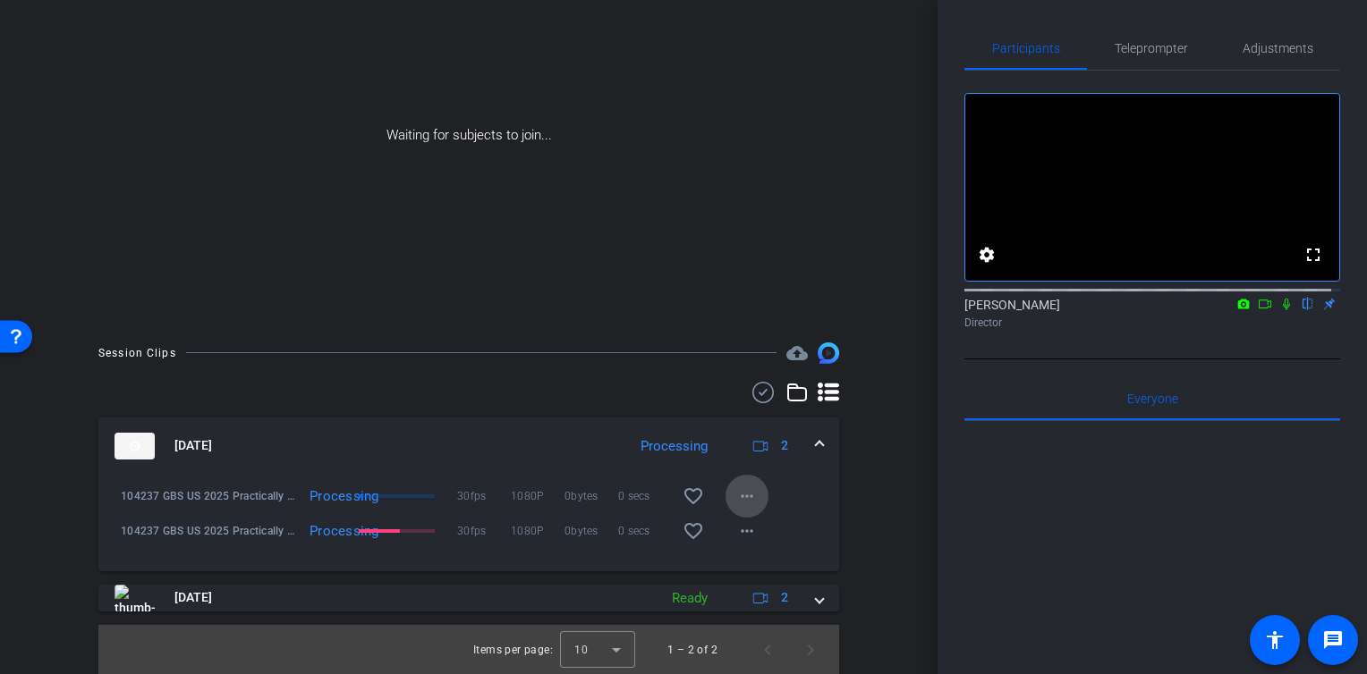
click at [742, 491] on mat-icon "more_horiz" at bounding box center [746, 496] width 21 height 21
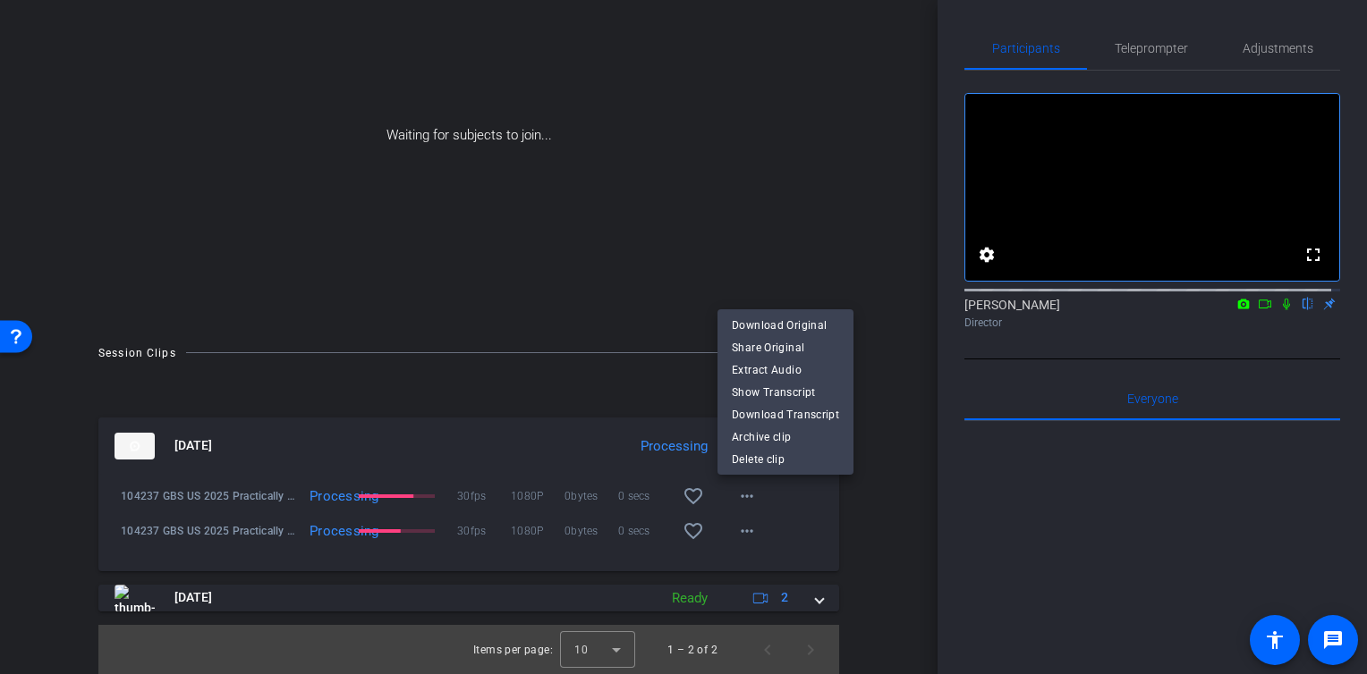
click at [736, 492] on div at bounding box center [683, 337] width 1367 height 674
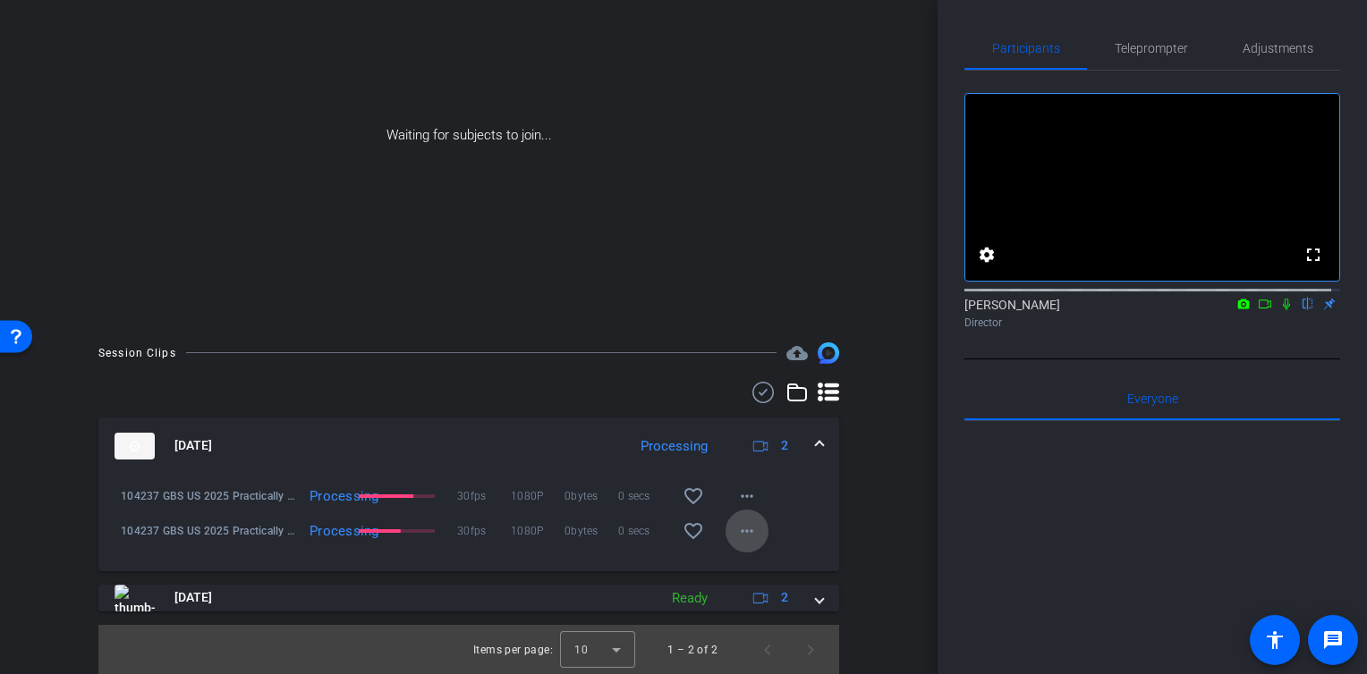
click at [741, 537] on mat-icon "more_horiz" at bounding box center [746, 531] width 21 height 21
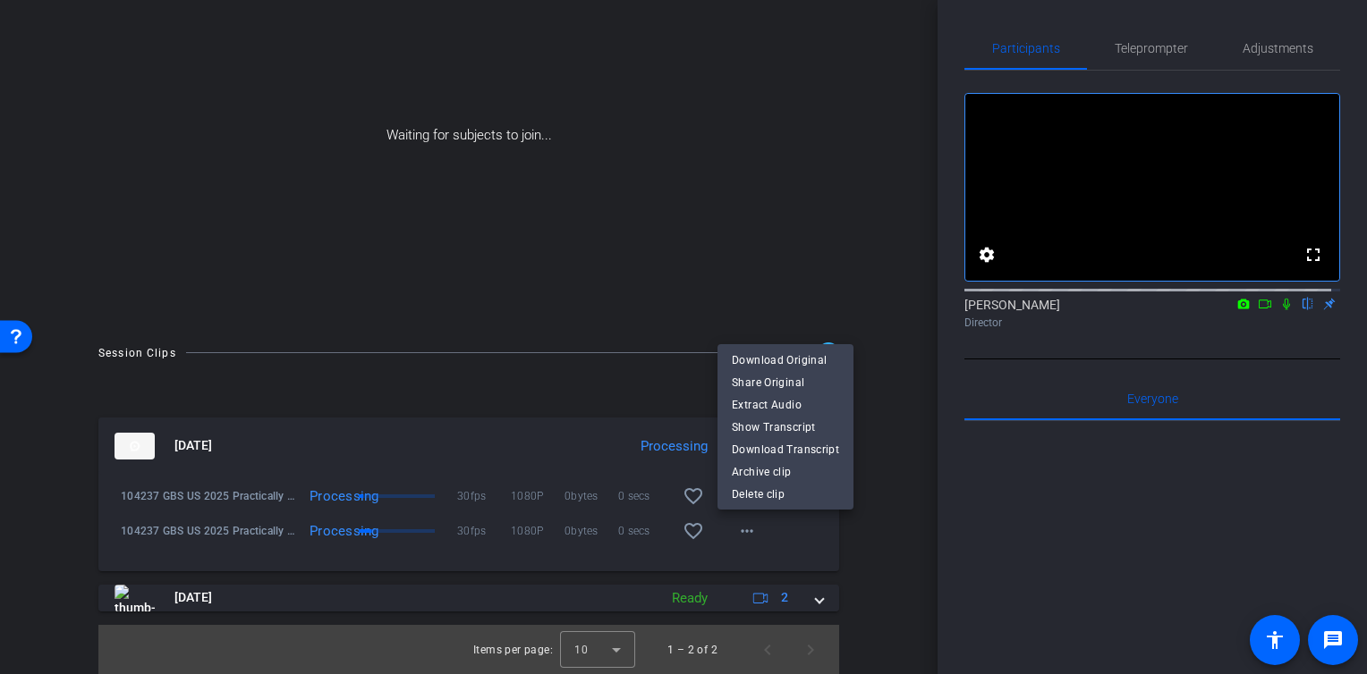
click at [737, 527] on div at bounding box center [683, 337] width 1367 height 674
